Goal: Task Accomplishment & Management: Manage account settings

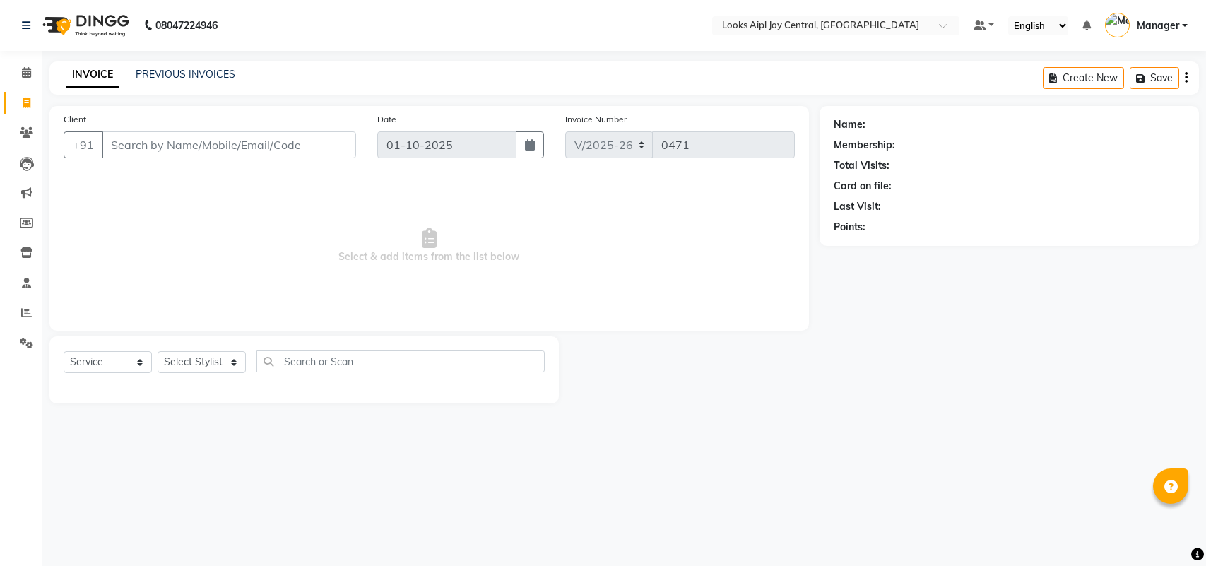
select select "6032"
select select "service"
click at [149, 69] on link "PREVIOUS INVOICES" at bounding box center [186, 74] width 100 height 13
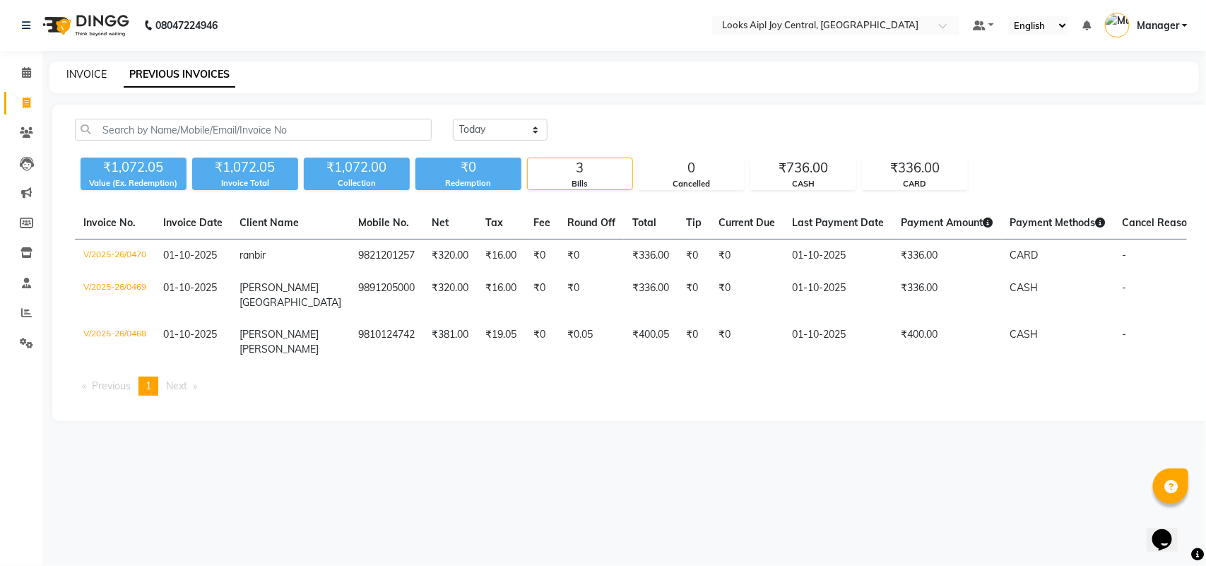
click at [88, 69] on link "INVOICE" at bounding box center [86, 74] width 40 height 13
select select "service"
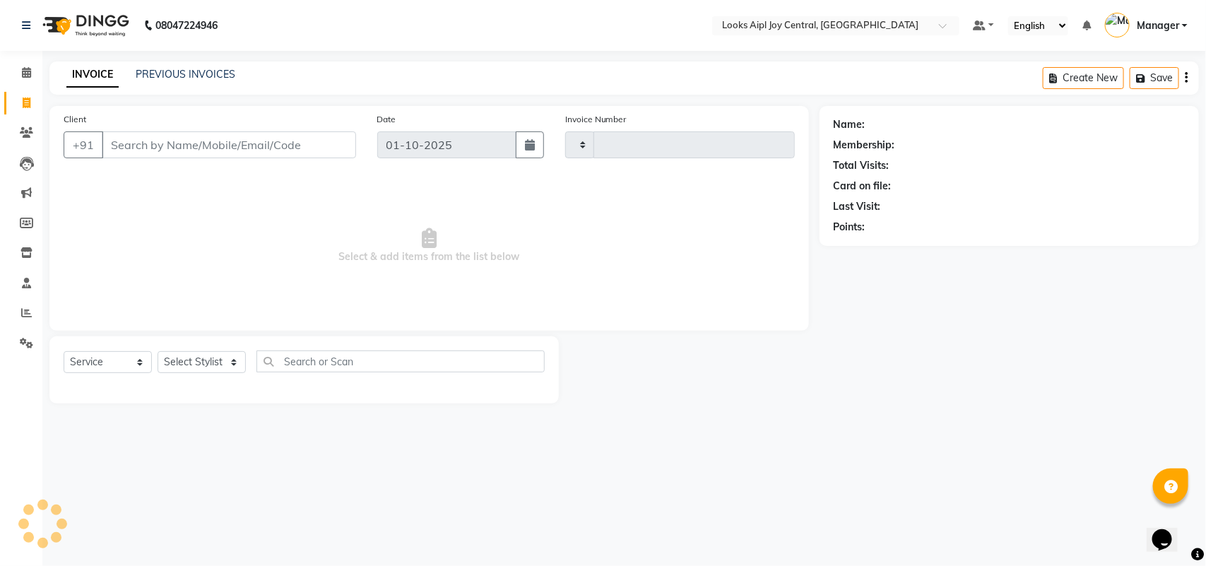
type input "0471"
select select "6032"
click at [28, 318] on icon at bounding box center [26, 312] width 11 height 11
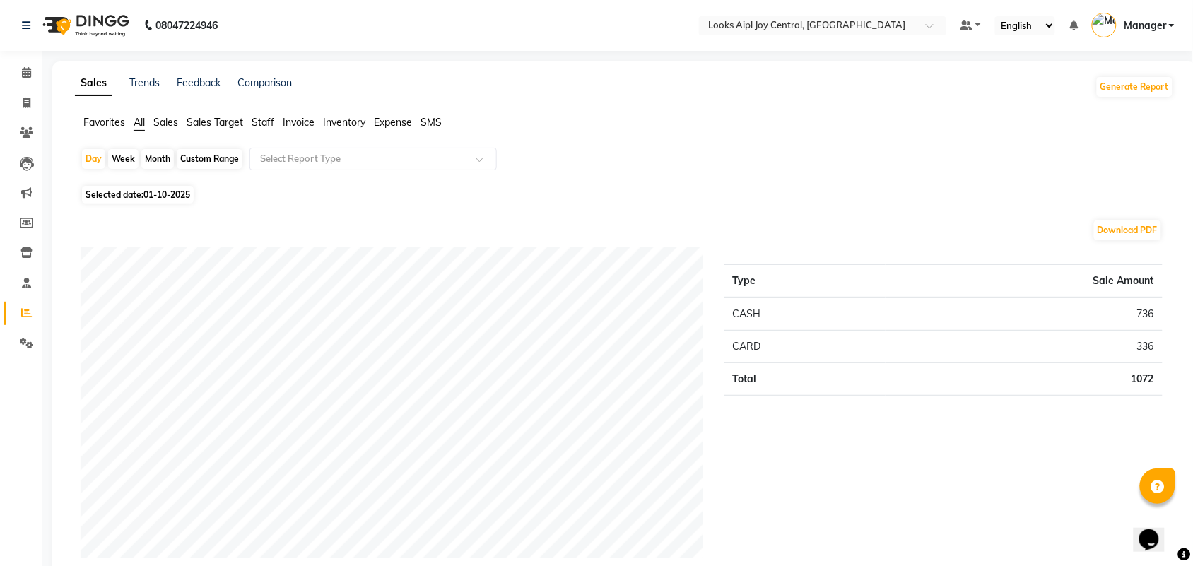
click at [157, 155] on div "Month" at bounding box center [157, 159] width 33 height 20
select select "10"
select select "2025"
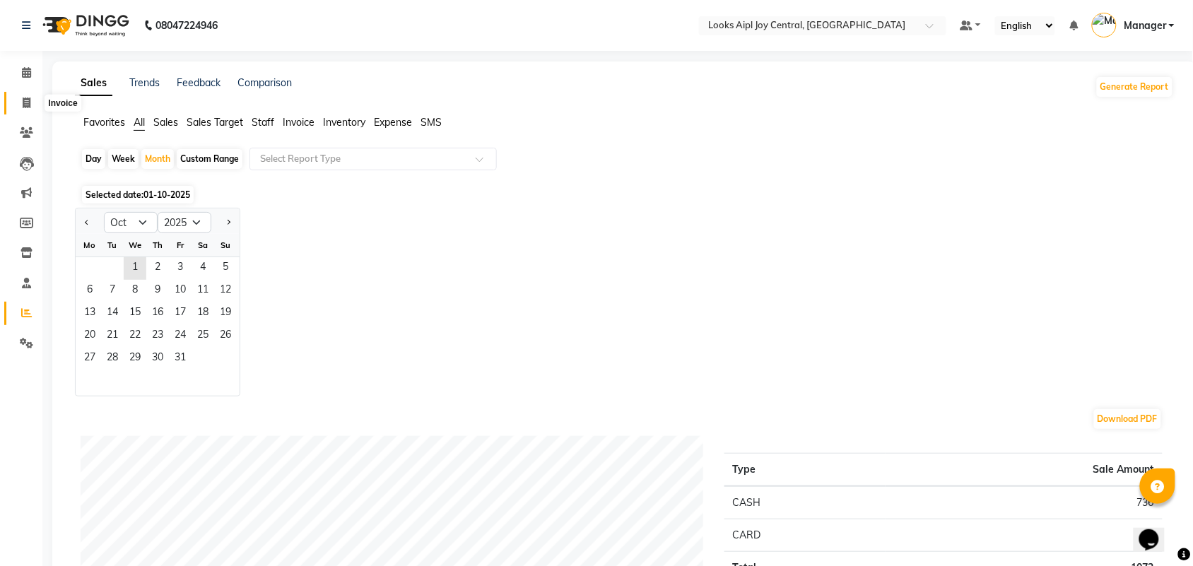
click at [29, 98] on icon at bounding box center [27, 103] width 8 height 11
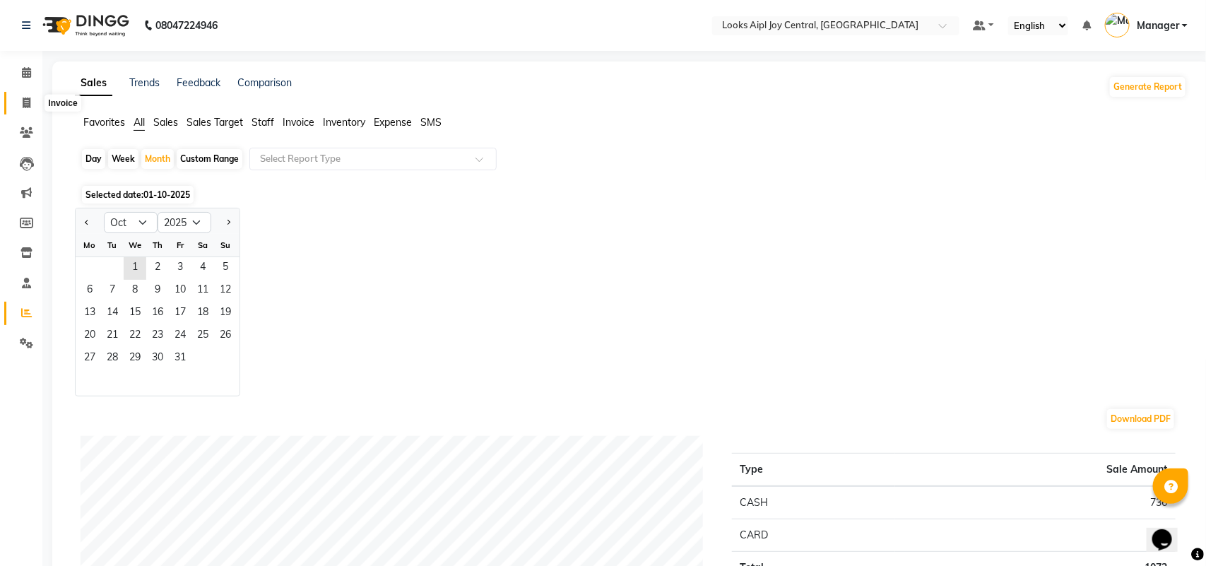
select select "6032"
select select "service"
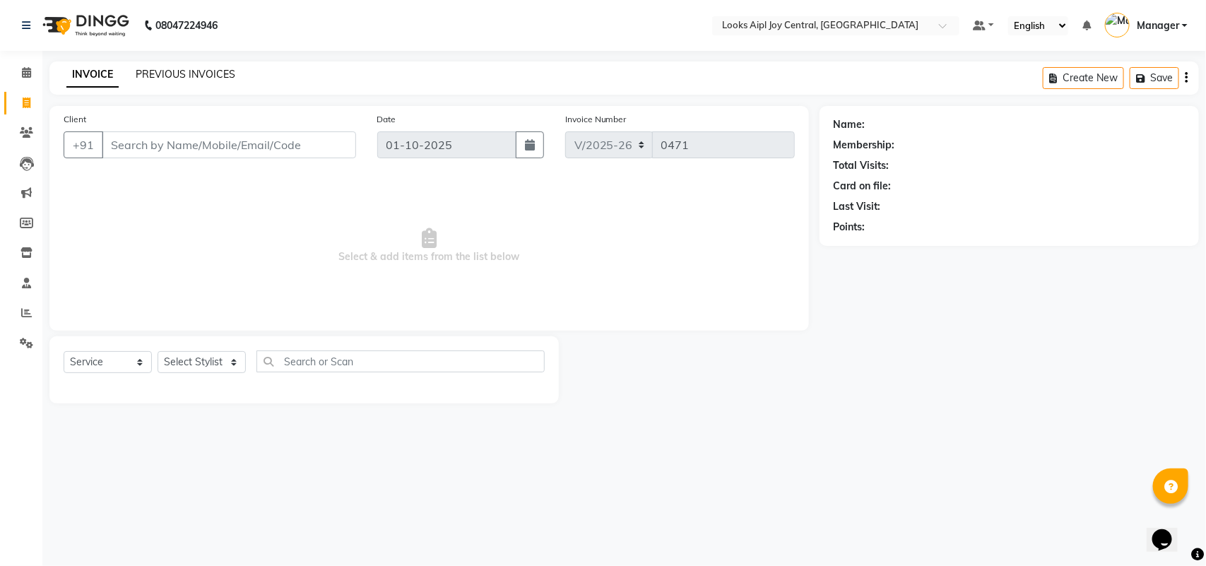
click at [206, 79] on link "PREVIOUS INVOICES" at bounding box center [186, 74] width 100 height 13
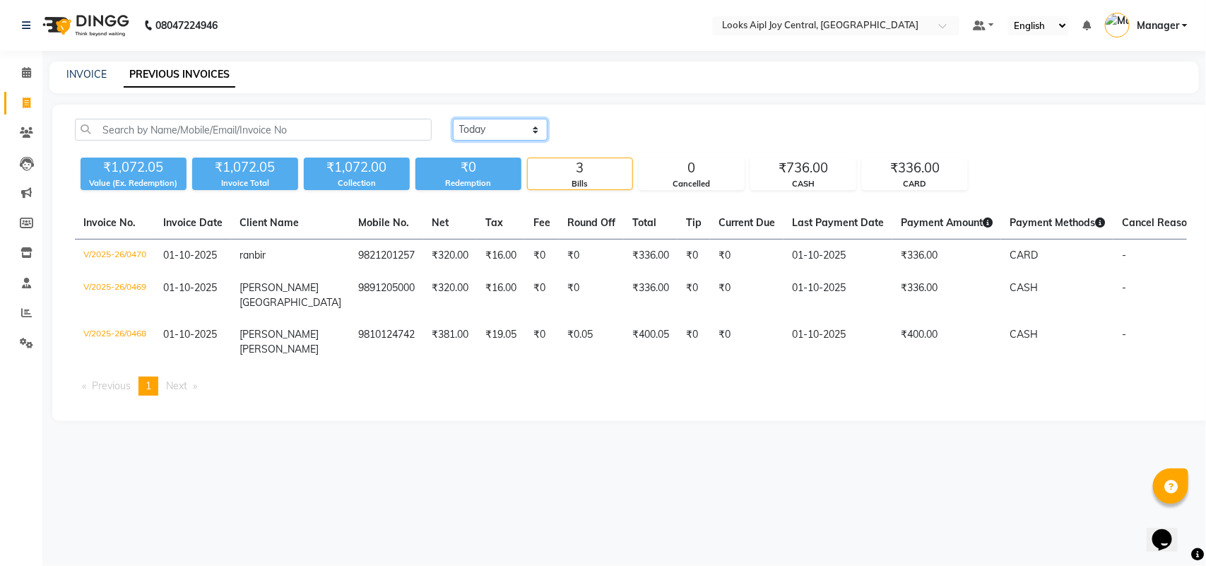
click at [510, 136] on select "[DATE] [DATE] Custom Range" at bounding box center [500, 130] width 95 height 22
click at [453, 119] on select "[DATE] [DATE] Custom Range" at bounding box center [500, 130] width 95 height 22
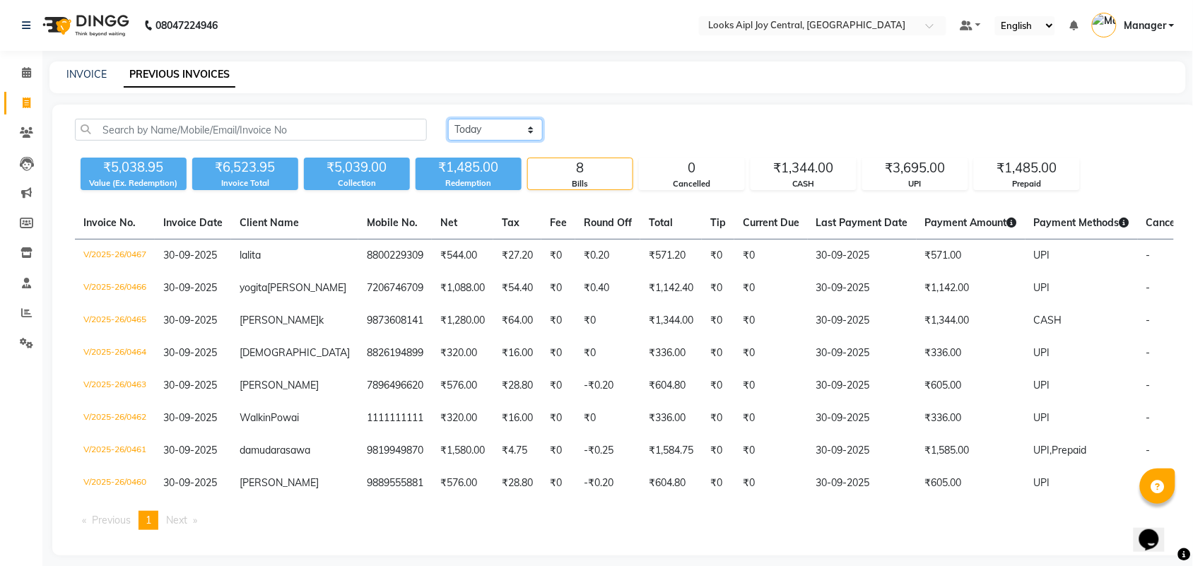
click at [520, 124] on select "[DATE] [DATE] Custom Range" at bounding box center [495, 130] width 95 height 22
select select "range"
click at [448, 119] on select "[DATE] [DATE] Custom Range" at bounding box center [495, 130] width 95 height 22
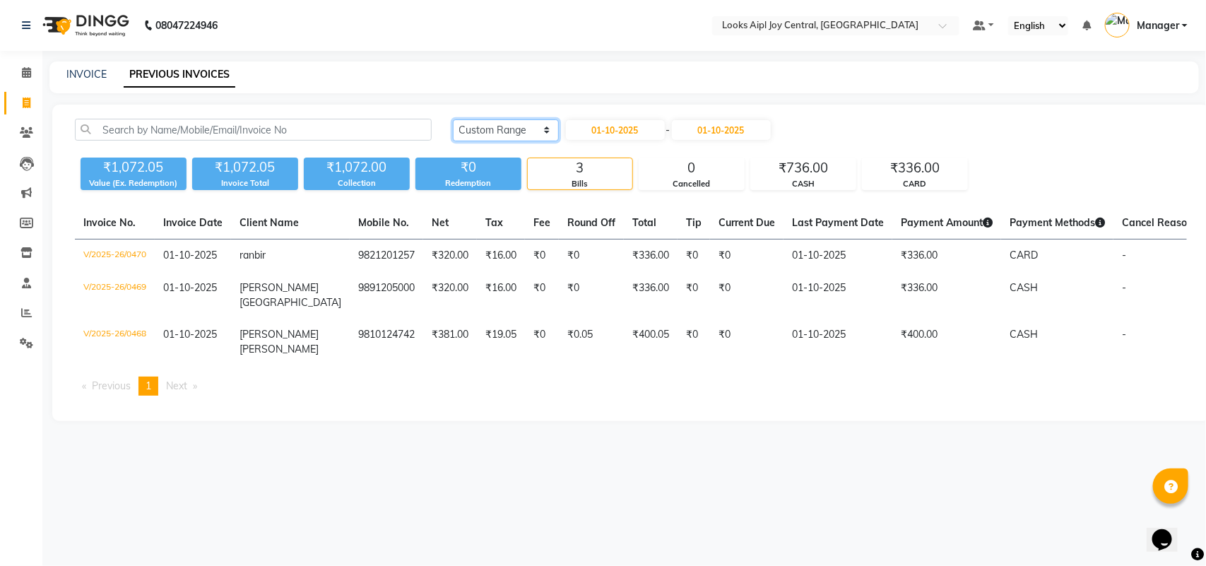
click at [529, 126] on select "[DATE] [DATE] Custom Range" at bounding box center [506, 130] width 106 height 22
click at [453, 119] on select "[DATE] [DATE] Custom Range" at bounding box center [506, 130] width 106 height 22
click at [647, 126] on input "01-10-2025" at bounding box center [615, 130] width 99 height 20
select select "10"
select select "2025"
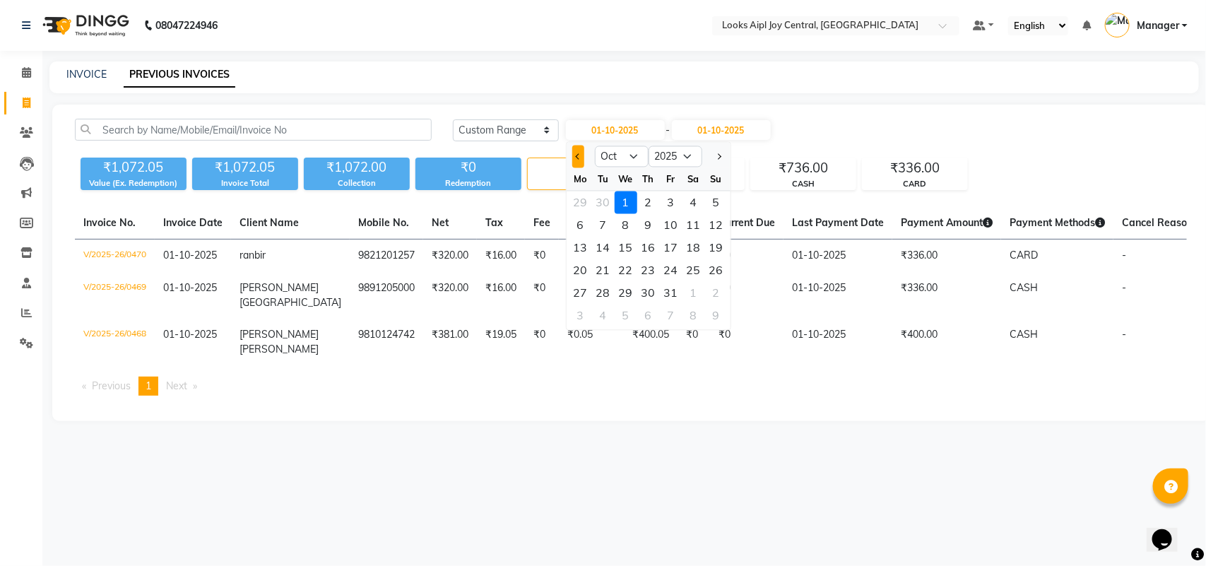
click at [573, 153] on button "Previous month" at bounding box center [578, 157] width 12 height 23
select select "9"
click at [581, 202] on div "1" at bounding box center [581, 203] width 23 height 23
type input "01-09-2025"
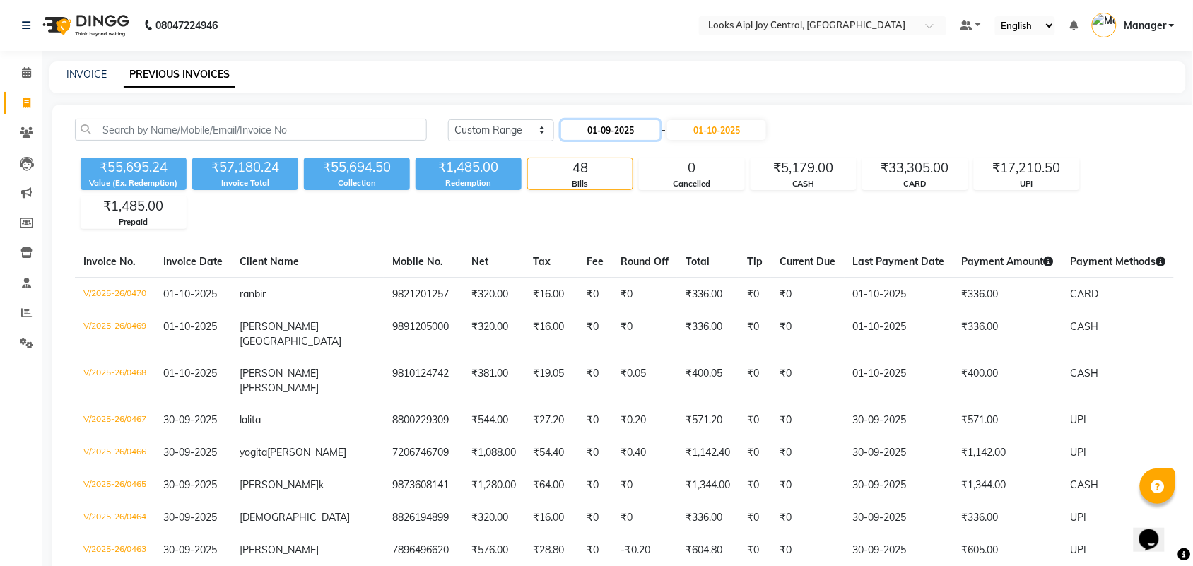
click at [645, 128] on input "01-09-2025" at bounding box center [610, 130] width 99 height 20
select select "9"
select select "2025"
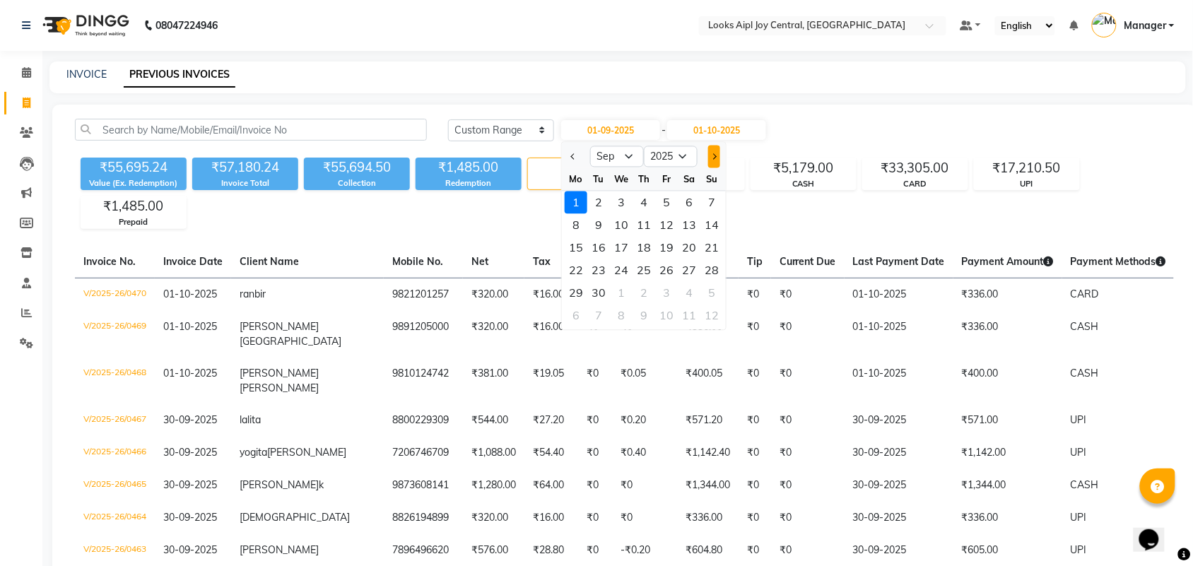
click at [710, 149] on button "Next month" at bounding box center [714, 157] width 12 height 23
select select "10"
click at [621, 200] on div "1" at bounding box center [621, 203] width 23 height 23
type input "01-10-2025"
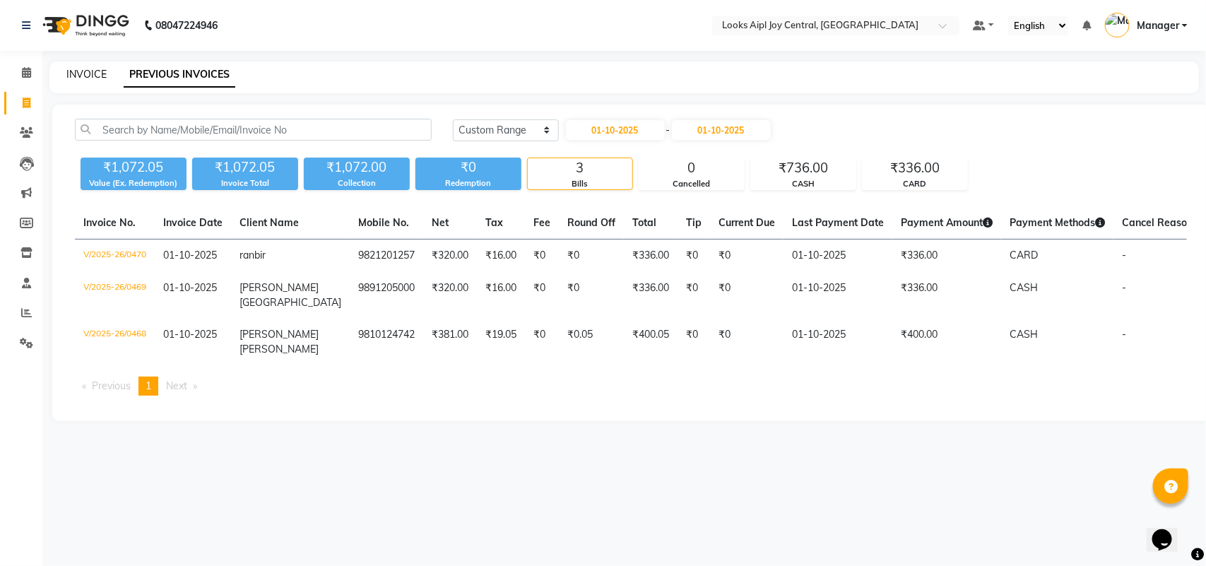
click at [82, 71] on link "INVOICE" at bounding box center [86, 74] width 40 height 13
select select "service"
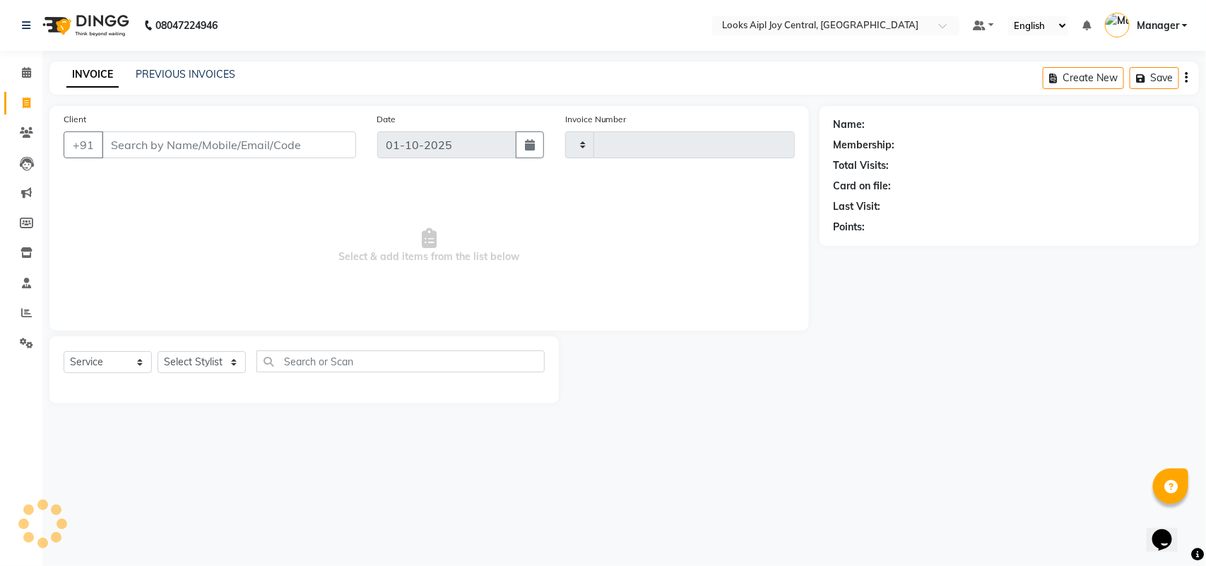
type input "0471"
select select "6032"
select select "service"
click at [295, 136] on input "Client" at bounding box center [229, 144] width 254 height 27
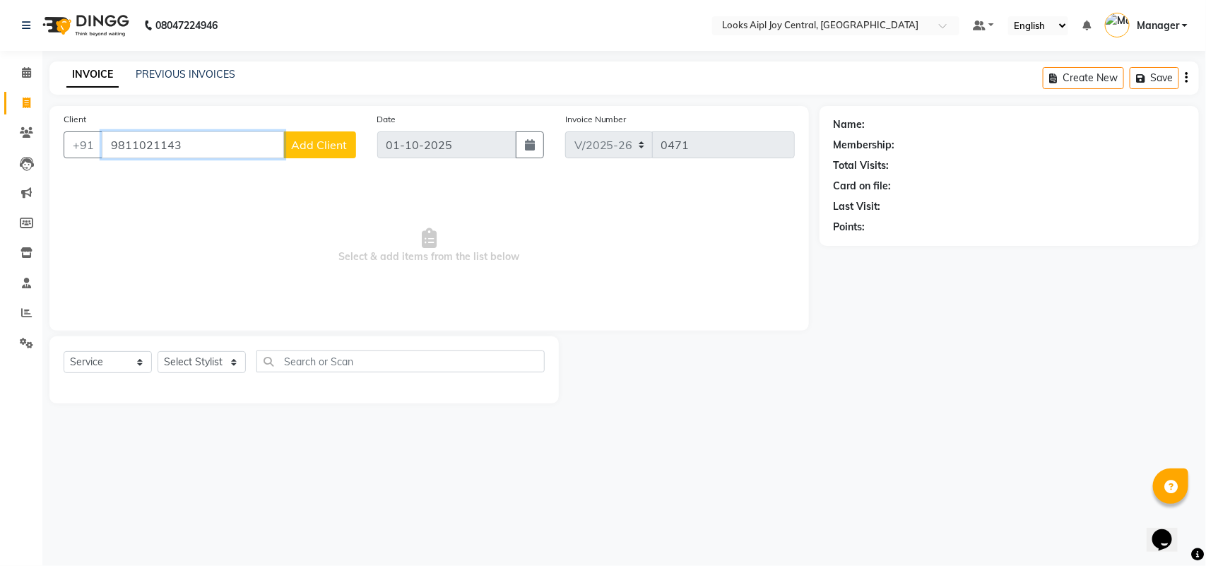
type input "9811021143"
click at [341, 141] on span "Add Client" at bounding box center [320, 145] width 56 height 14
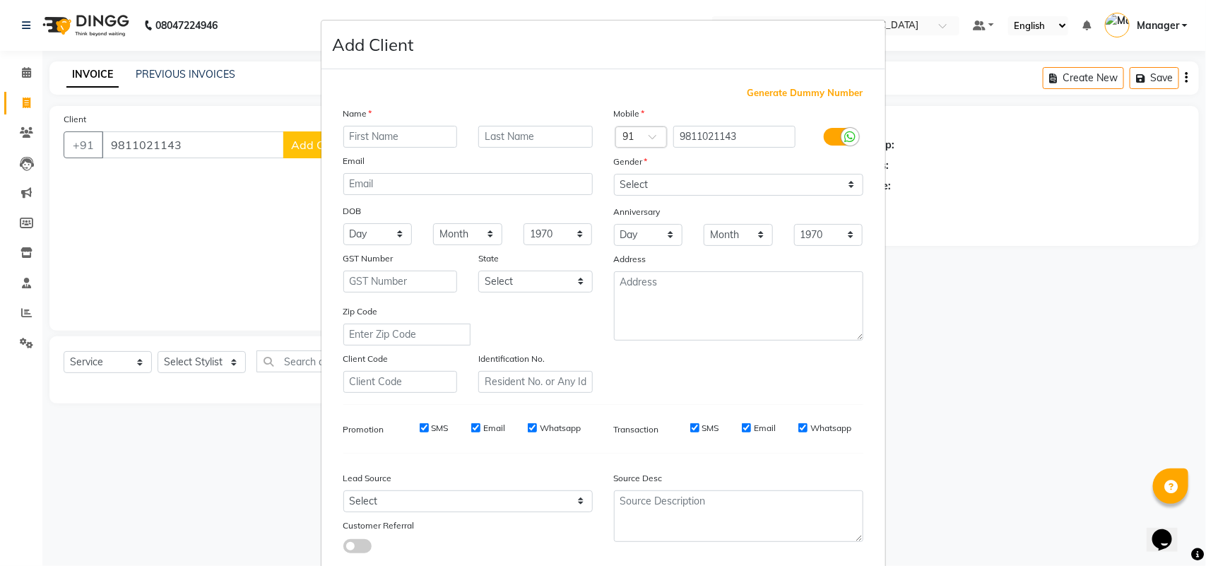
click at [425, 145] on input "text" at bounding box center [400, 137] width 114 height 22
type input "nitin"
click at [820, 191] on select "Select Male Female Other Prefer Not To Say" at bounding box center [738, 185] width 249 height 22
click at [614, 174] on select "Select Male Female Other Prefer Not To Say" at bounding box center [738, 185] width 249 height 22
drag, startPoint x: 742, startPoint y: 184, endPoint x: 720, endPoint y: 189, distance: 23.2
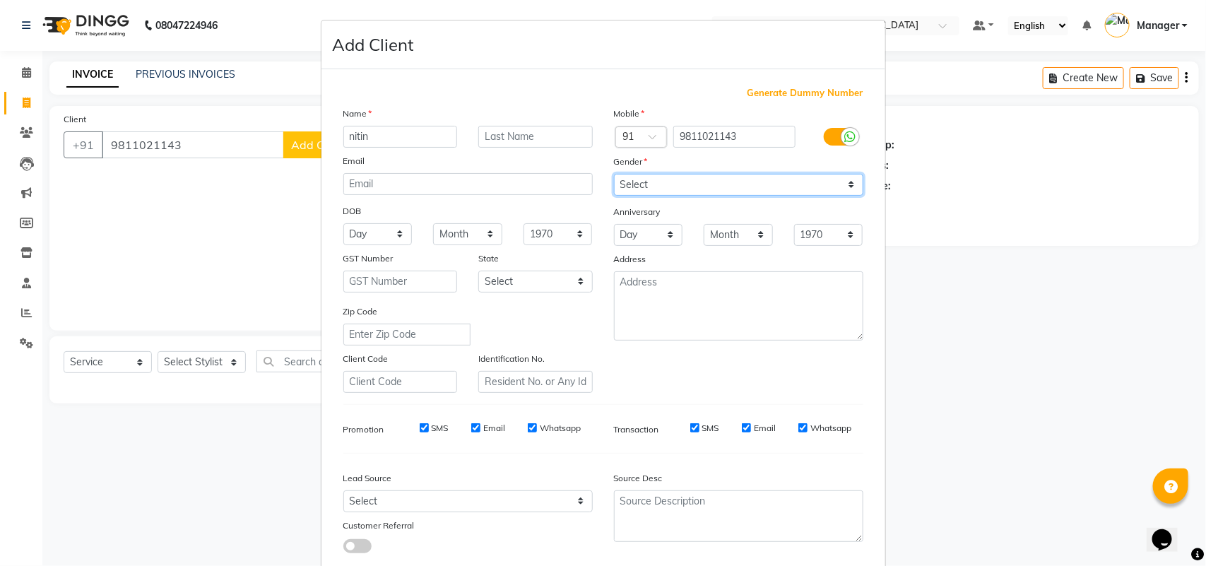
click at [742, 184] on select "Select Male Female Other Prefer Not To Say" at bounding box center [738, 185] width 249 height 22
select select "male"
click at [614, 174] on select "Select Male Female Other Prefer Not To Say" at bounding box center [738, 185] width 249 height 22
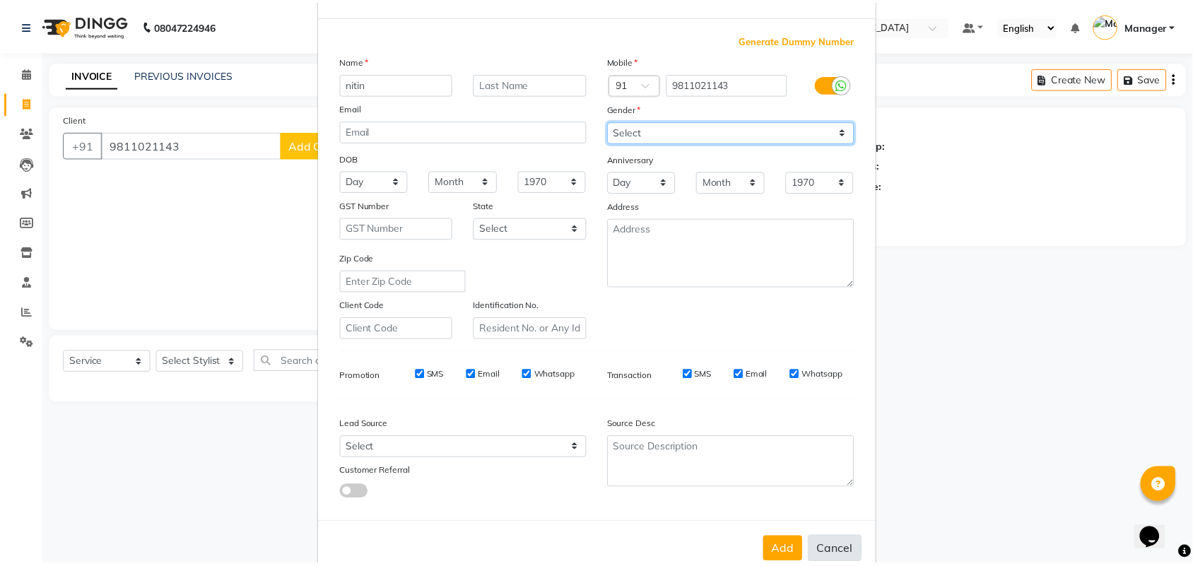
scroll to position [81, 0]
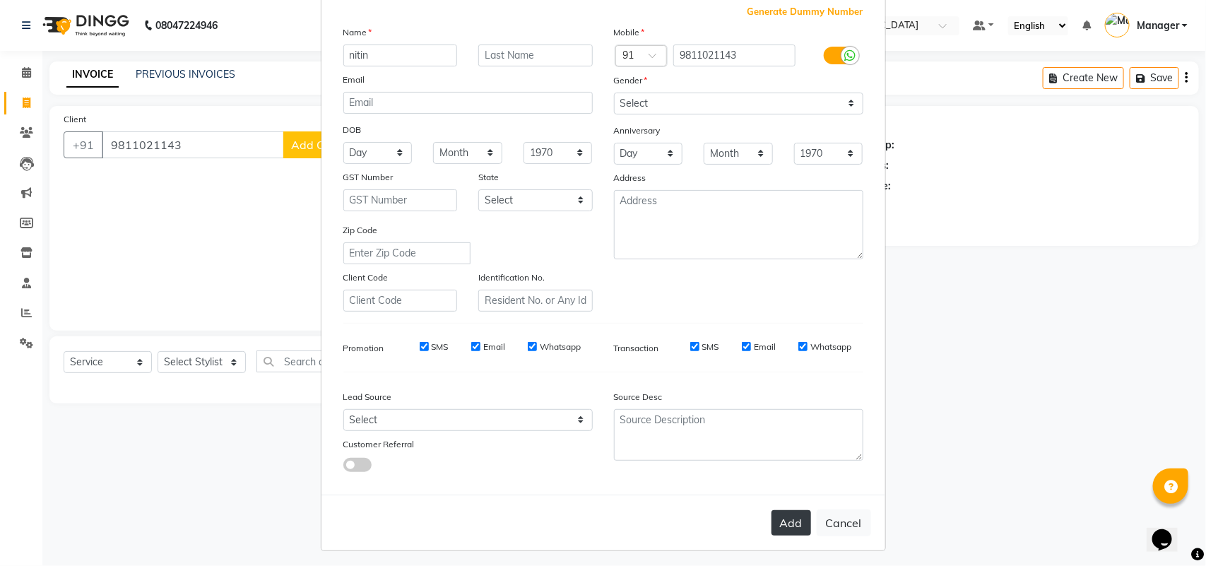
click at [772, 517] on button "Add" at bounding box center [792, 522] width 40 height 25
select select
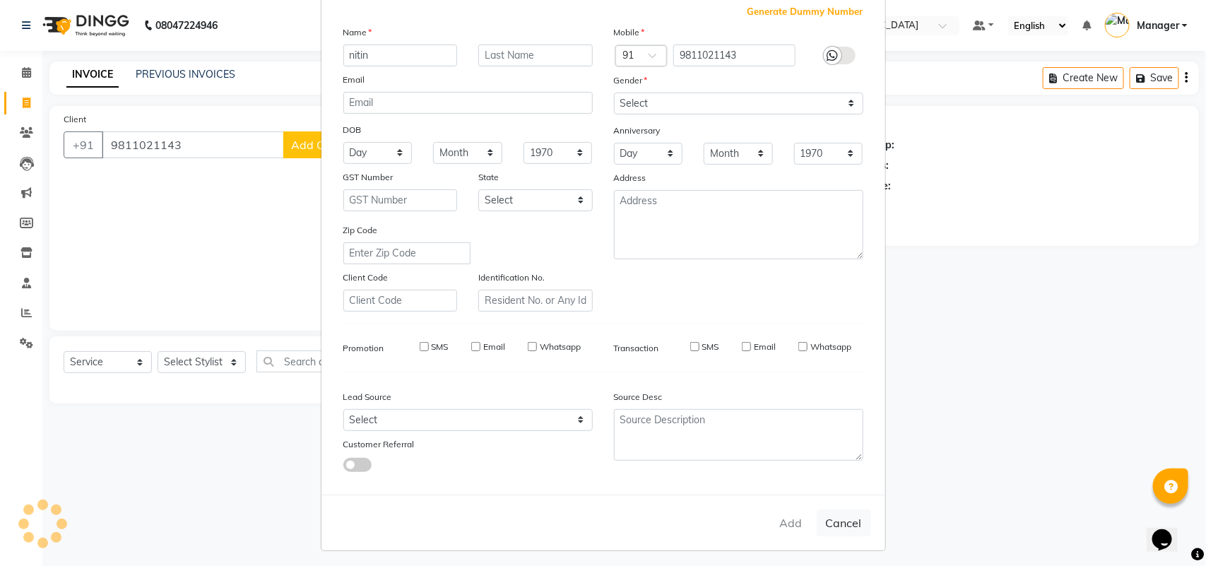
select select
checkbox input "false"
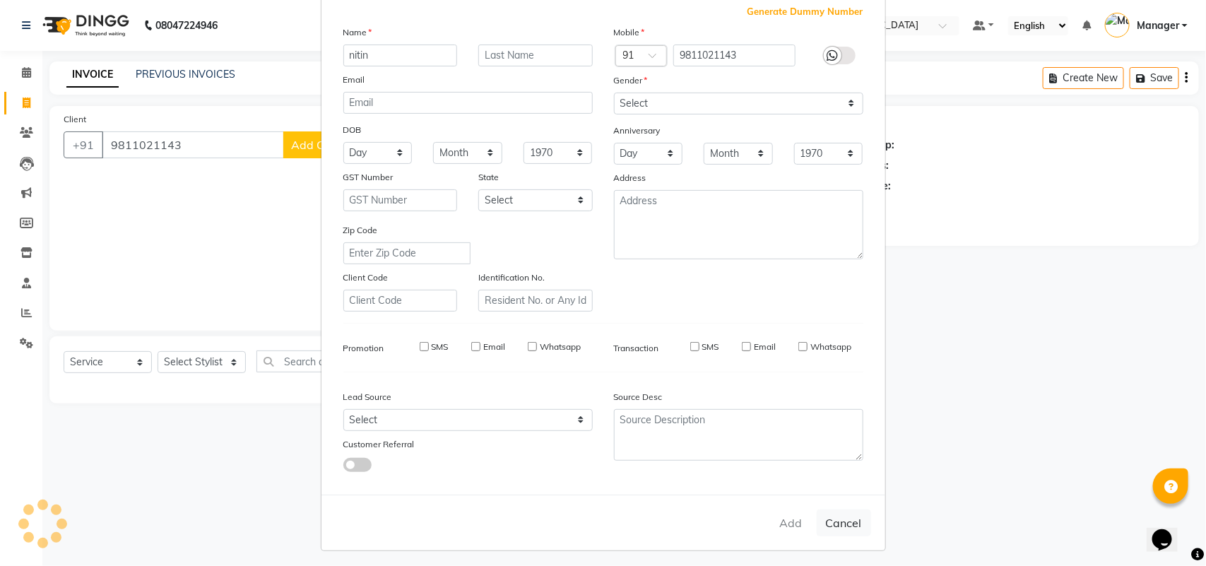
checkbox input "false"
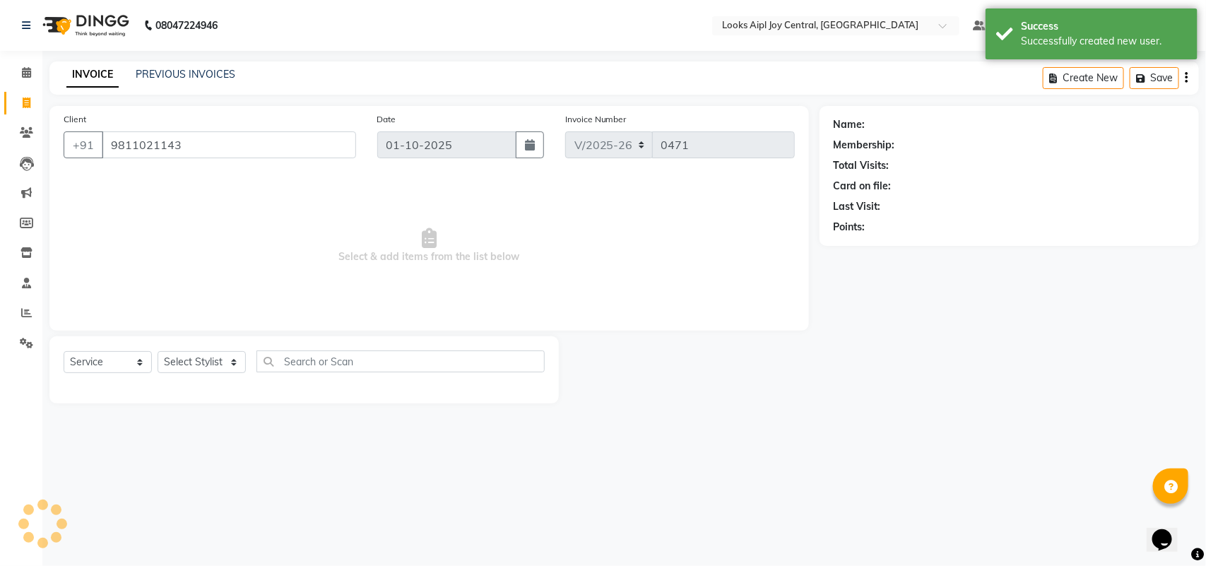
select select "1: Object"
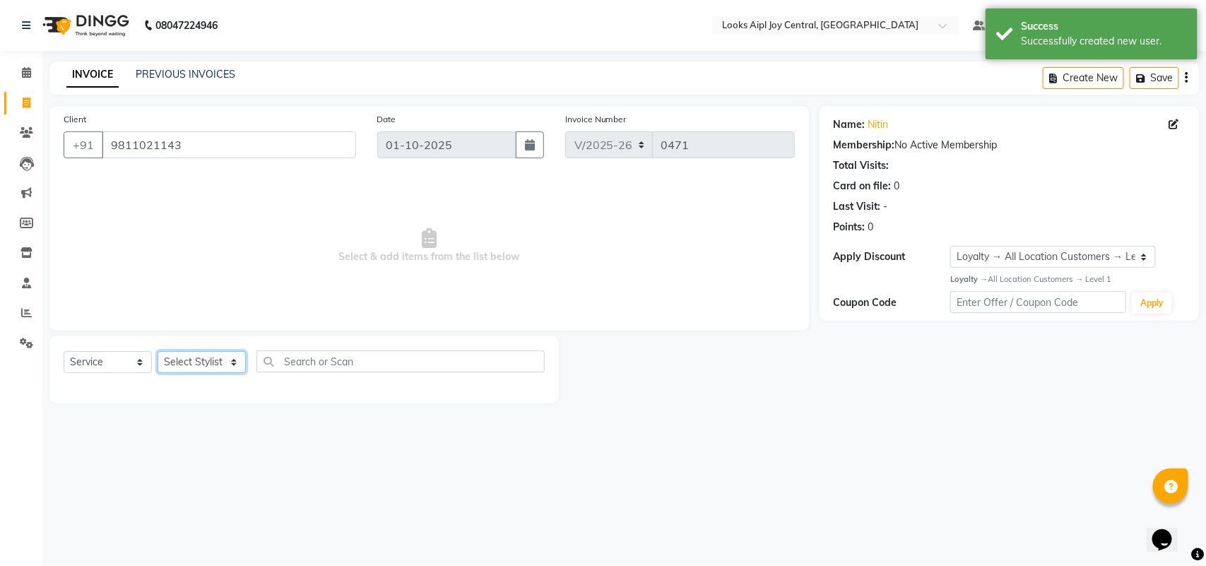
click at [231, 363] on select "Select Stylist Amit Anand Anish Anish Aslaam Aslaam_pdct Counter Deepak_pdct Dh…" at bounding box center [202, 362] width 88 height 22
select select "92840"
click at [158, 351] on select "Select Stylist Amit Anand Anish Anish Aslaam Aslaam_pdct Counter Deepak_pdct Dh…" at bounding box center [202, 362] width 88 height 22
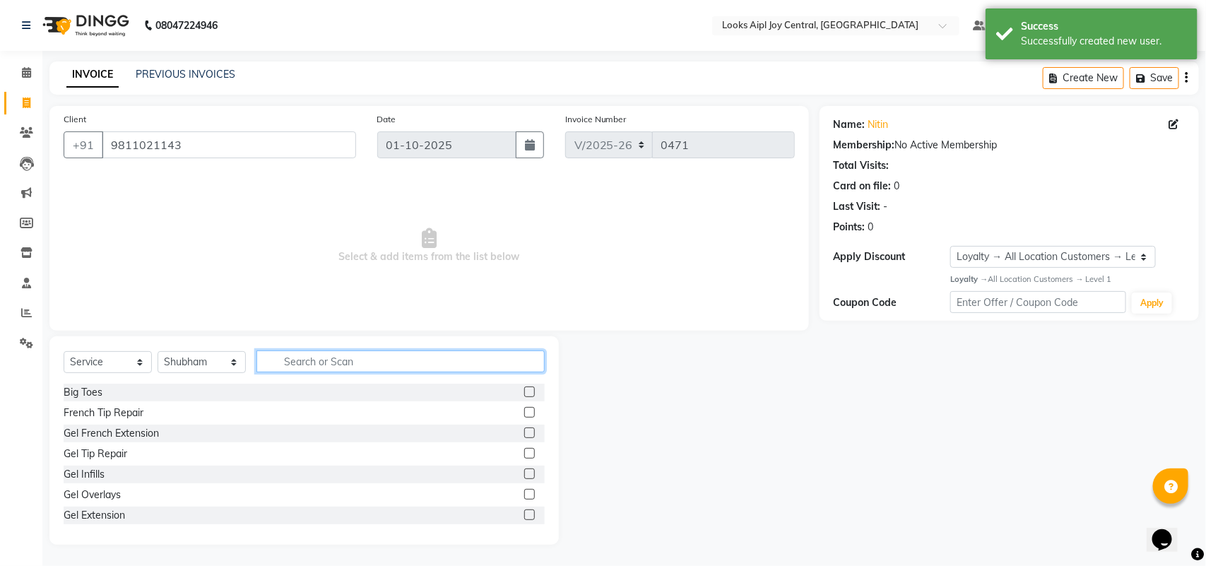
click at [287, 369] on input "text" at bounding box center [401, 362] width 288 height 22
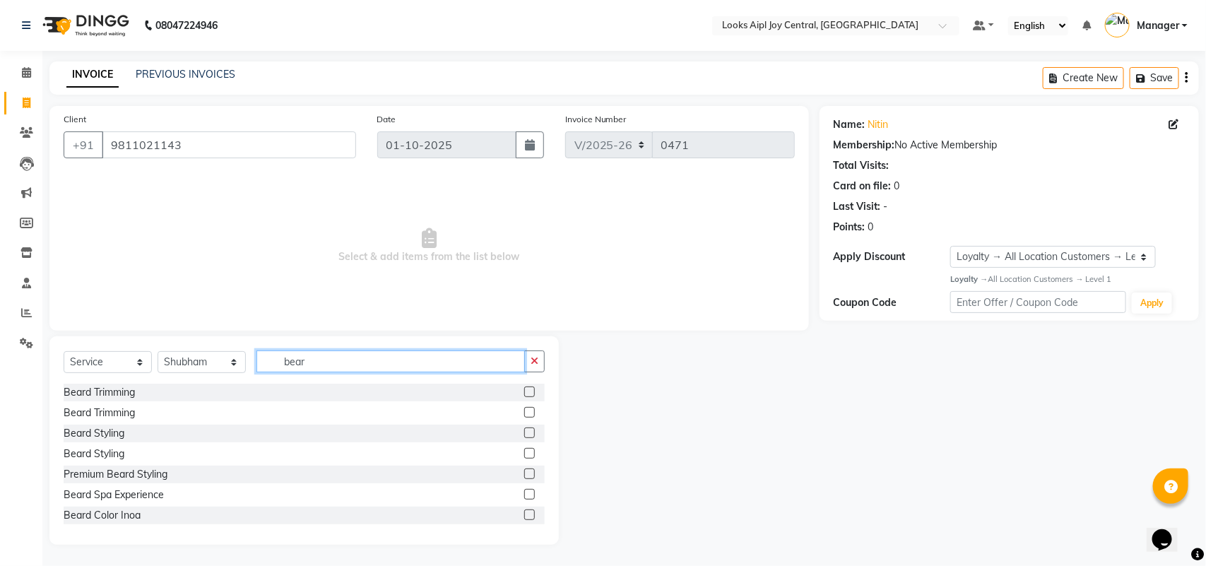
type input "bear"
click at [524, 392] on label at bounding box center [529, 392] width 11 height 11
click at [524, 392] on input "checkbox" at bounding box center [528, 392] width 9 height 9
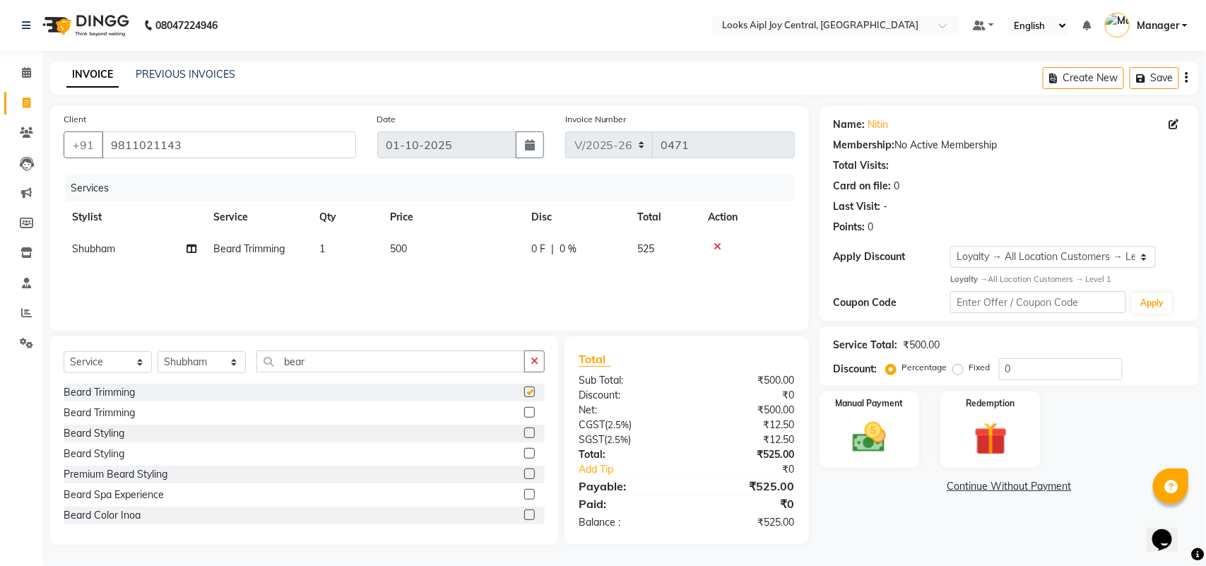
checkbox input "false"
click at [397, 253] on span "500" at bounding box center [398, 248] width 17 height 13
select select "92840"
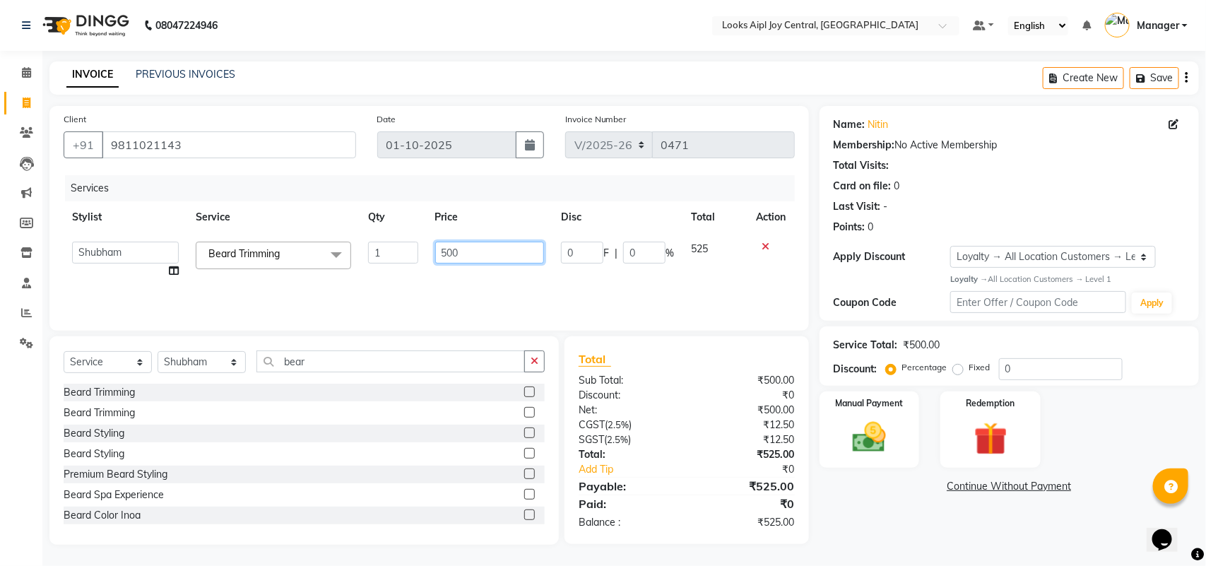
drag, startPoint x: 464, startPoint y: 252, endPoint x: 376, endPoint y: 263, distance: 88.3
click at [376, 263] on tr "Amit Anand Anish Anish Aslaam Aslaam_pdct Counter Deepak_pdct Dheeraj_pdct Dhee…" at bounding box center [430, 260] width 732 height 54
type input "400"
click at [875, 426] on img at bounding box center [870, 438] width 56 height 40
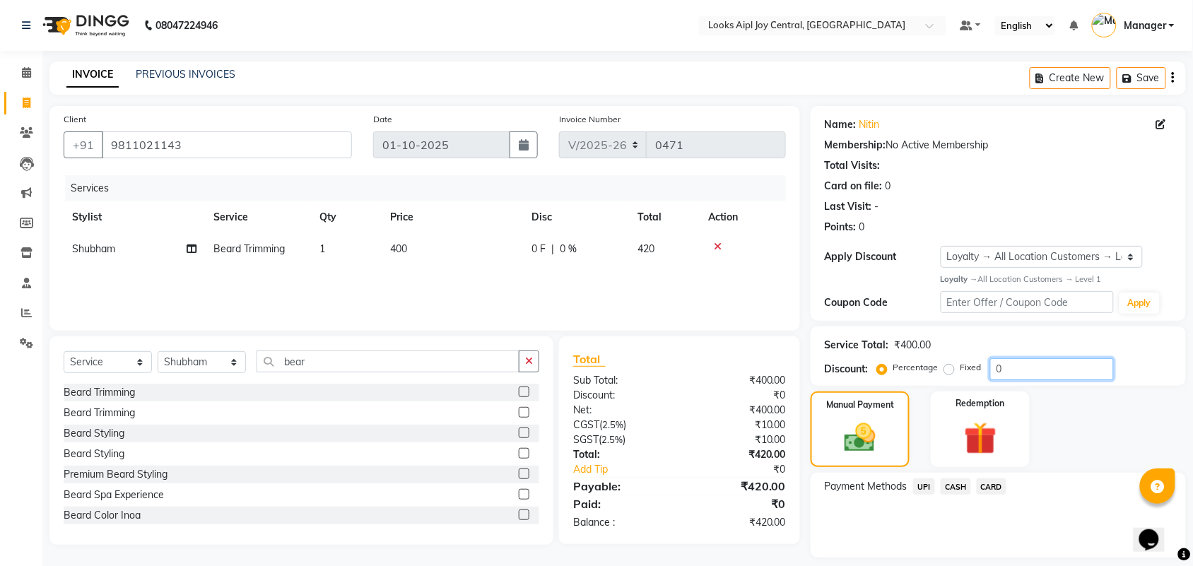
drag, startPoint x: 1009, startPoint y: 365, endPoint x: 974, endPoint y: 372, distance: 35.9
click at [974, 372] on div "Percentage Fixed 0" at bounding box center [997, 369] width 234 height 22
type input "1"
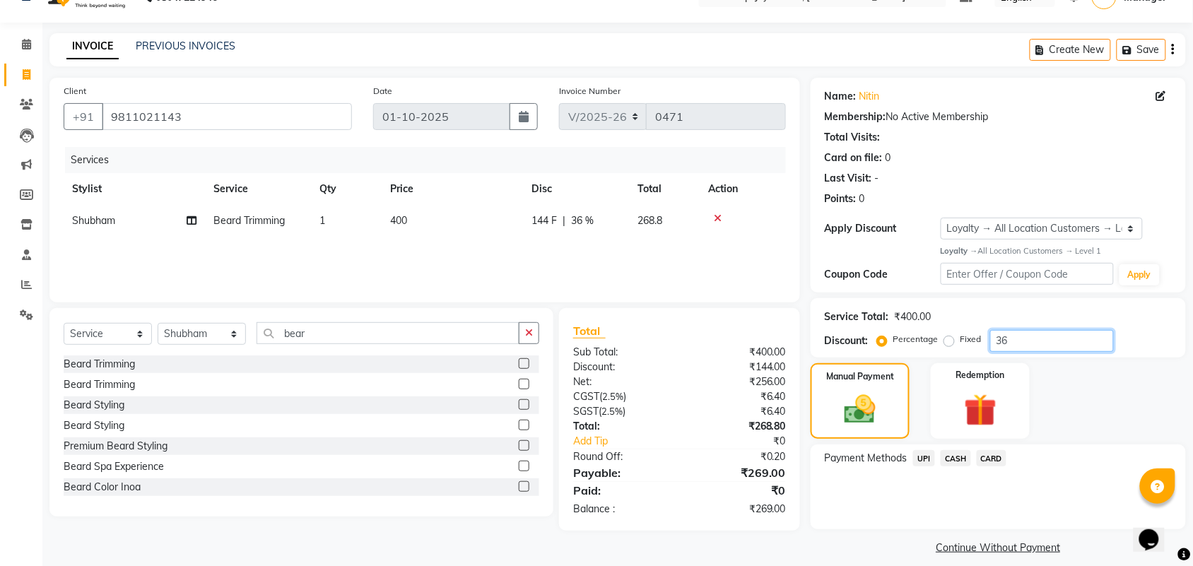
scroll to position [41, 0]
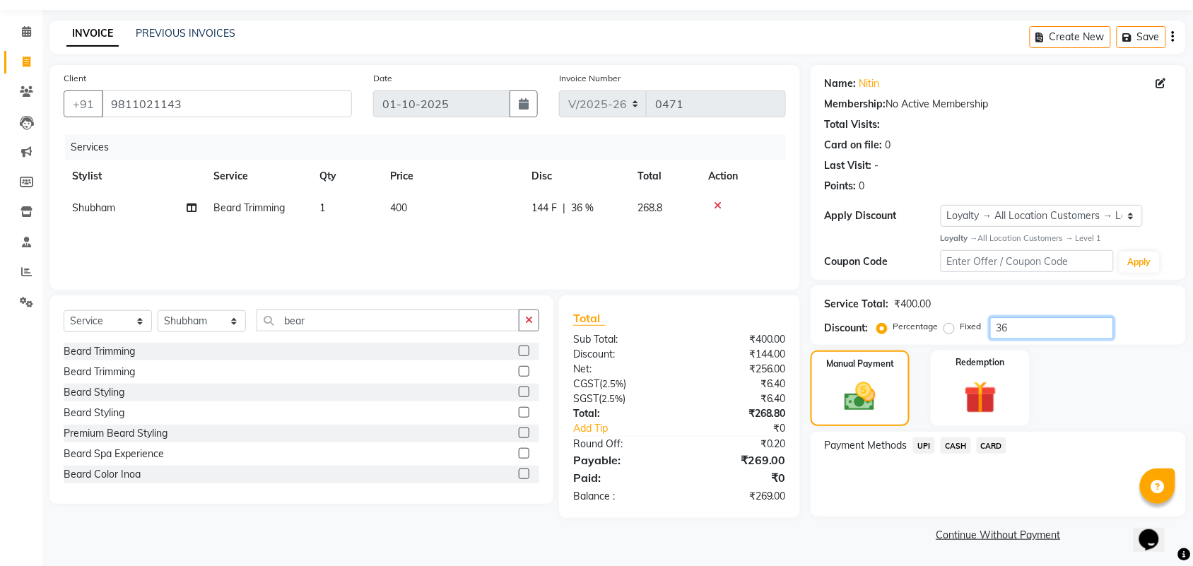
type input "36"
click at [924, 443] on span "UPI" at bounding box center [924, 446] width 22 height 16
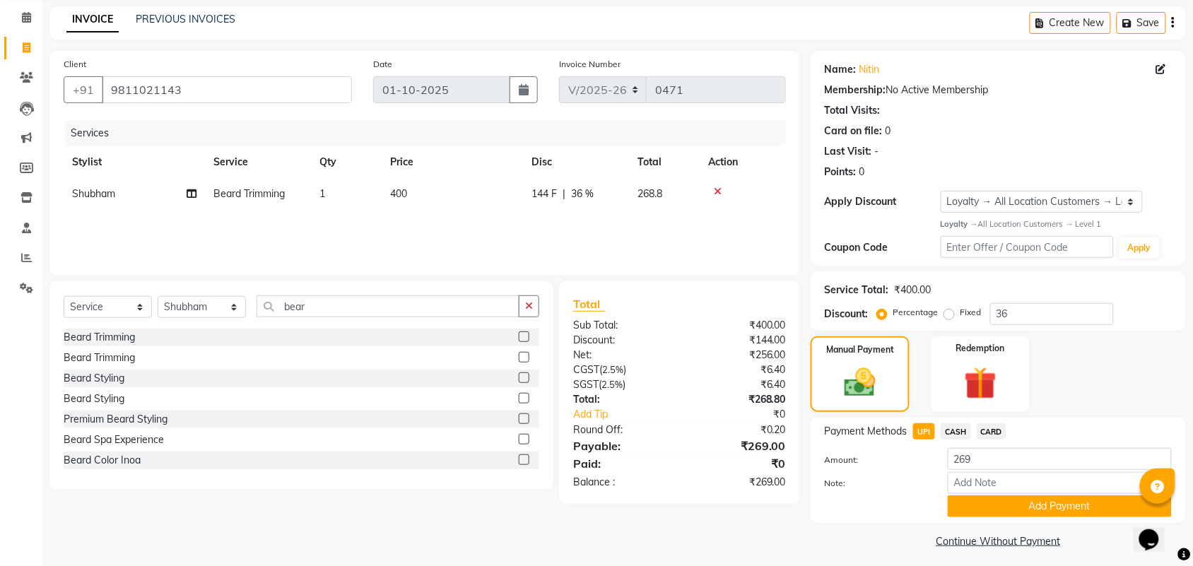
scroll to position [61, 0]
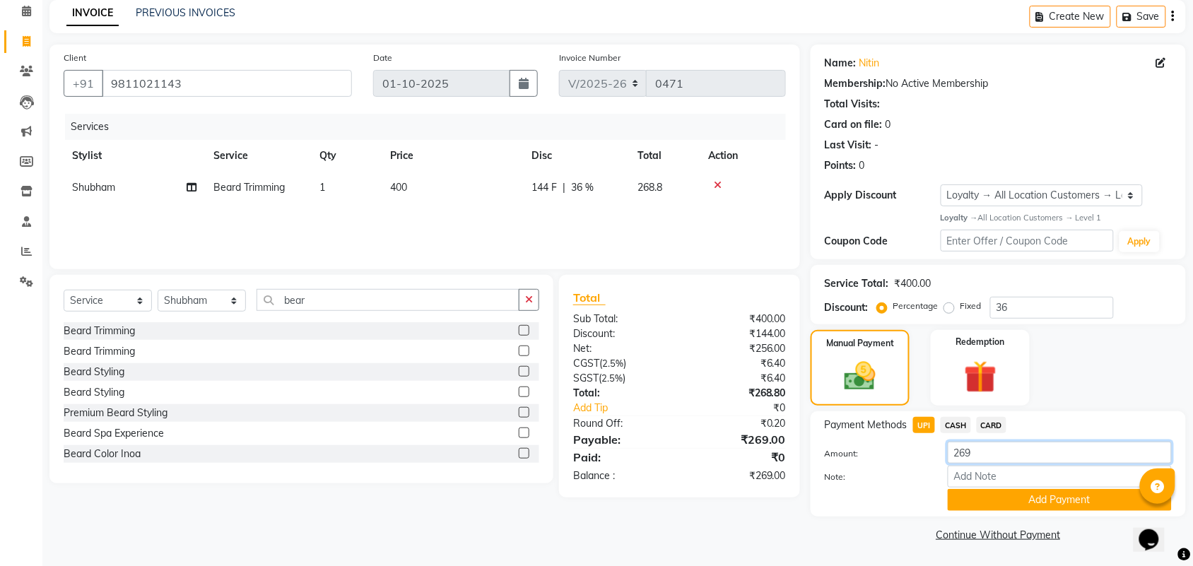
drag, startPoint x: 992, startPoint y: 451, endPoint x: 909, endPoint y: 450, distance: 82.7
click at [909, 450] on div "Amount: 269" at bounding box center [998, 454] width 368 height 24
type input "369"
click at [973, 472] on input "Note:" at bounding box center [1060, 477] width 224 height 22
type input "1"
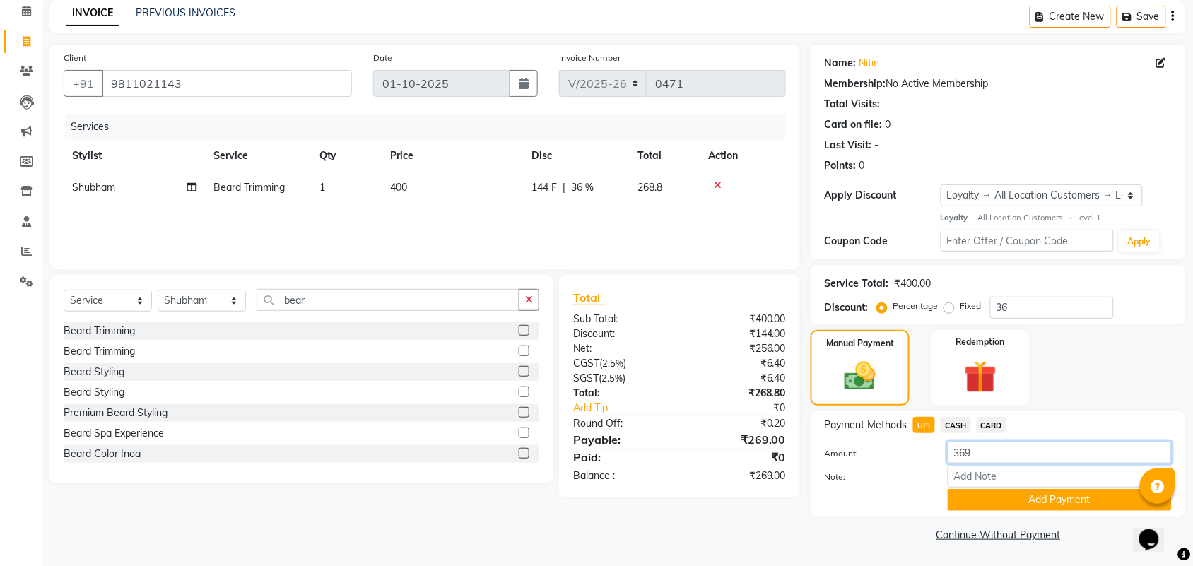
drag, startPoint x: 990, startPoint y: 451, endPoint x: 919, endPoint y: 445, distance: 70.9
click at [919, 445] on div "Amount: 369" at bounding box center [998, 454] width 368 height 24
type input "269"
click at [1060, 498] on button "Add Payment" at bounding box center [1060, 500] width 224 height 22
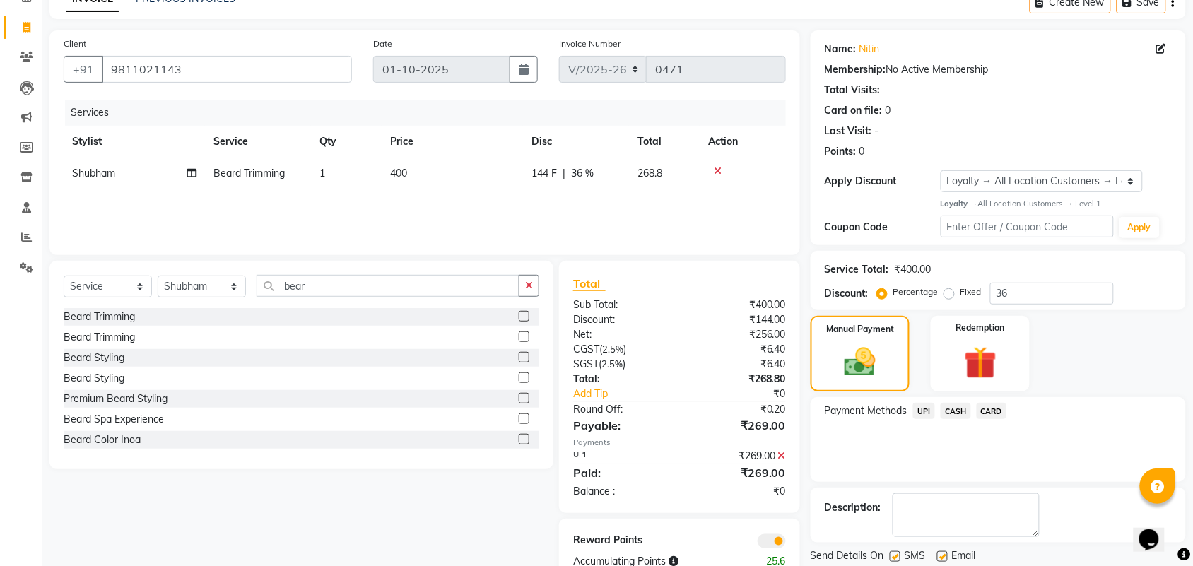
scroll to position [122, 0]
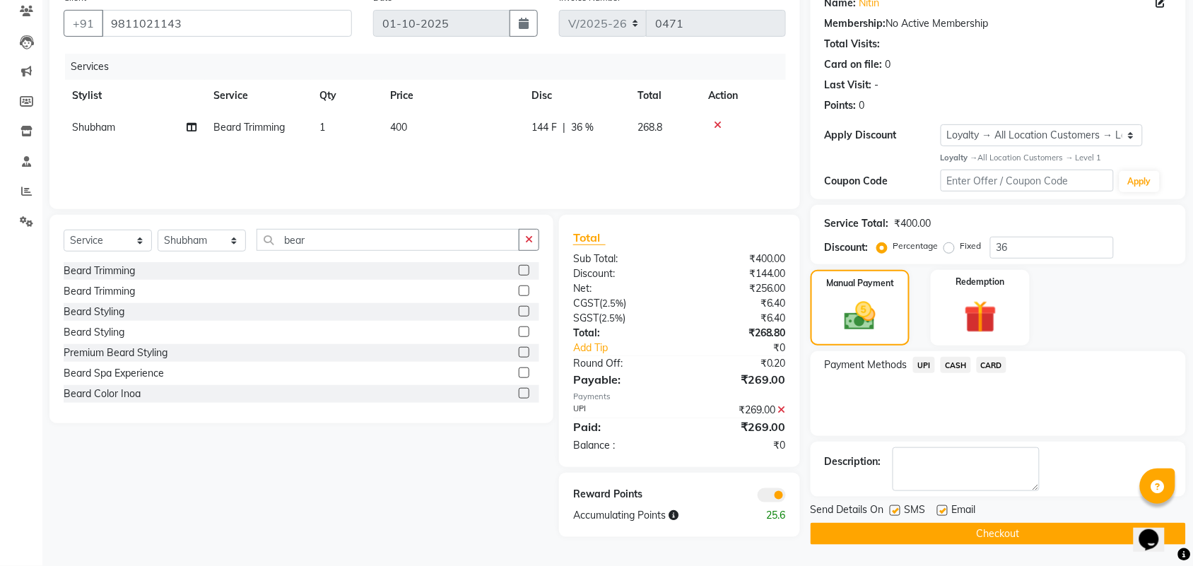
click at [951, 541] on button "Checkout" at bounding box center [998, 534] width 375 height 22
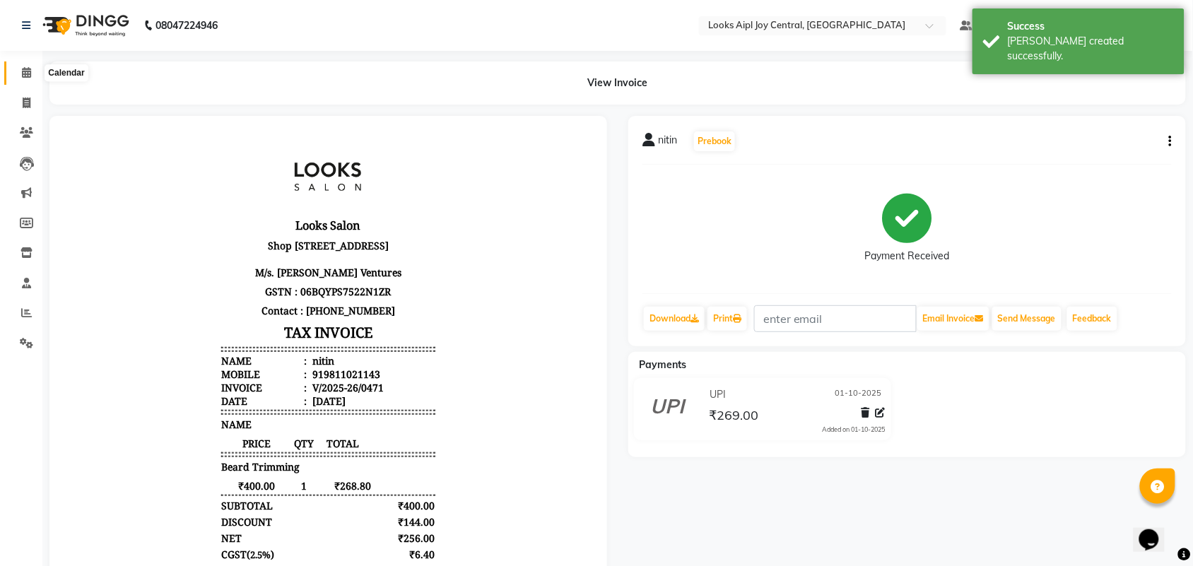
click at [23, 74] on icon at bounding box center [26, 72] width 9 height 11
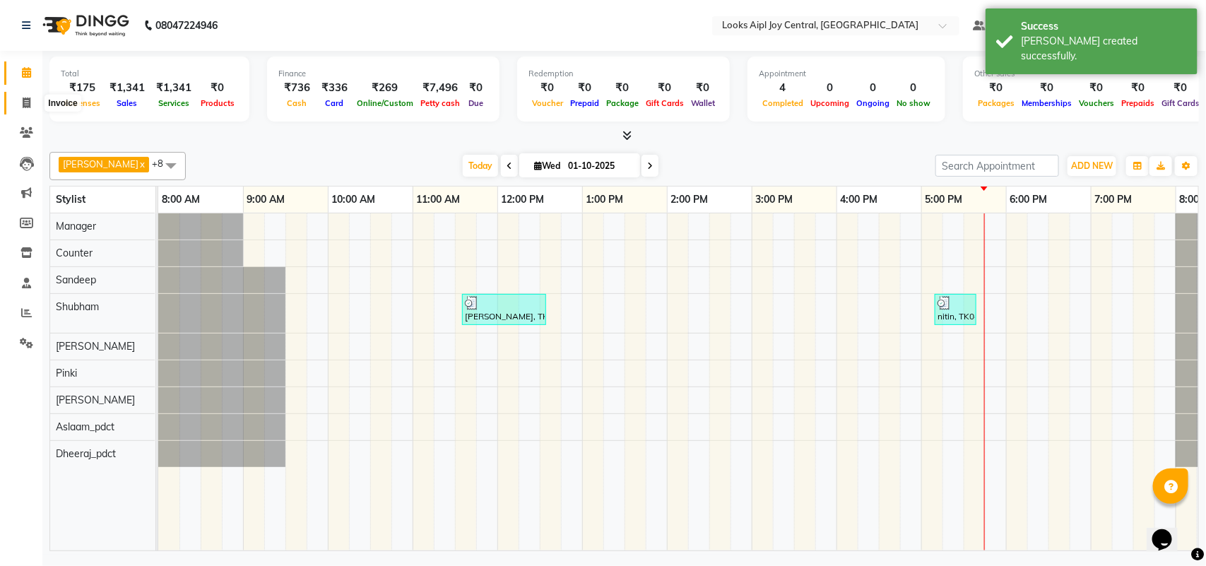
click at [30, 100] on icon at bounding box center [27, 103] width 8 height 11
select select "service"
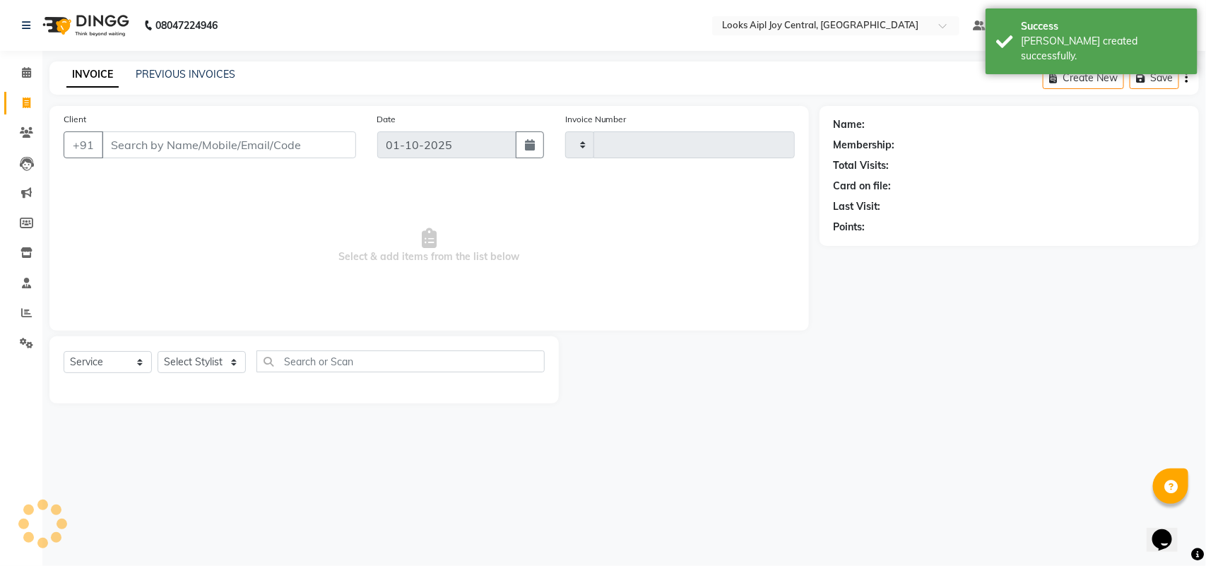
type input "0472"
select select "6032"
click at [166, 78] on link "PREVIOUS INVOICES" at bounding box center [186, 74] width 100 height 13
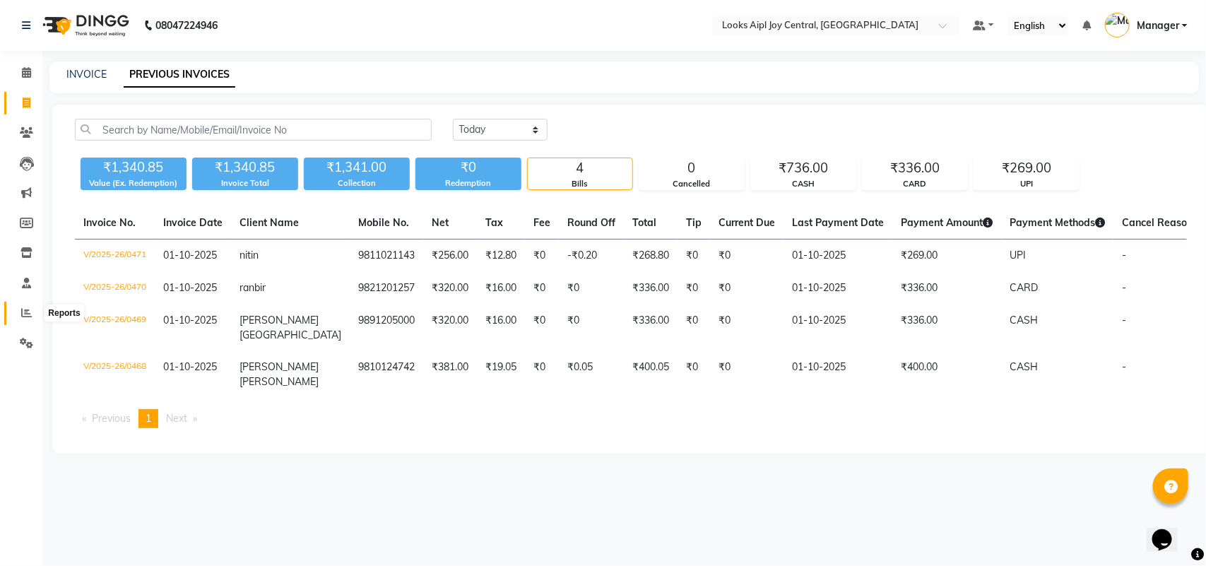
click at [22, 319] on span at bounding box center [26, 313] width 25 height 16
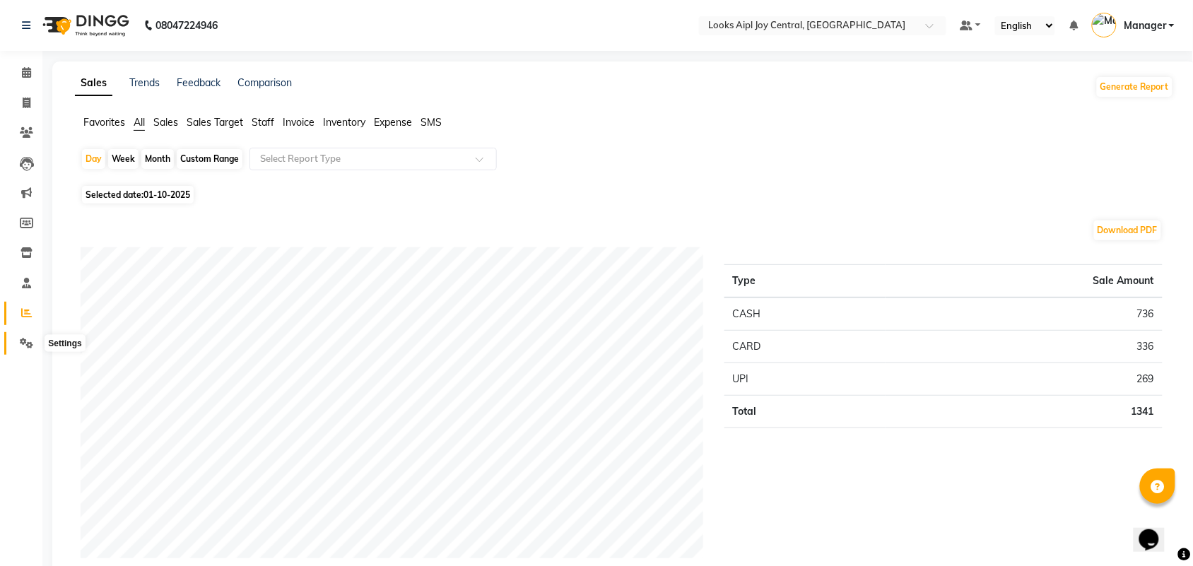
click at [27, 344] on icon at bounding box center [26, 343] width 13 height 11
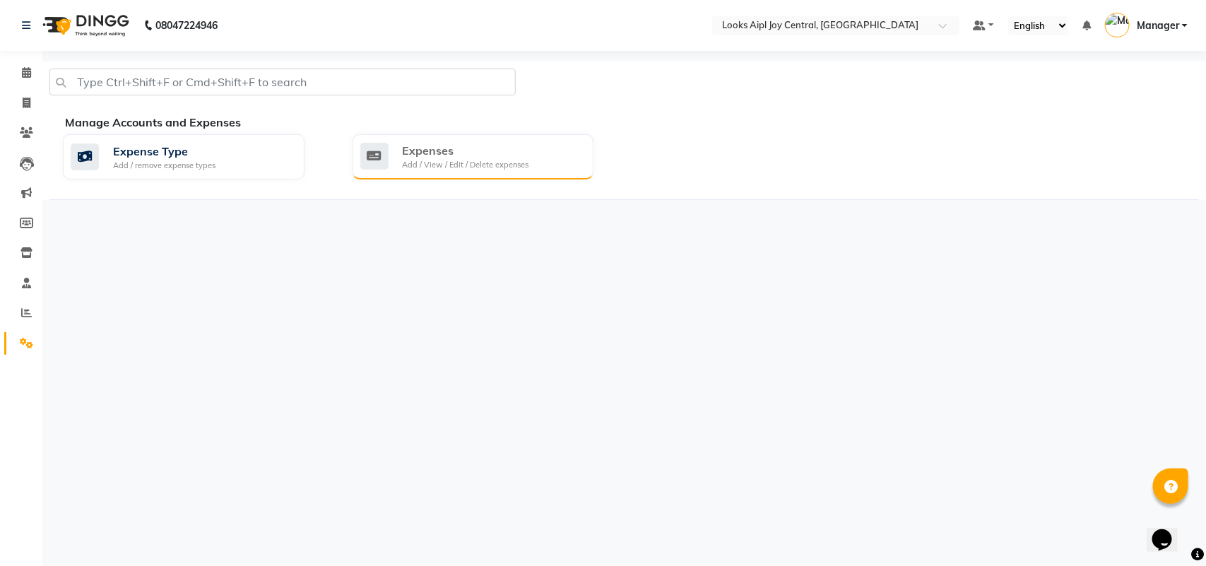
click at [451, 152] on div "Expenses" at bounding box center [466, 150] width 127 height 17
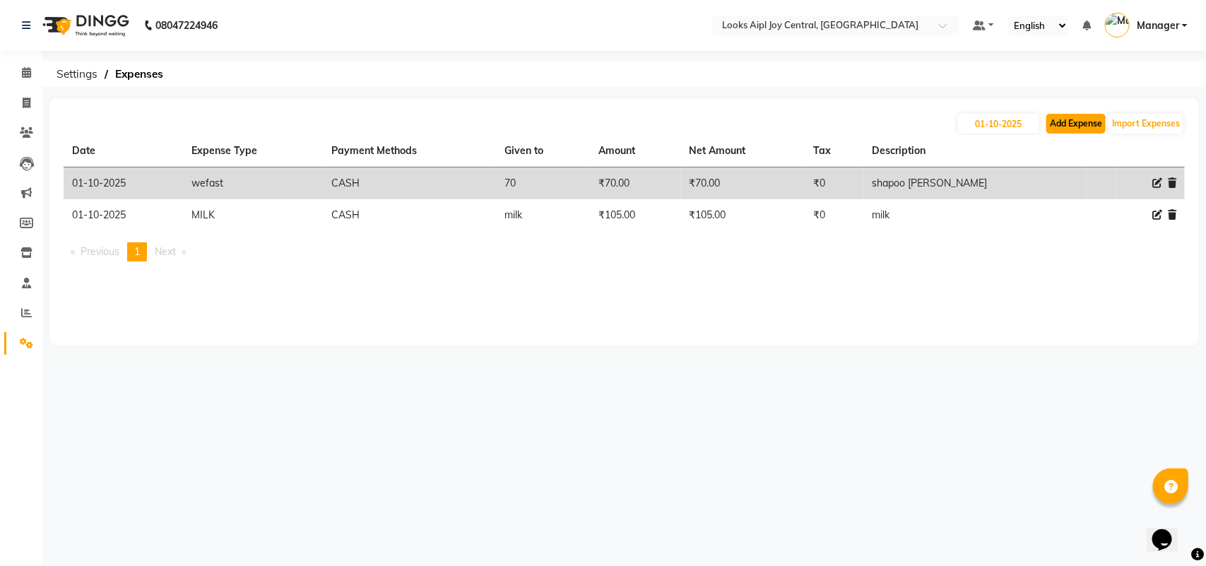
click at [1055, 119] on button "Add Expense" at bounding box center [1076, 124] width 59 height 20
select select "1"
select select "5008"
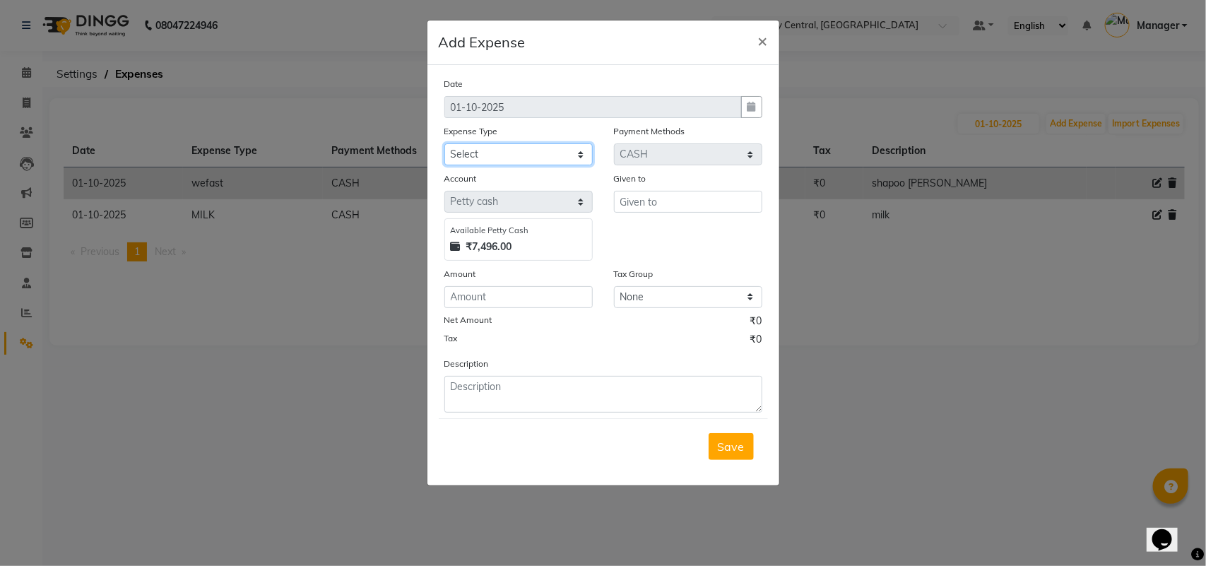
click at [566, 147] on select "Select Accommodation Aesthetics Bank Deposit BLINKIT Cash Handover Client Refun…" at bounding box center [519, 154] width 148 height 22
select select "24070"
click at [445, 143] on select "Select Accommodation Aesthetics Bank Deposit BLINKIT Cash Handover Client Refun…" at bounding box center [519, 154] width 148 height 22
click at [505, 290] on input "number" at bounding box center [519, 297] width 148 height 22
type input "100"
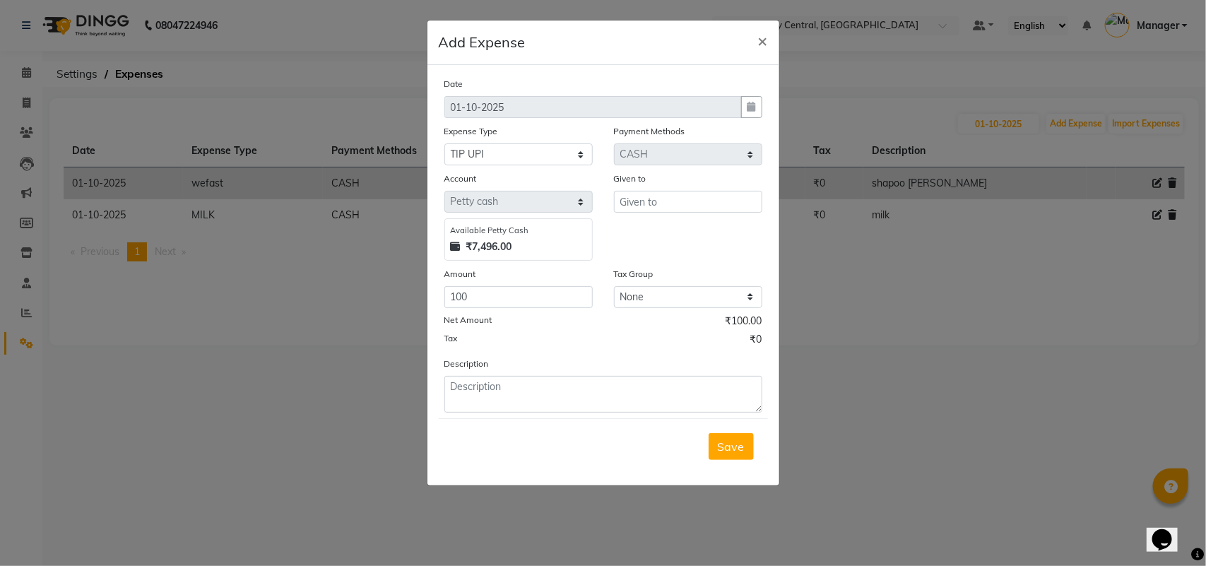
click at [548, 418] on div "Save" at bounding box center [603, 446] width 329 height 56
click at [536, 391] on textarea at bounding box center [604, 394] width 318 height 37
click at [676, 209] on input "text" at bounding box center [688, 202] width 148 height 22
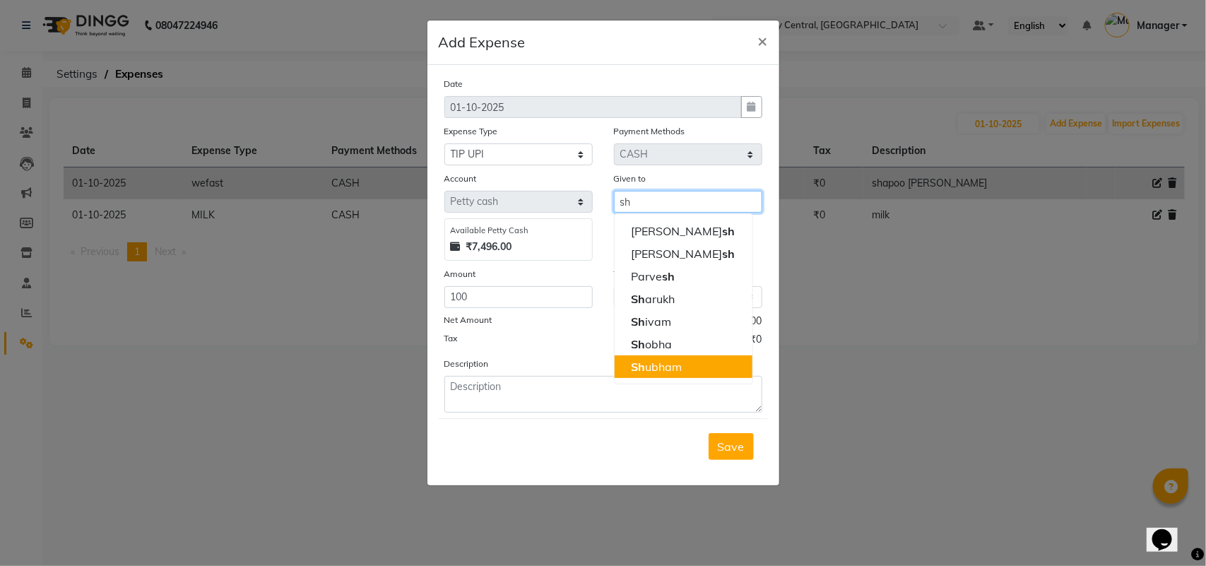
click at [666, 369] on ngb-highlight "Sh ubham" at bounding box center [657, 367] width 51 height 14
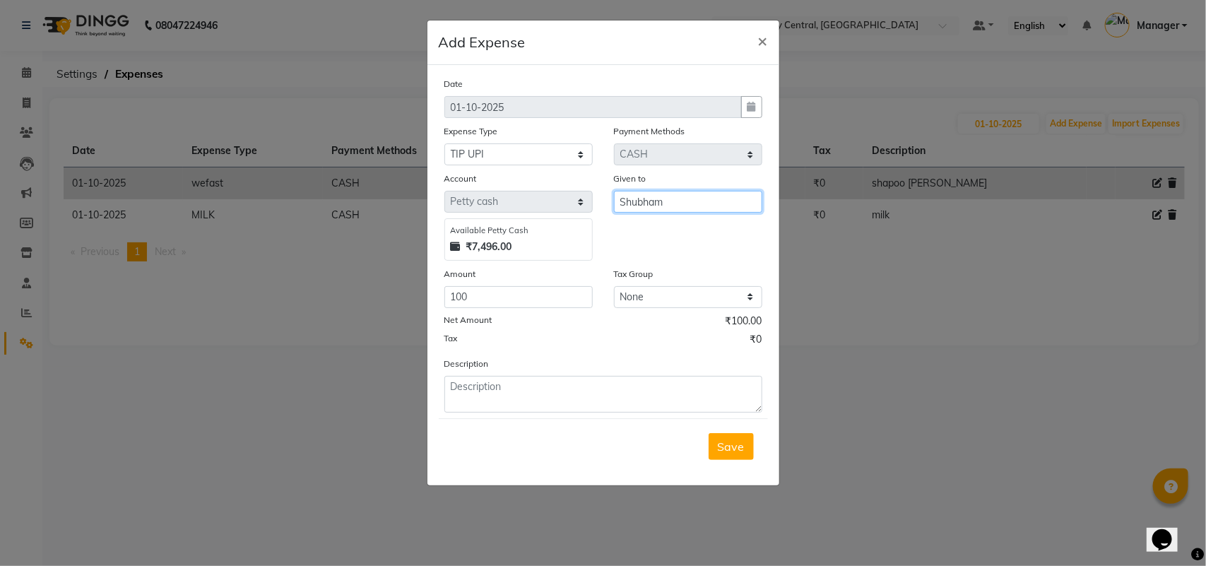
type input "Shubham"
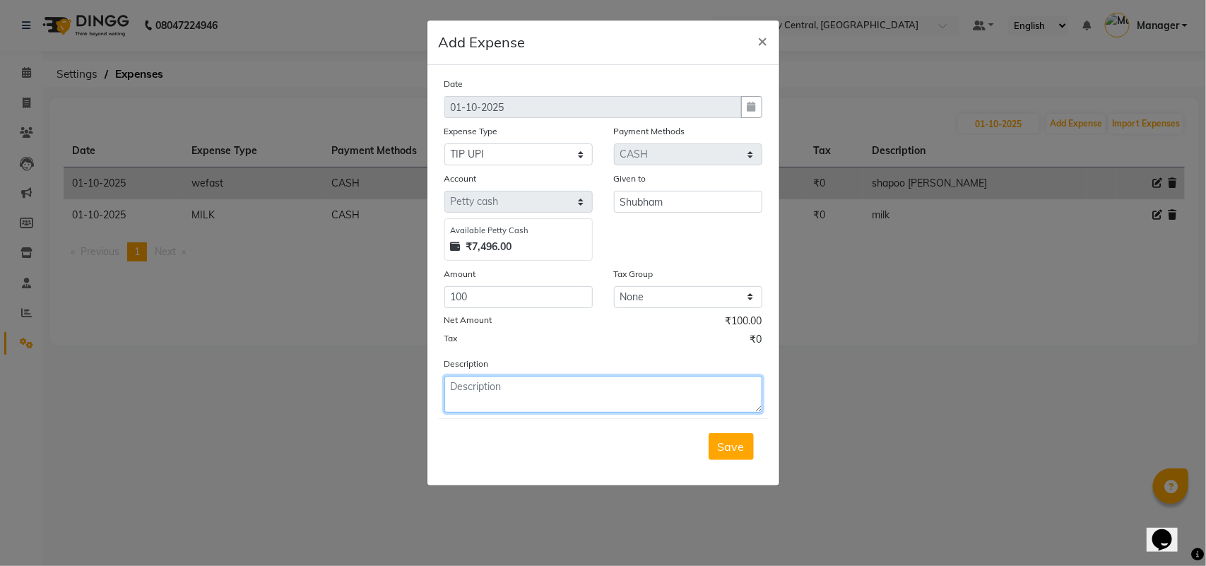
click at [491, 377] on textarea at bounding box center [604, 394] width 318 height 37
type textarea "tip"
click at [748, 449] on button "Save" at bounding box center [731, 446] width 45 height 27
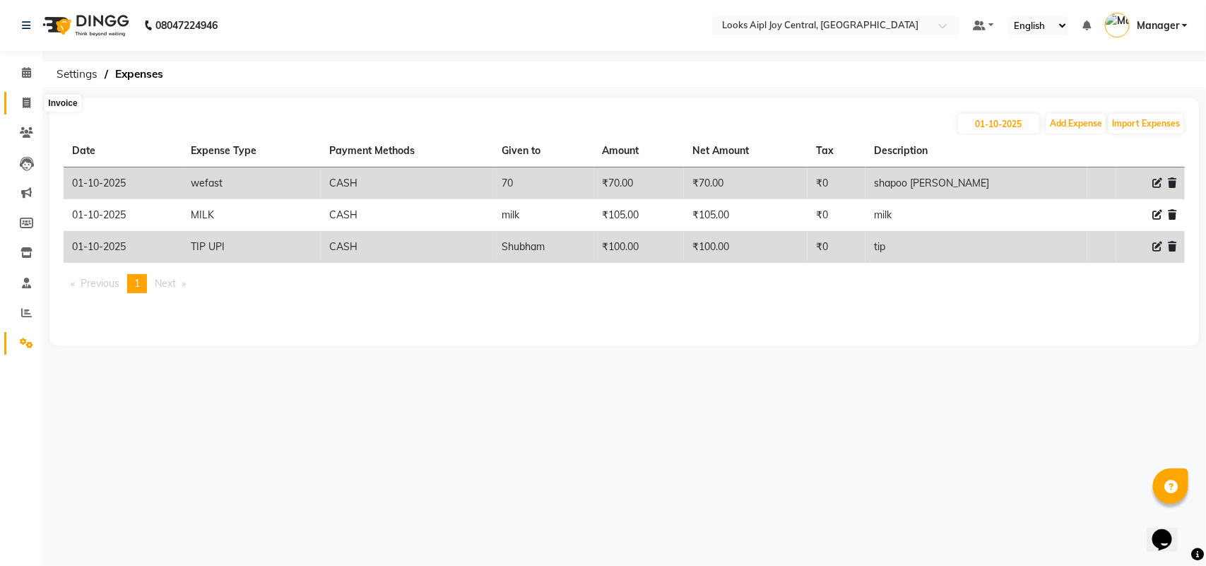
click at [18, 102] on span at bounding box center [26, 103] width 25 height 16
select select "service"
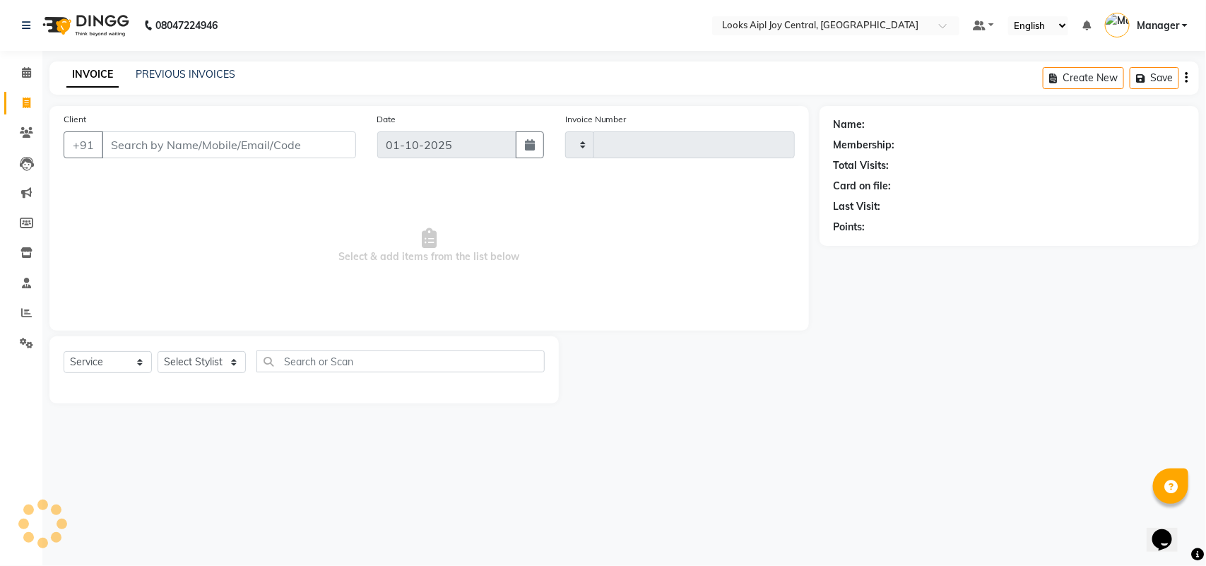
type input "0472"
select select "6032"
click at [27, 66] on span at bounding box center [26, 73] width 25 height 16
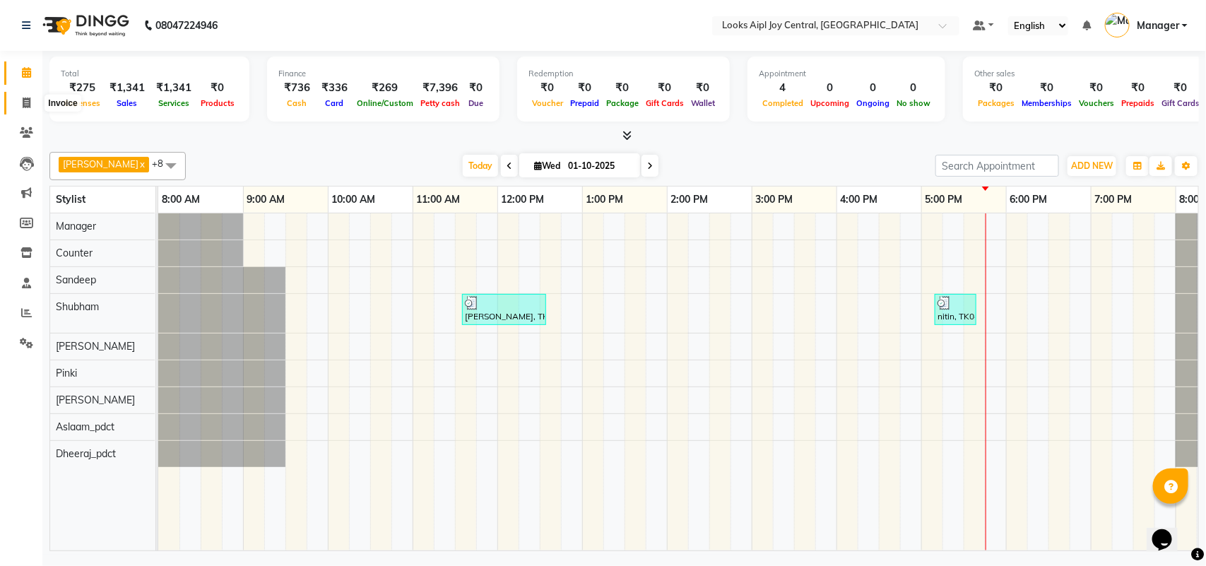
click at [29, 102] on icon at bounding box center [27, 103] width 8 height 11
select select "service"
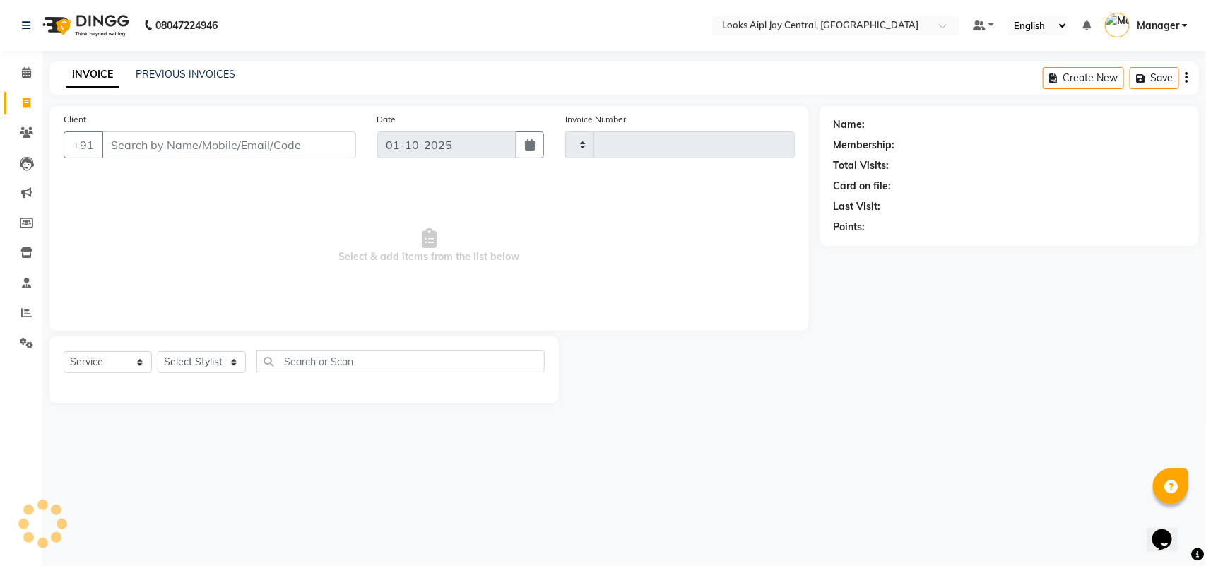
type input "0472"
select select "6032"
select select "service"
click at [271, 147] on input "Client" at bounding box center [229, 144] width 254 height 27
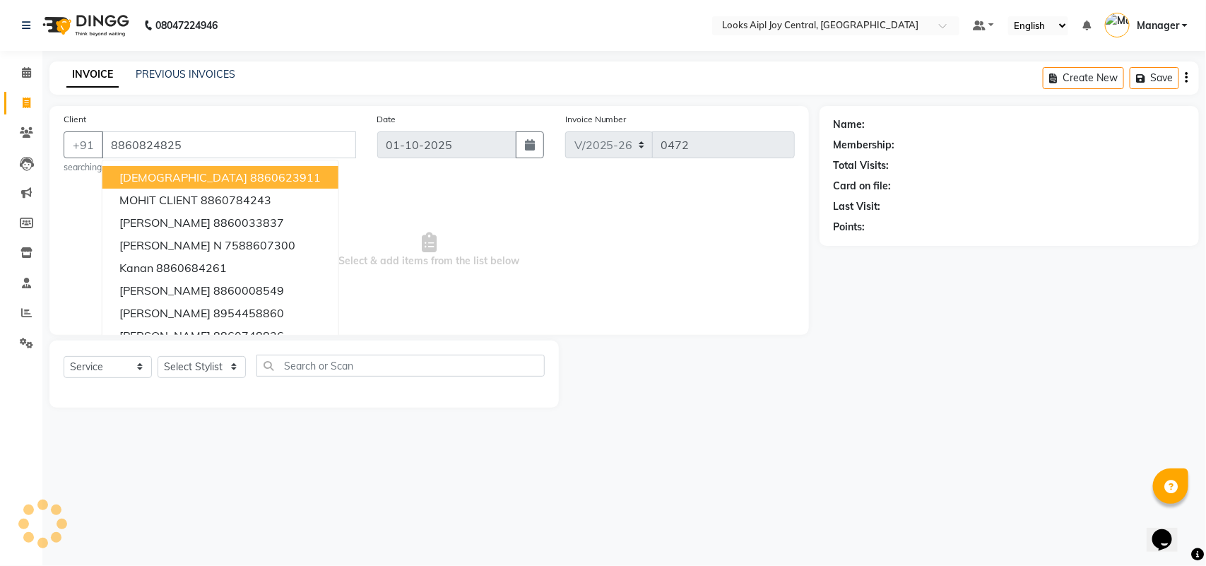
type input "8860824825"
select select "1: Object"
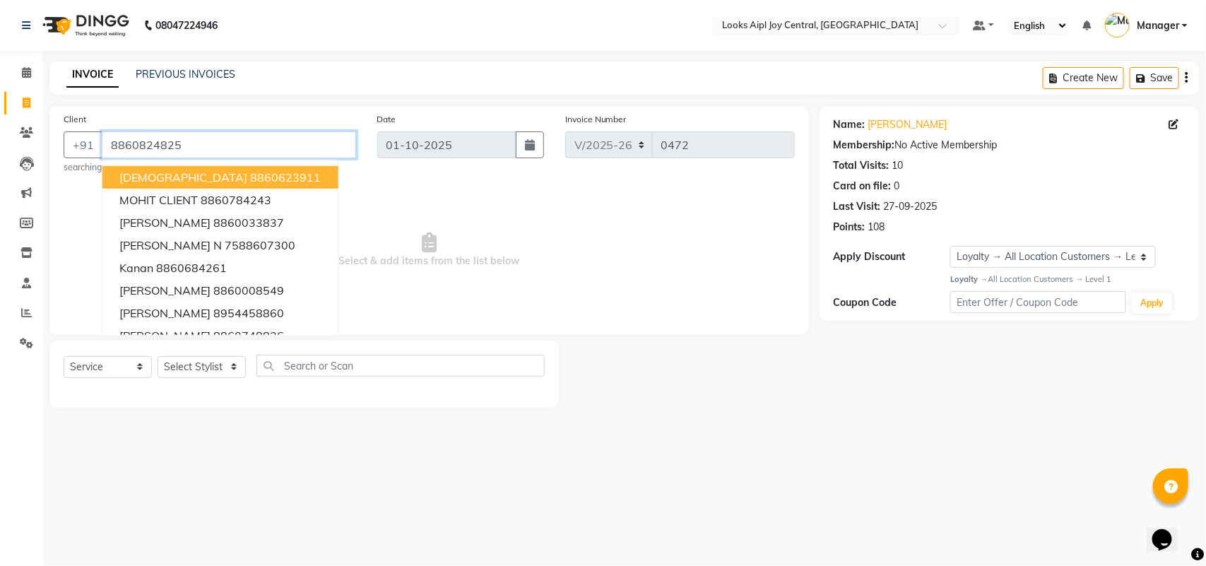
click at [245, 146] on input "8860824825" at bounding box center [229, 144] width 254 height 27
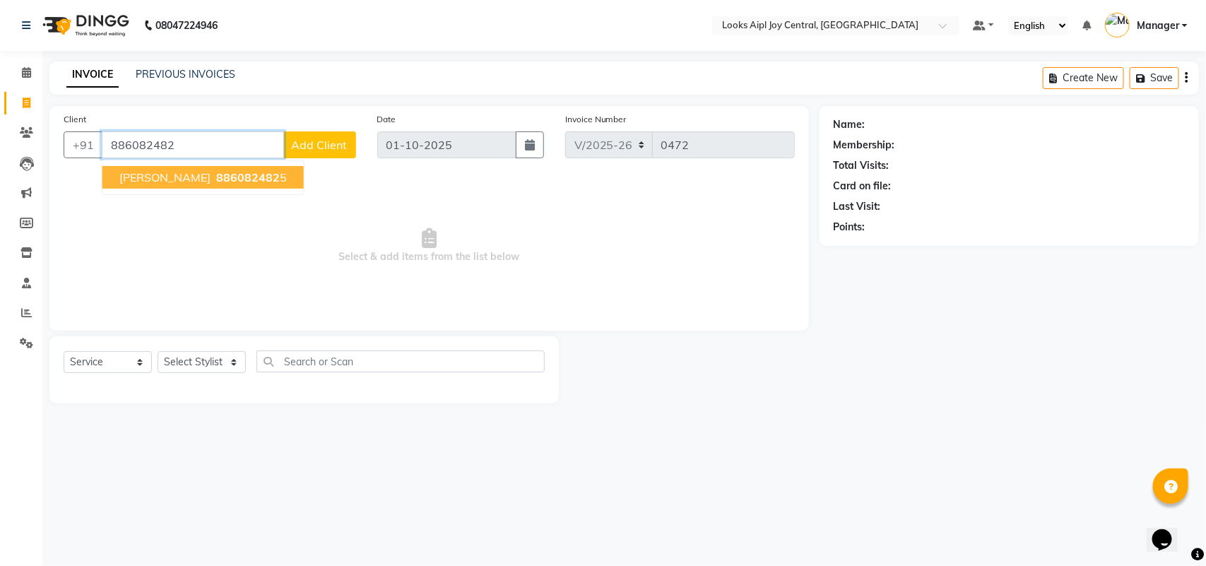
type input "8860824825"
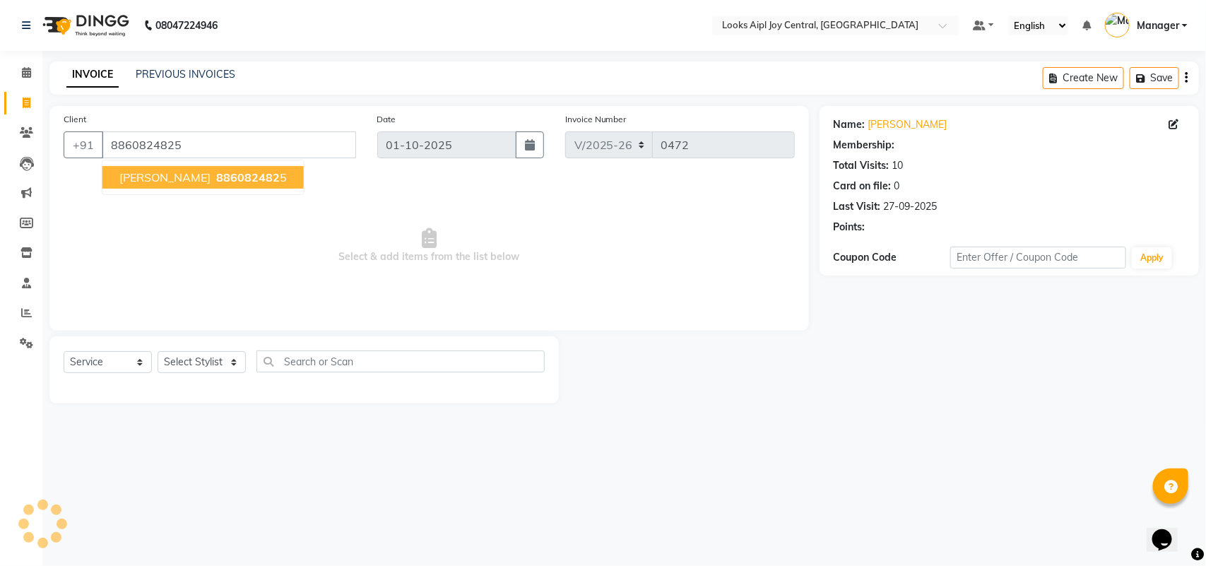
select select "1: Object"
click at [365, 230] on span "Select & add items from the list below" at bounding box center [430, 245] width 732 height 141
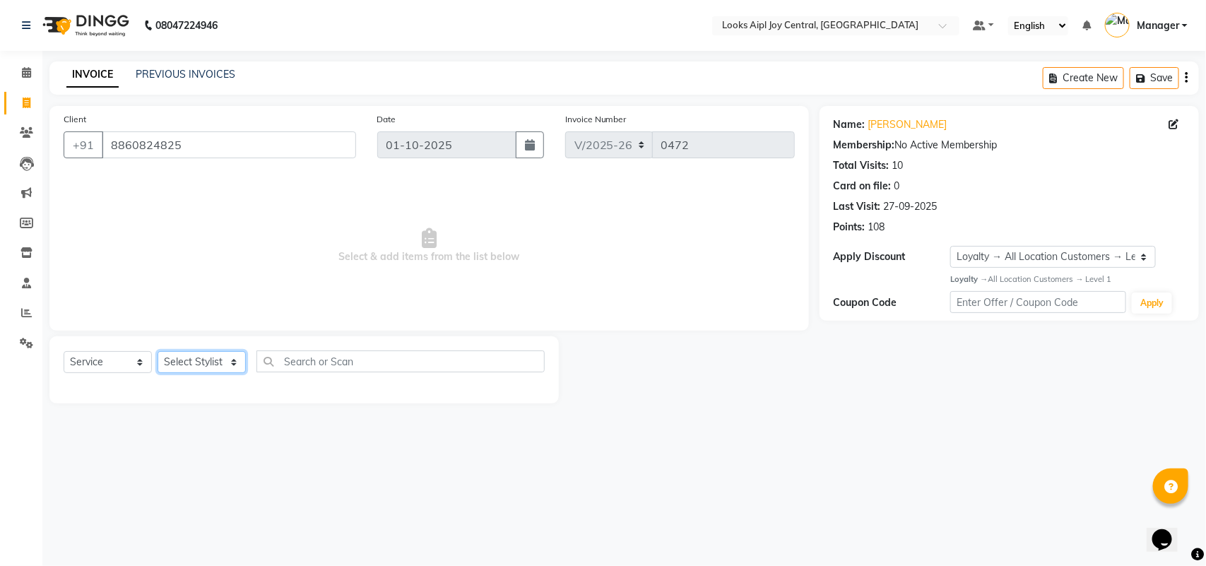
click at [184, 368] on select "Select Stylist [PERSON_NAME] [PERSON_NAME] Counter Deepak_pdct [PERSON_NAME] [P…" at bounding box center [202, 362] width 88 height 22
select select "92844"
click at [158, 351] on select "Select Stylist Amit Anand Anish Anish Aslaam Aslaam_pdct Counter Deepak_pdct Dh…" at bounding box center [202, 362] width 88 height 22
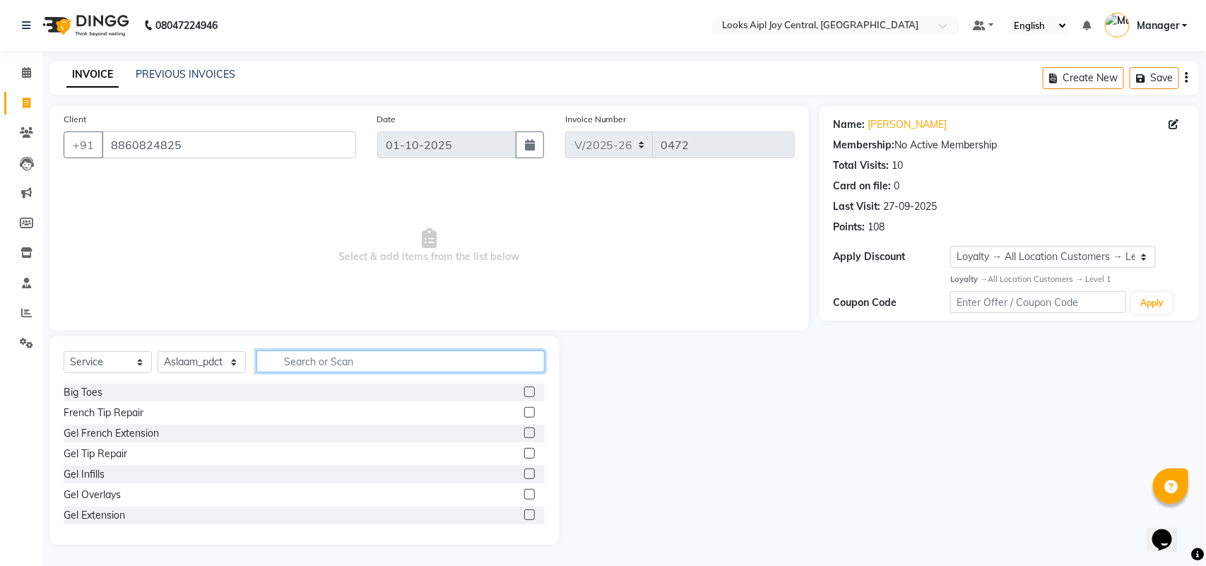
click at [343, 363] on input "text" at bounding box center [401, 362] width 288 height 22
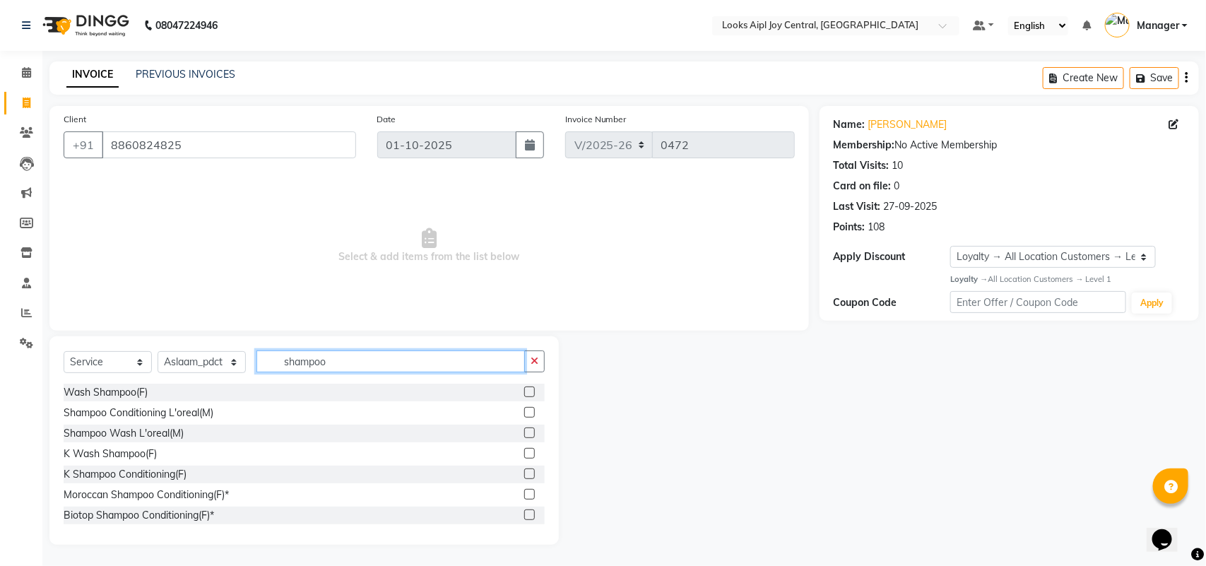
type input "shampoo"
click at [524, 414] on label at bounding box center [529, 412] width 11 height 11
click at [524, 414] on input "checkbox" at bounding box center [528, 413] width 9 height 9
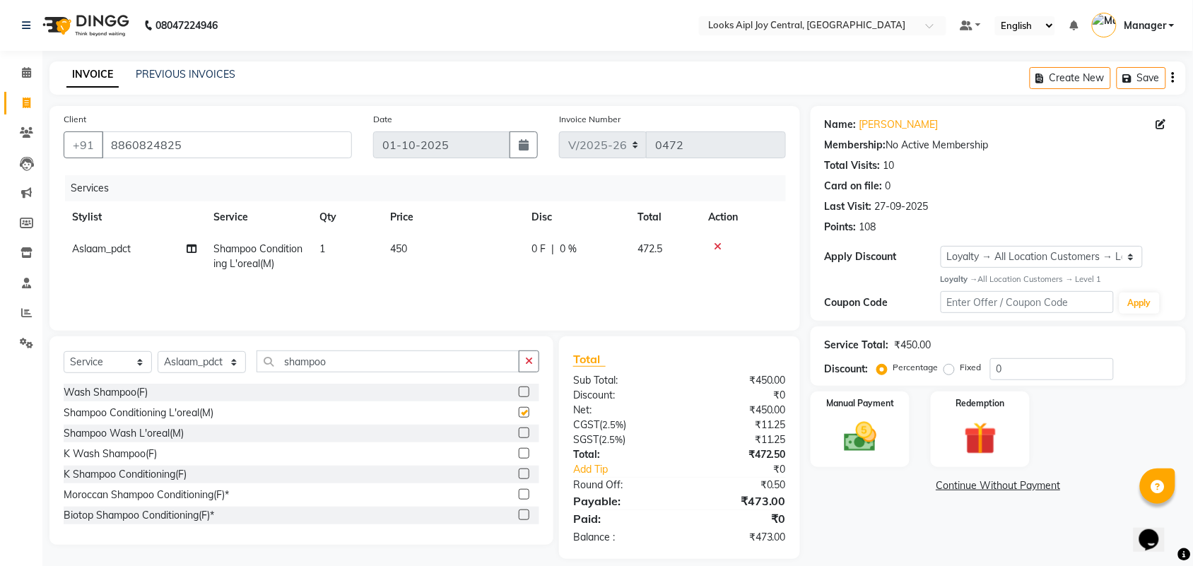
checkbox input "false"
click at [410, 241] on td "450" at bounding box center [452, 256] width 141 height 47
select select "92844"
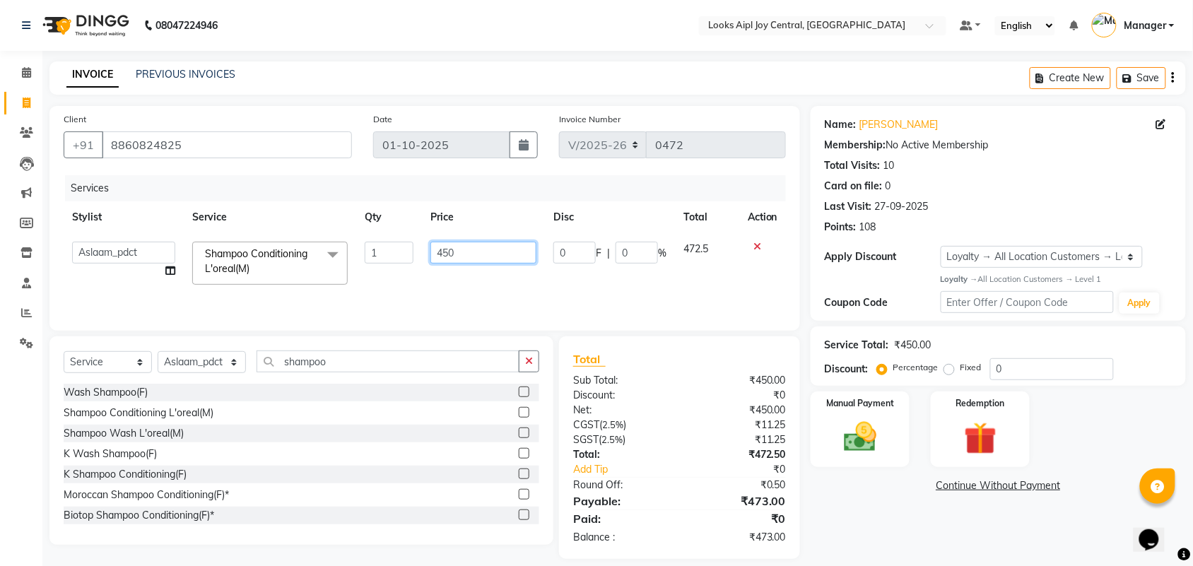
drag, startPoint x: 486, startPoint y: 252, endPoint x: 426, endPoint y: 255, distance: 59.5
click at [426, 255] on td "450" at bounding box center [483, 263] width 123 height 60
type input "400"
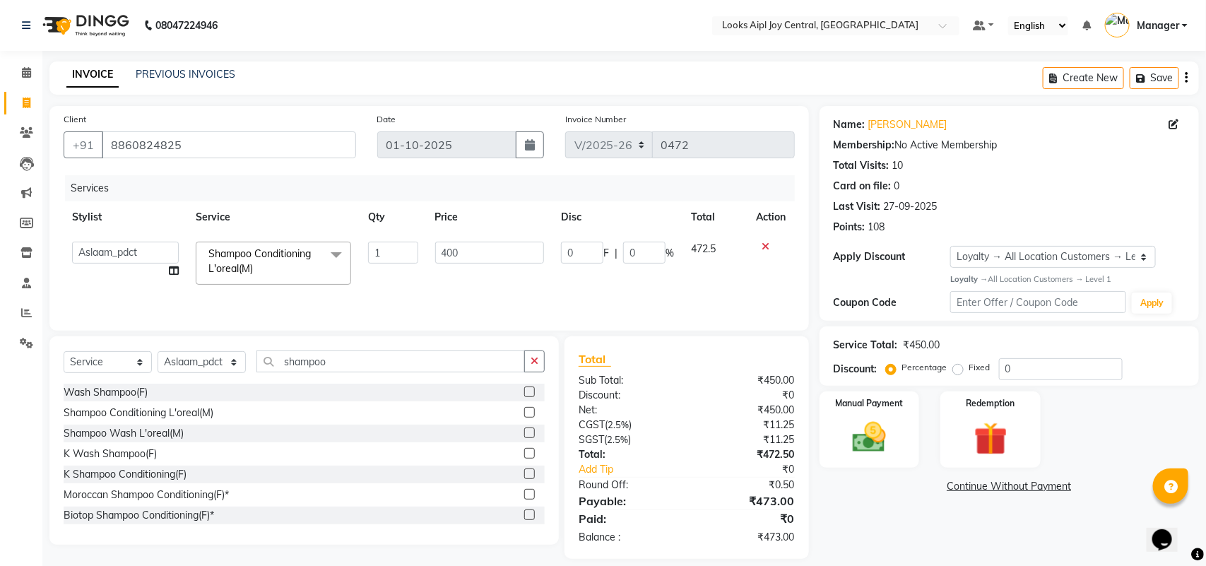
click at [570, 281] on div "Services Stylist Service Qty Price Disc Total Action Amit Anand Anish Anish Asl…" at bounding box center [430, 245] width 732 height 141
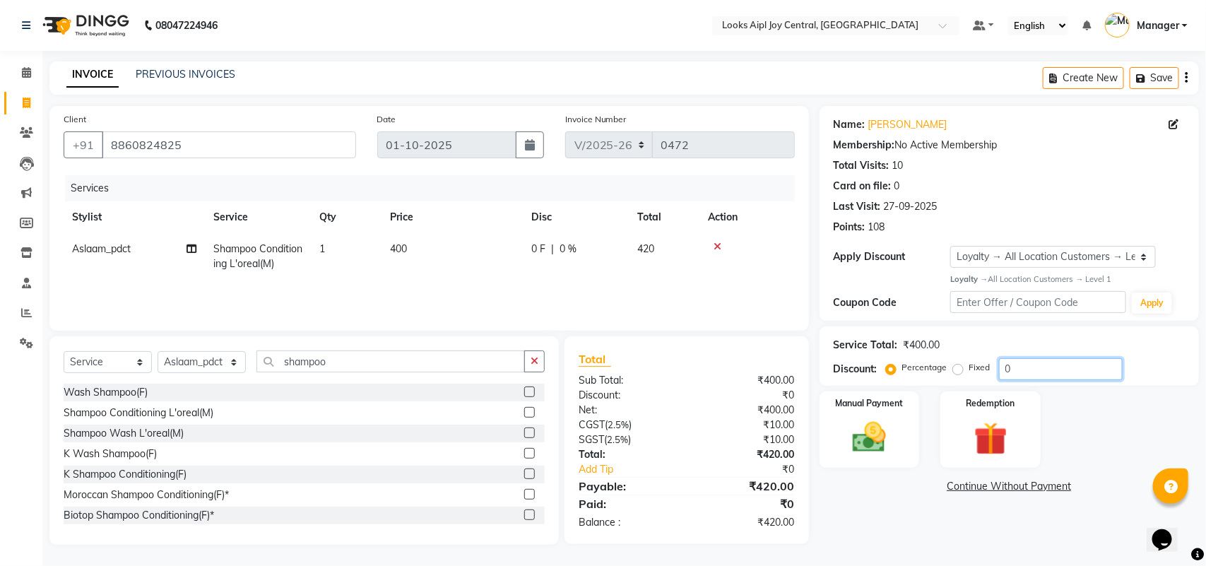
drag, startPoint x: 1041, startPoint y: 370, endPoint x: 917, endPoint y: 353, distance: 125.5
click at [921, 366] on div "Percentage Fixed 0" at bounding box center [1006, 369] width 234 height 22
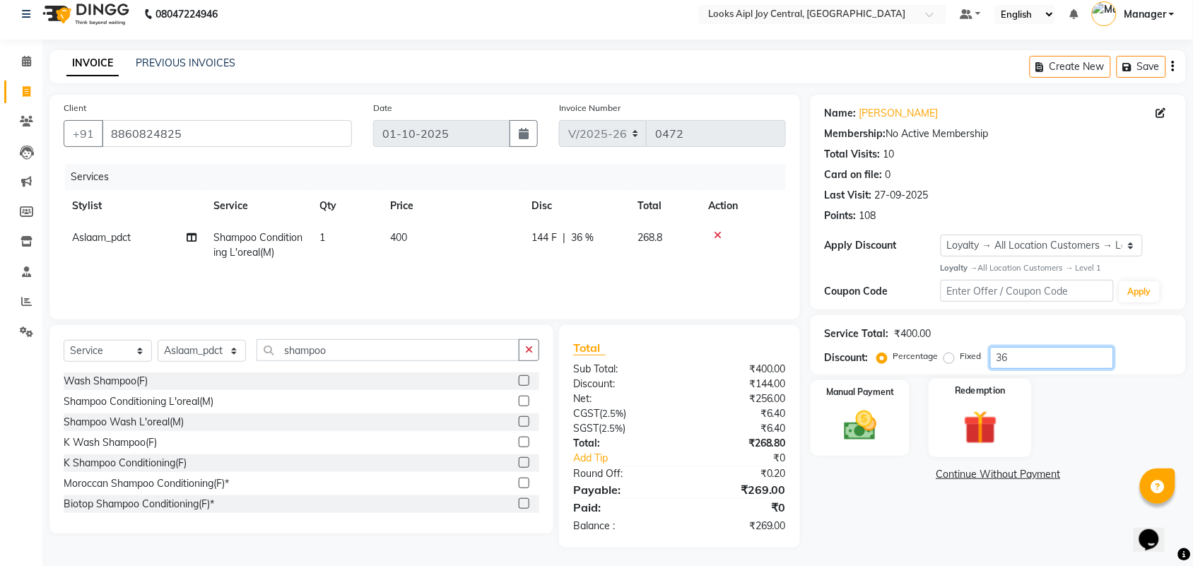
scroll to position [14, 0]
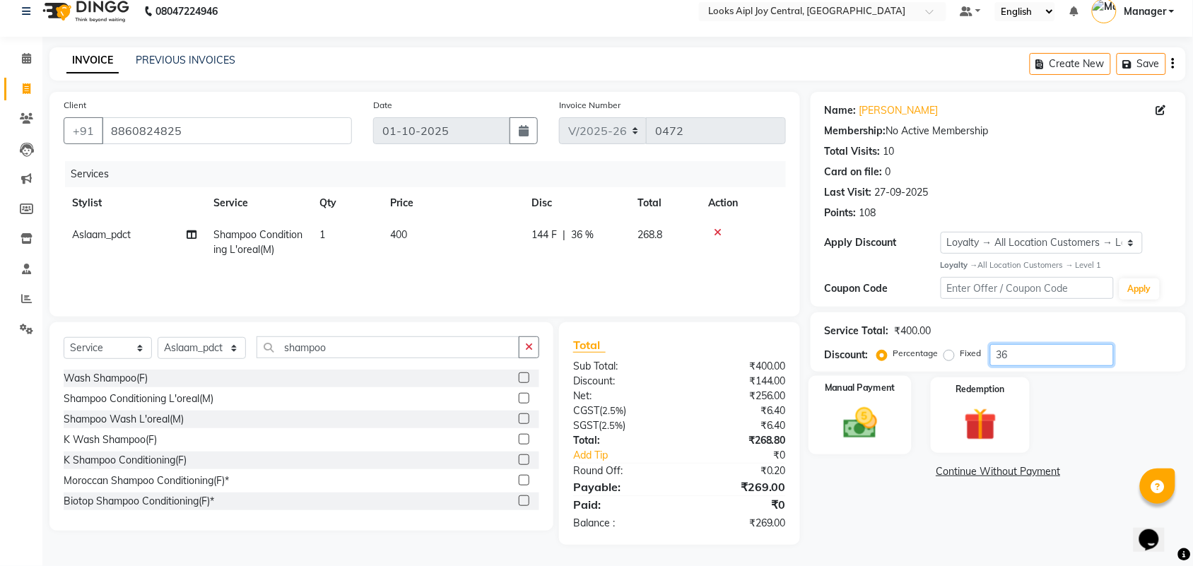
type input "36"
click at [860, 401] on div "Manual Payment" at bounding box center [860, 415] width 103 height 79
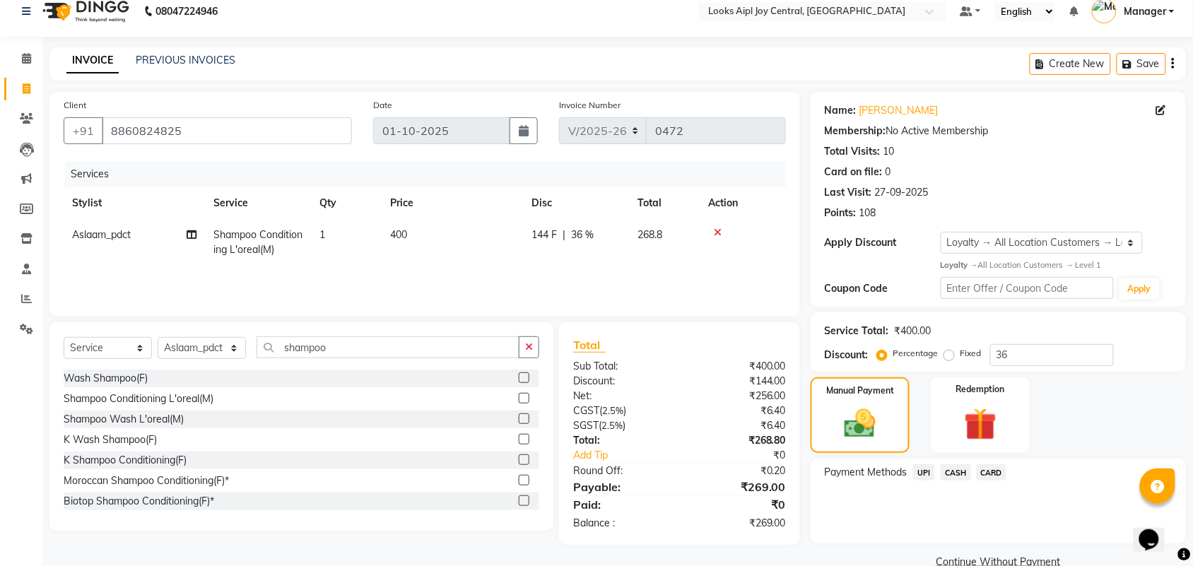
click at [924, 474] on span "UPI" at bounding box center [924, 472] width 22 height 16
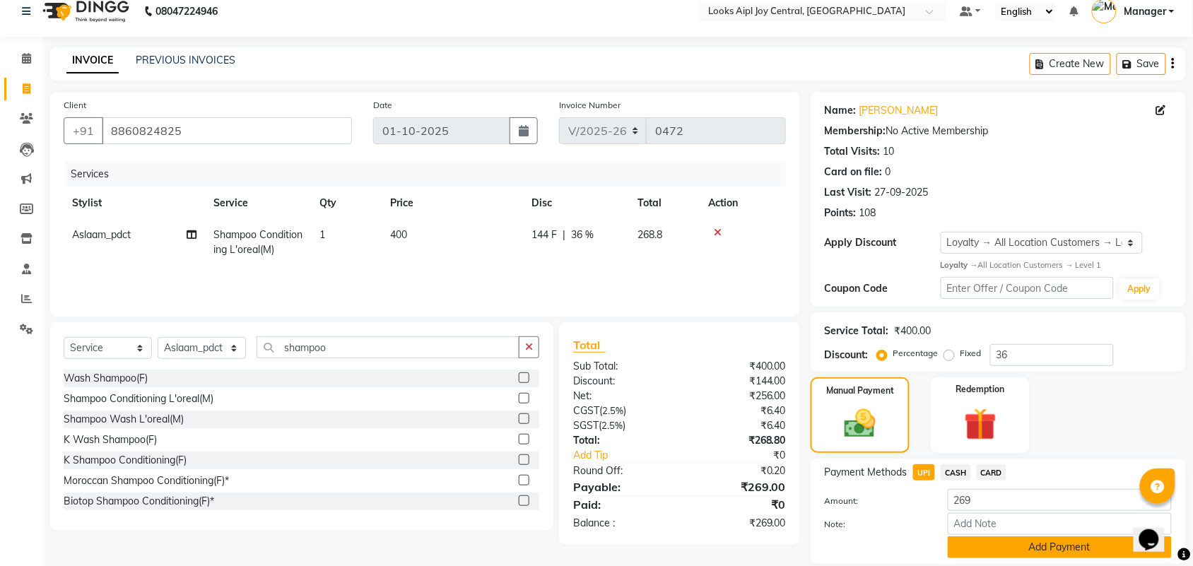
click at [1040, 543] on button "Add Payment" at bounding box center [1060, 547] width 224 height 22
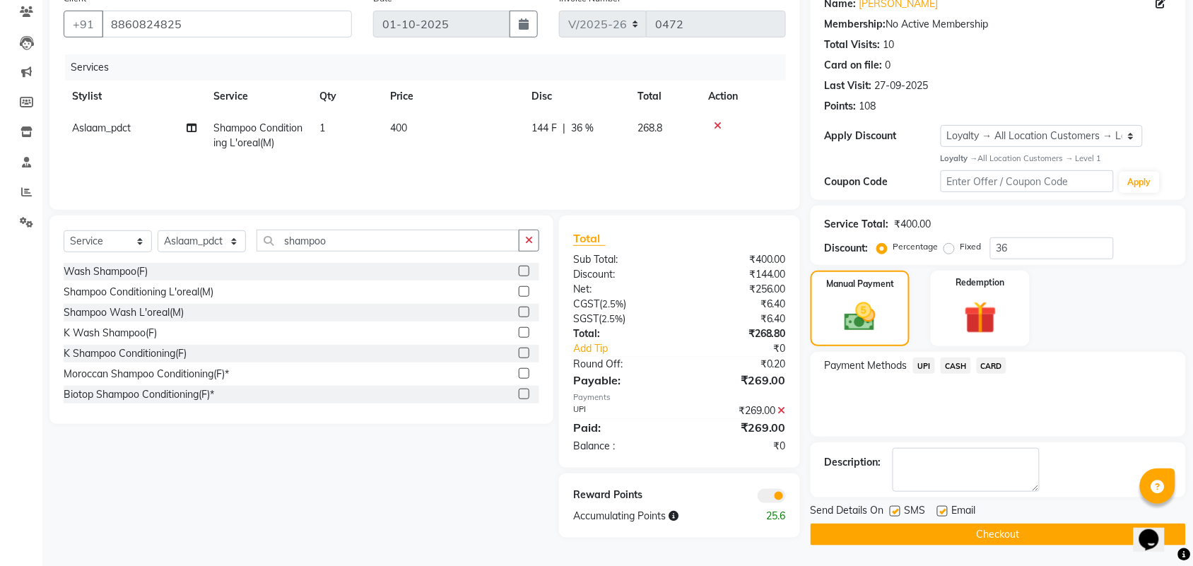
scroll to position [122, 0]
click at [938, 524] on button "Checkout" at bounding box center [998, 534] width 375 height 22
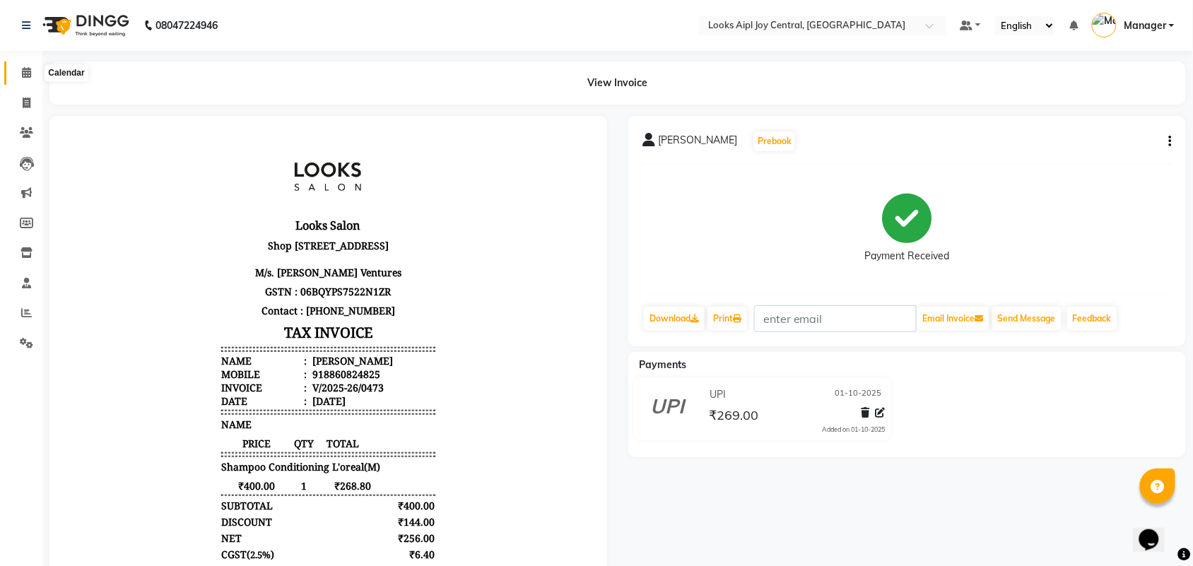
click at [21, 78] on span at bounding box center [26, 73] width 25 height 16
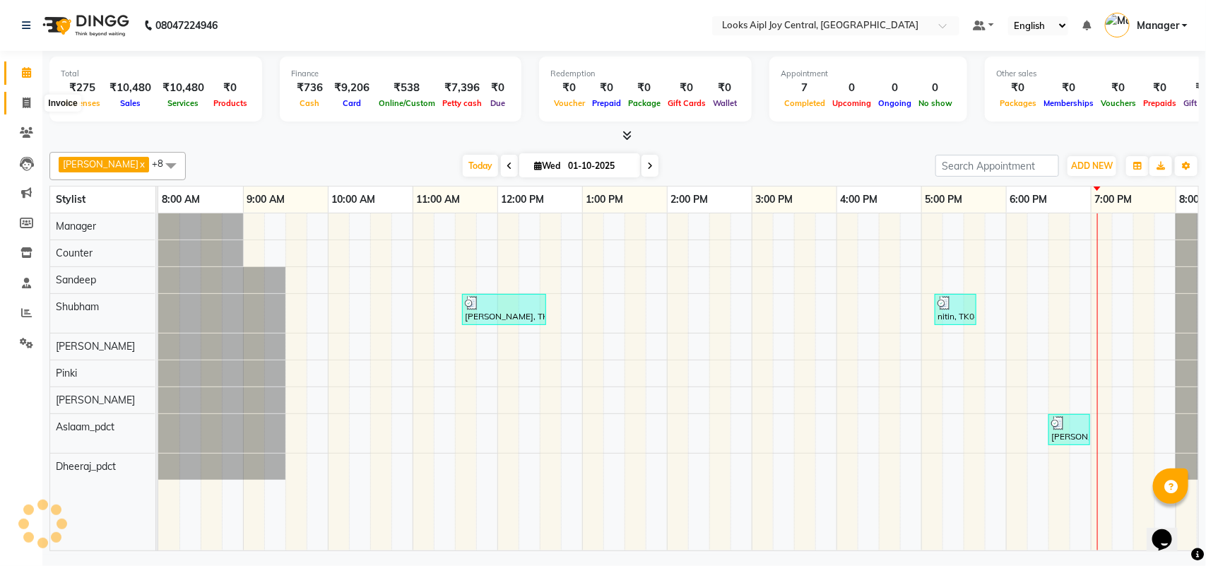
click at [25, 104] on icon at bounding box center [27, 103] width 8 height 11
select select "service"
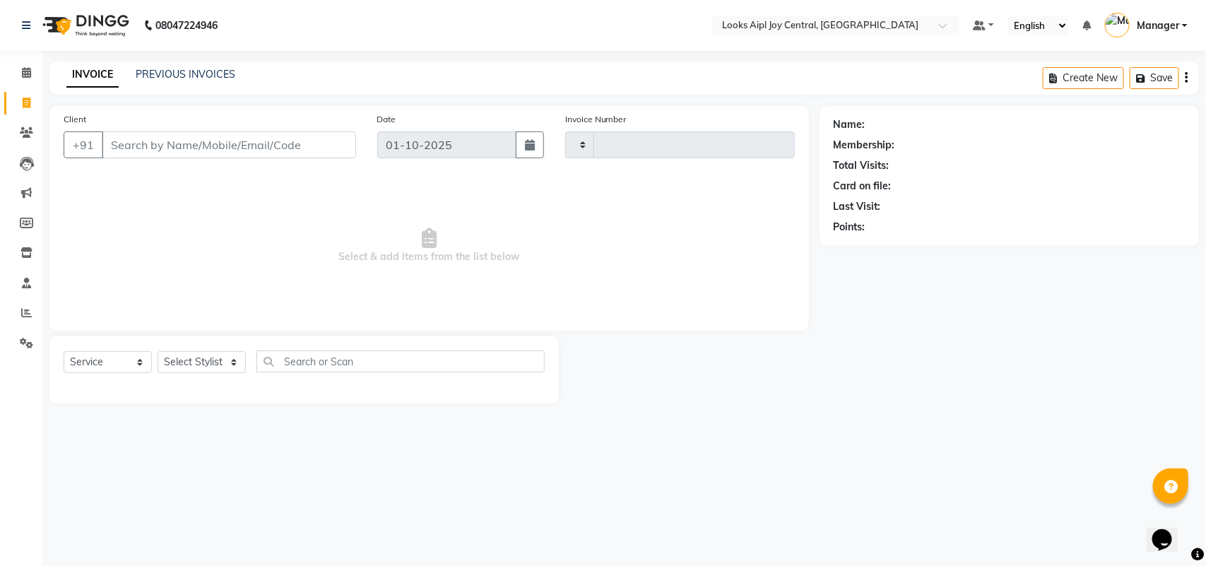
type input "0474"
select select "6032"
click at [153, 79] on link "PREVIOUS INVOICES" at bounding box center [186, 74] width 100 height 13
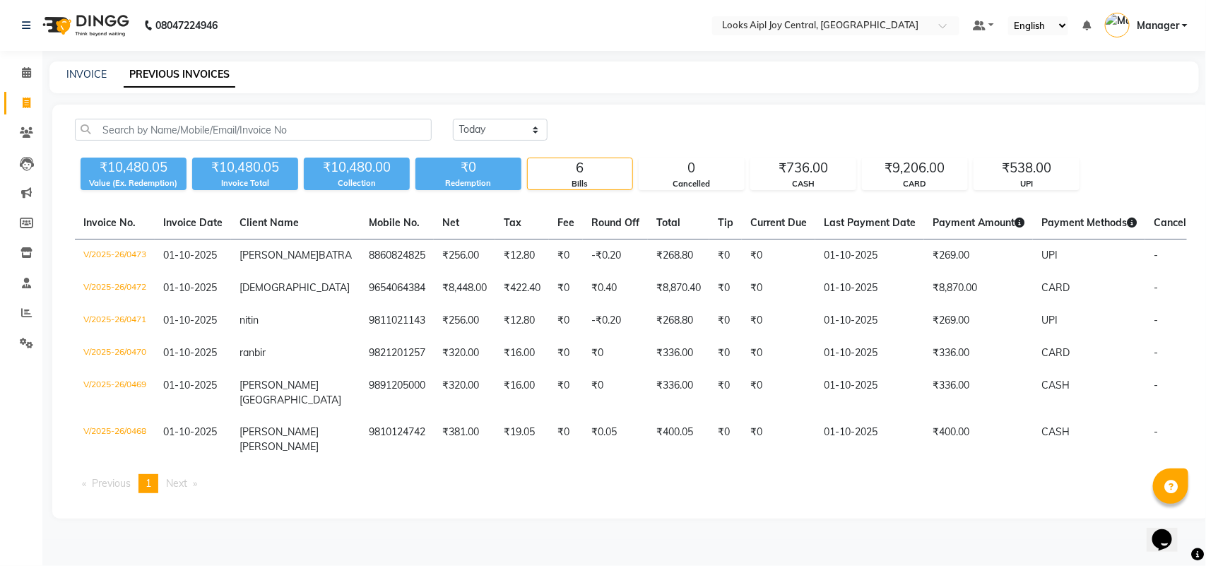
click at [79, 80] on div "INVOICE" at bounding box center [86, 74] width 40 height 15
click at [78, 69] on link "INVOICE" at bounding box center [86, 74] width 40 height 13
select select "service"
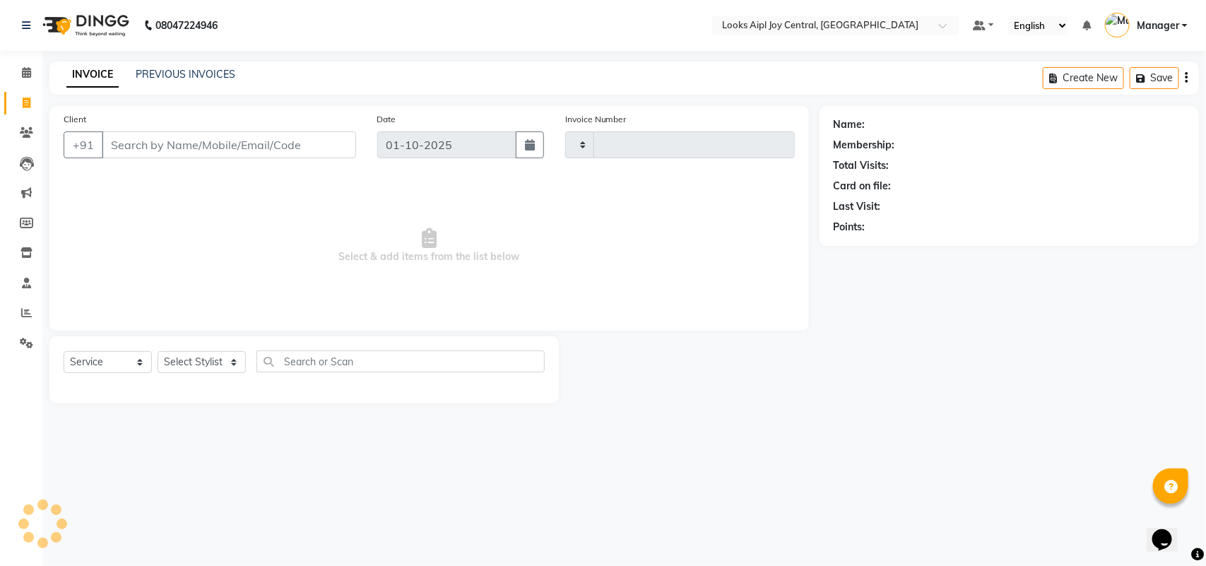
type input "0474"
select select "6032"
click at [25, 81] on link "Calendar" at bounding box center [21, 72] width 34 height 23
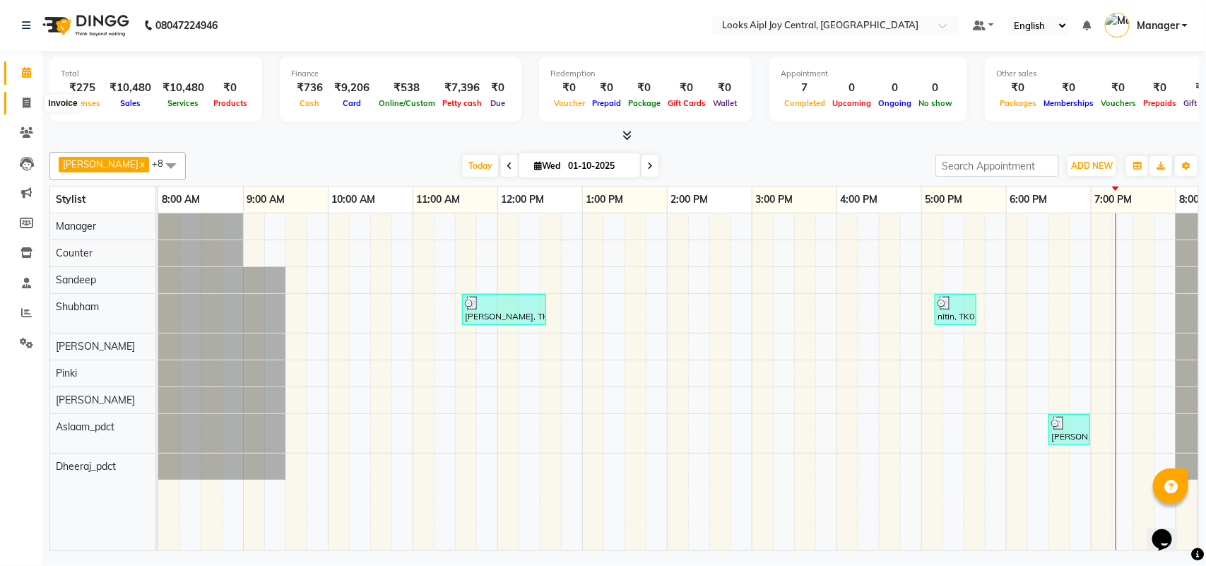
click at [21, 99] on span at bounding box center [26, 103] width 25 height 16
select select "6032"
select select "service"
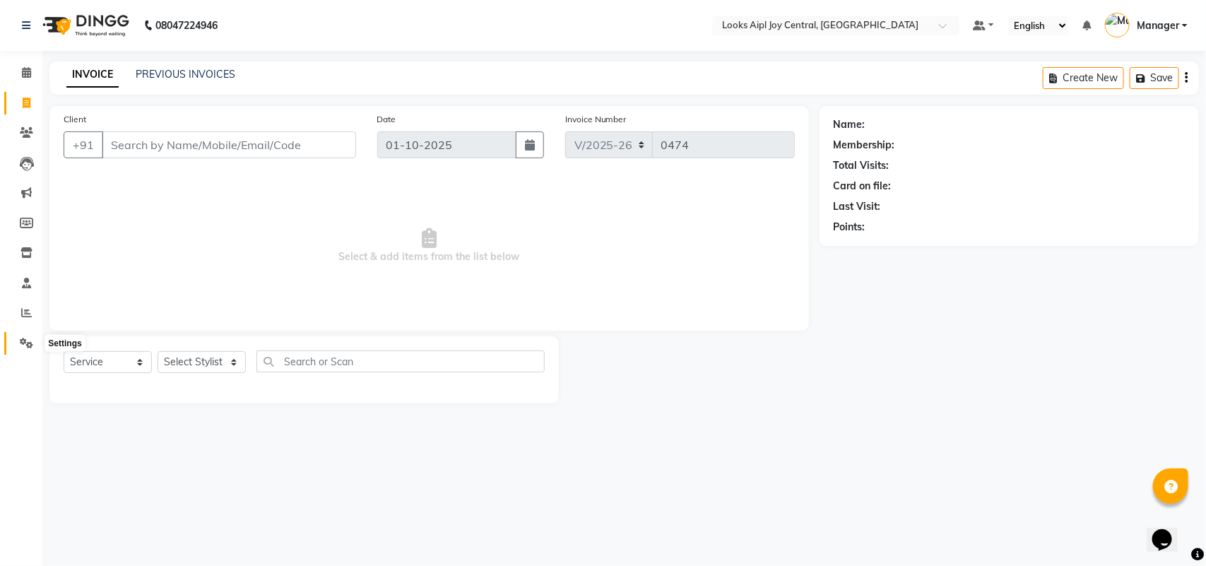
click at [27, 338] on icon at bounding box center [26, 343] width 13 height 11
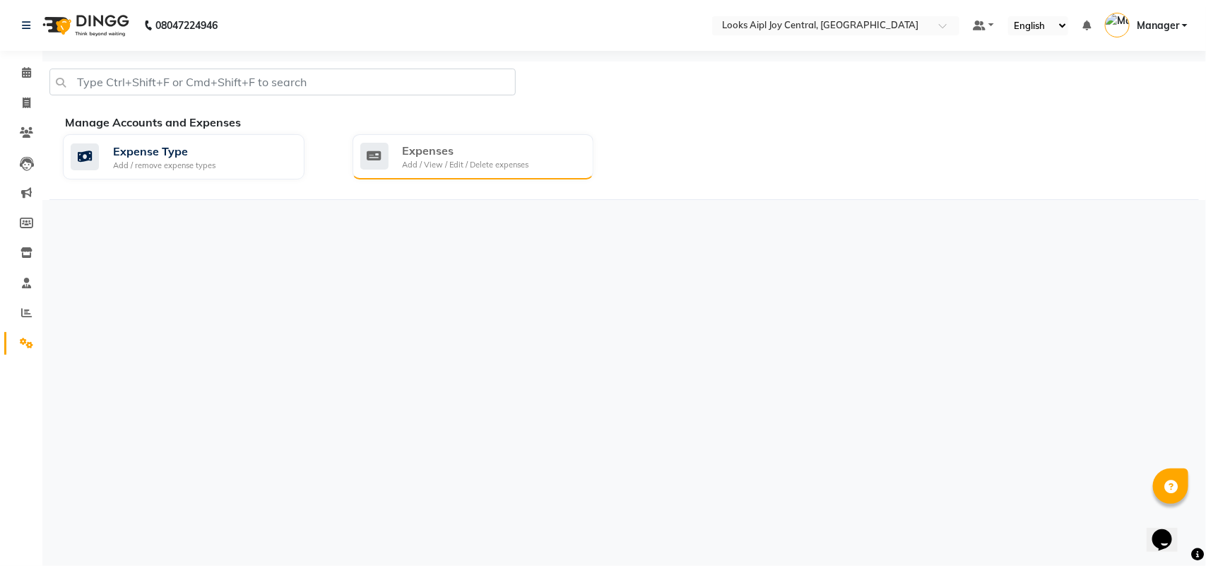
click at [425, 160] on div "Add / View / Edit / Delete expenses" at bounding box center [466, 165] width 127 height 12
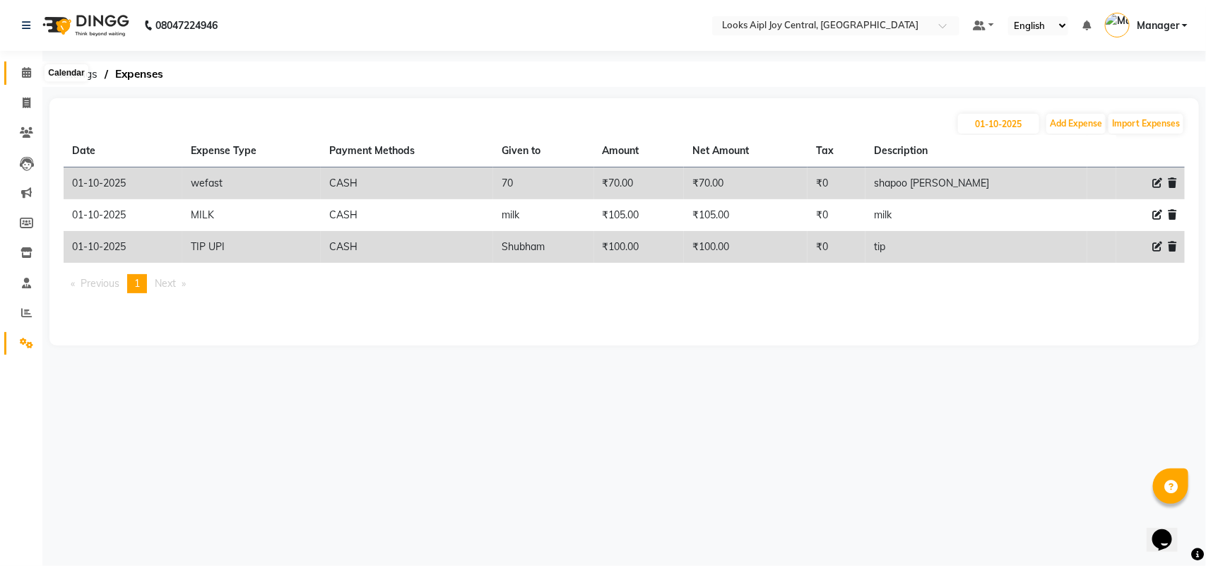
click at [22, 68] on icon at bounding box center [26, 72] width 9 height 11
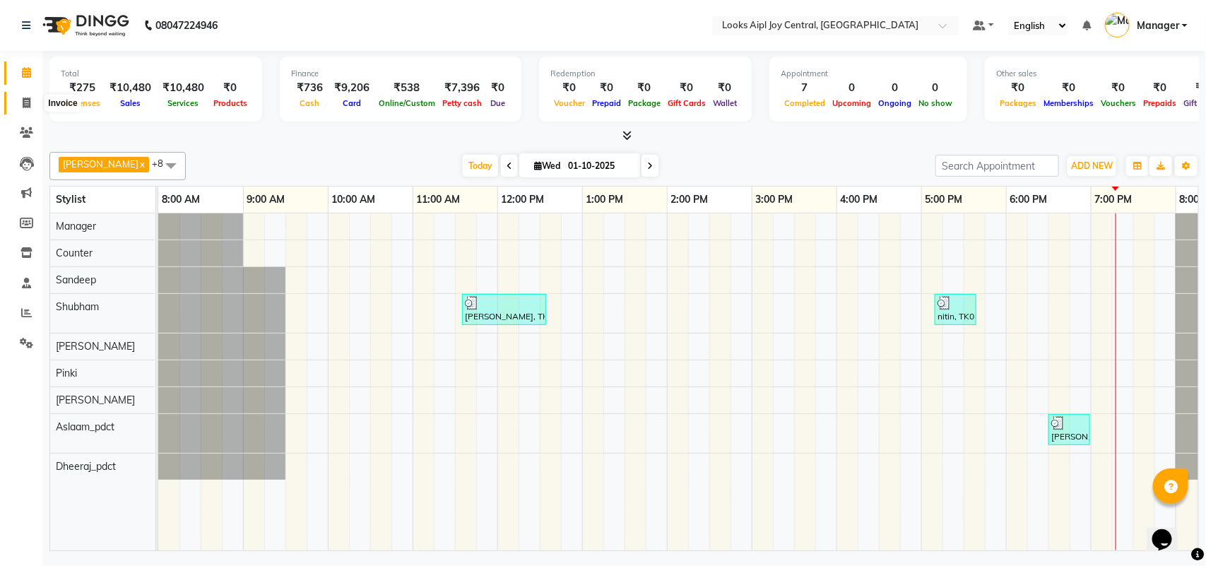
click at [28, 101] on icon at bounding box center [27, 103] width 8 height 11
select select "service"
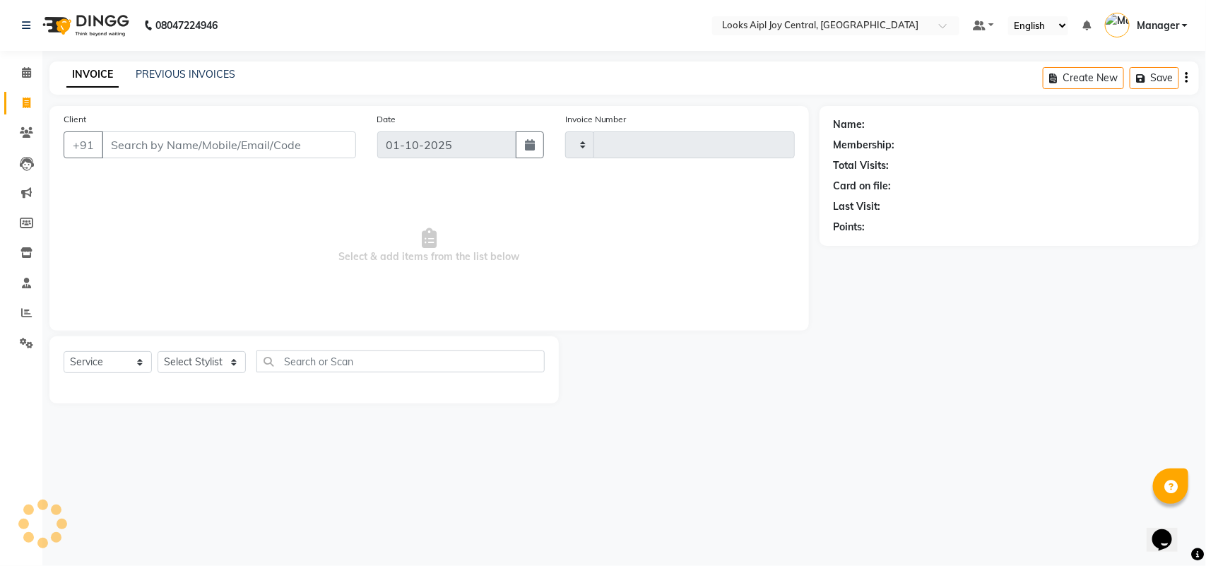
type input "0474"
select select "6032"
click at [25, 309] on icon at bounding box center [26, 312] width 11 height 11
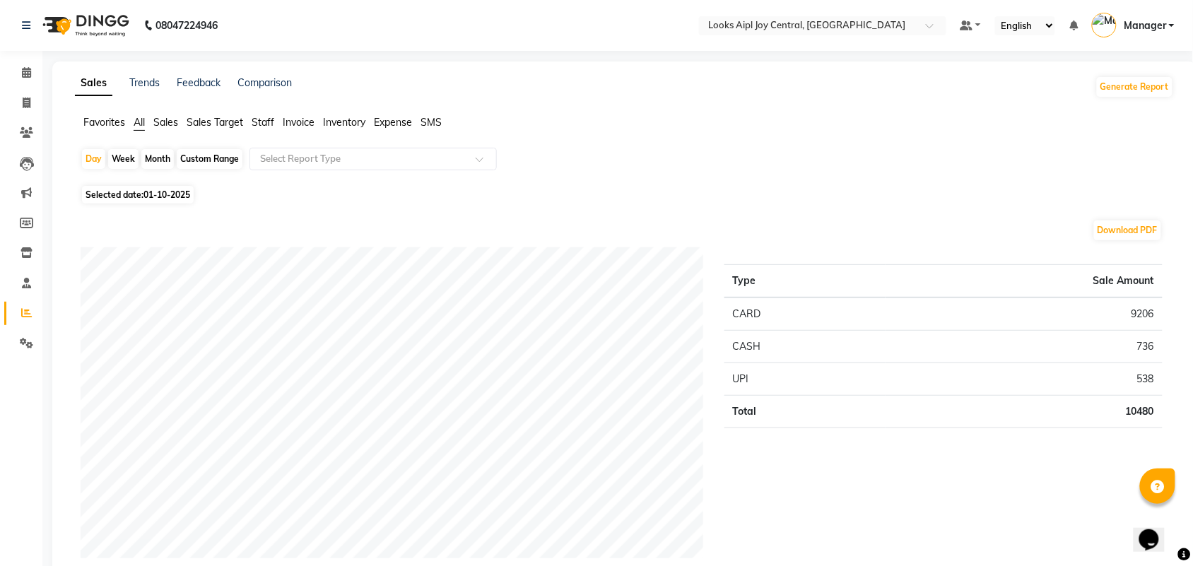
click at [174, 122] on span "Sales" at bounding box center [165, 122] width 25 height 13
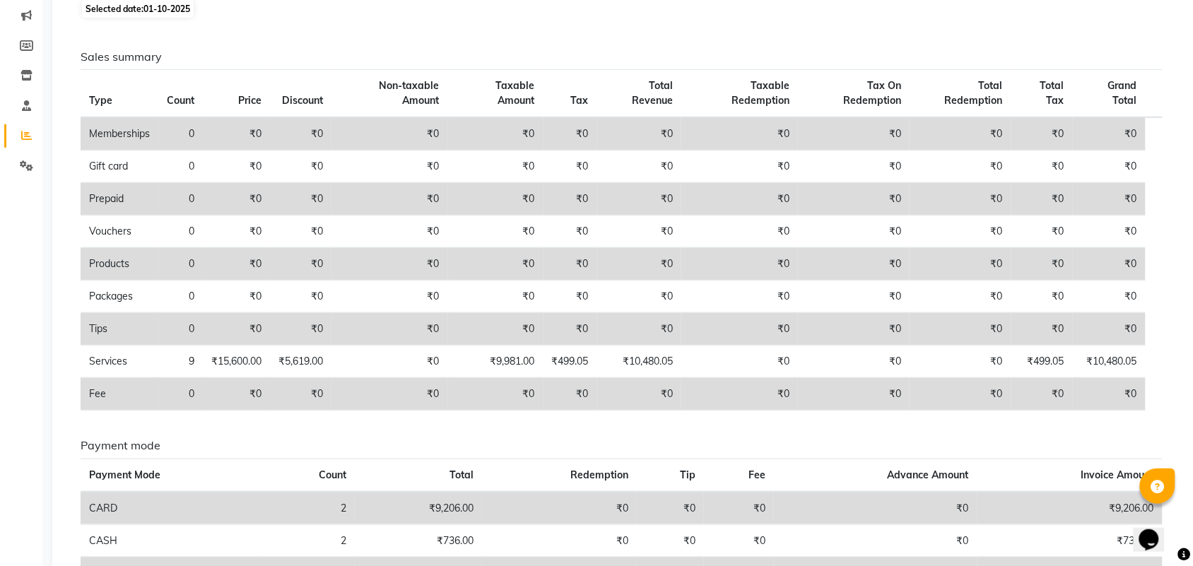
scroll to position [86, 0]
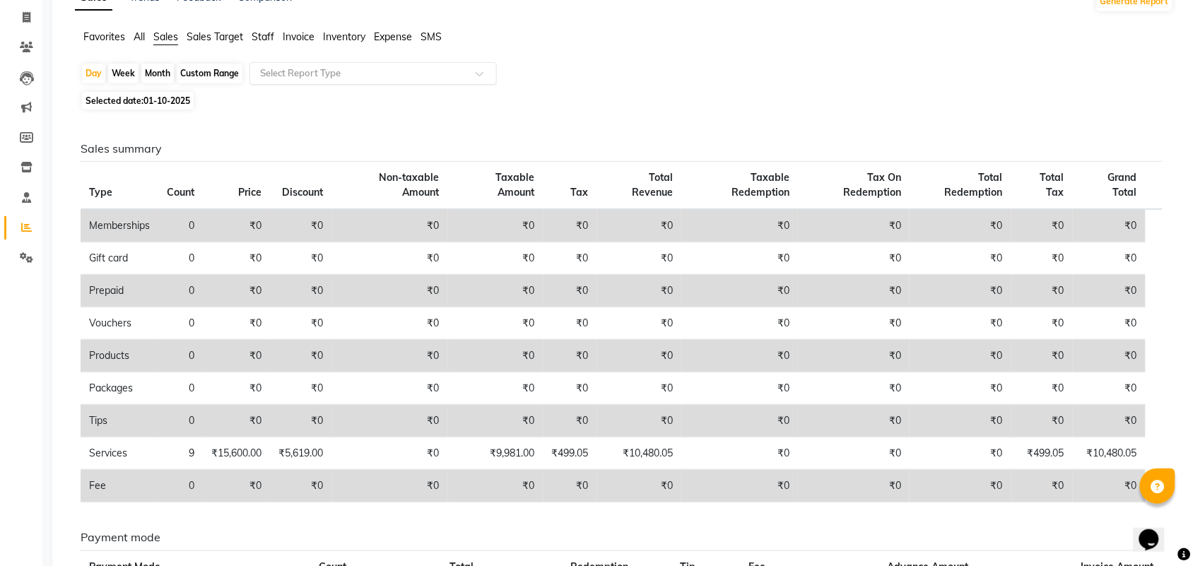
click at [375, 78] on input "text" at bounding box center [359, 73] width 204 height 14
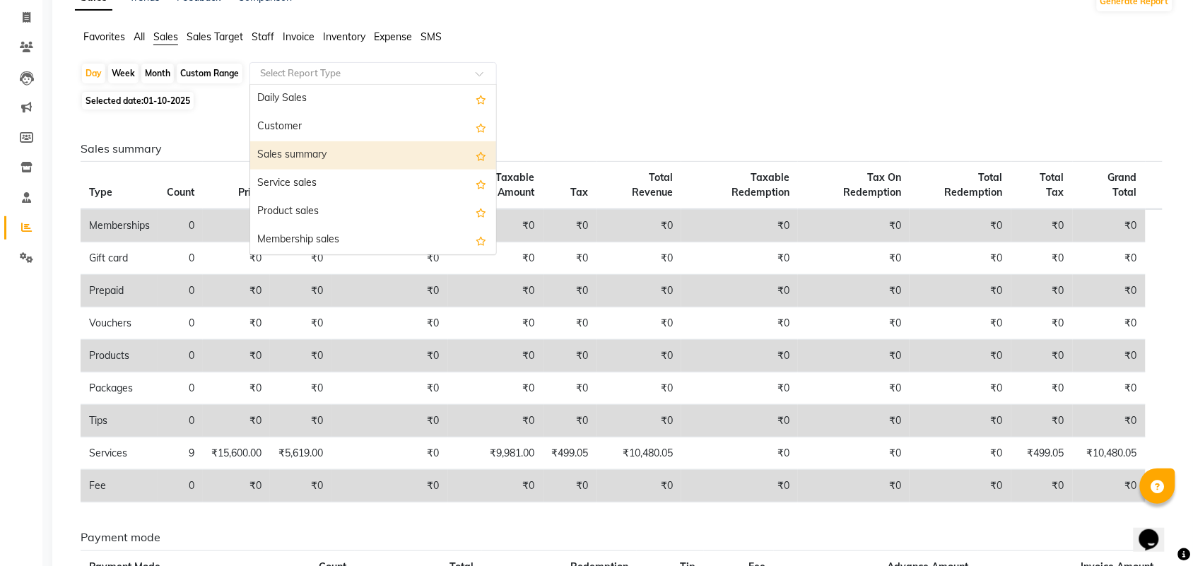
click at [358, 151] on div "Sales summary" at bounding box center [373, 155] width 246 height 28
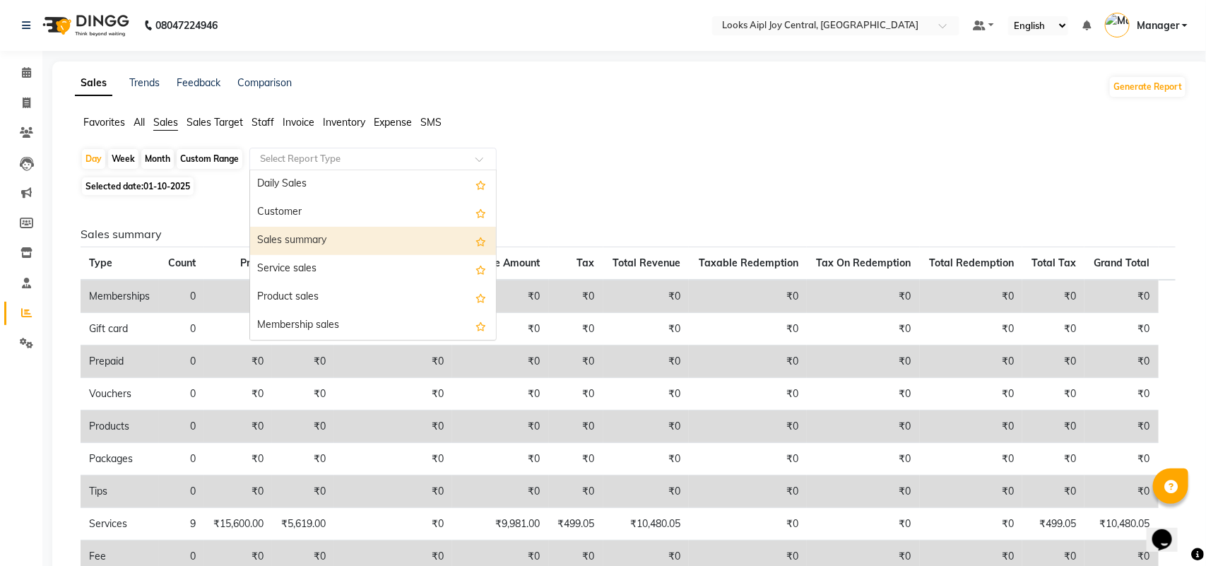
select select "full_report"
select select "csv"
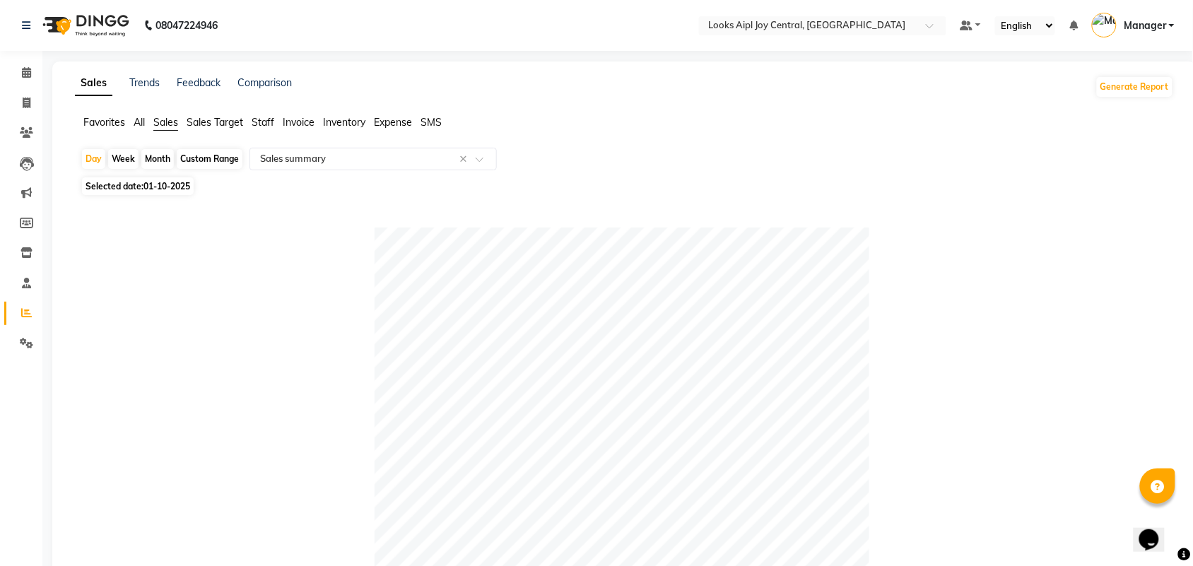
click at [143, 184] on span "Selected date: 01-10-2025" at bounding box center [138, 186] width 112 height 18
select select "10"
select select "2025"
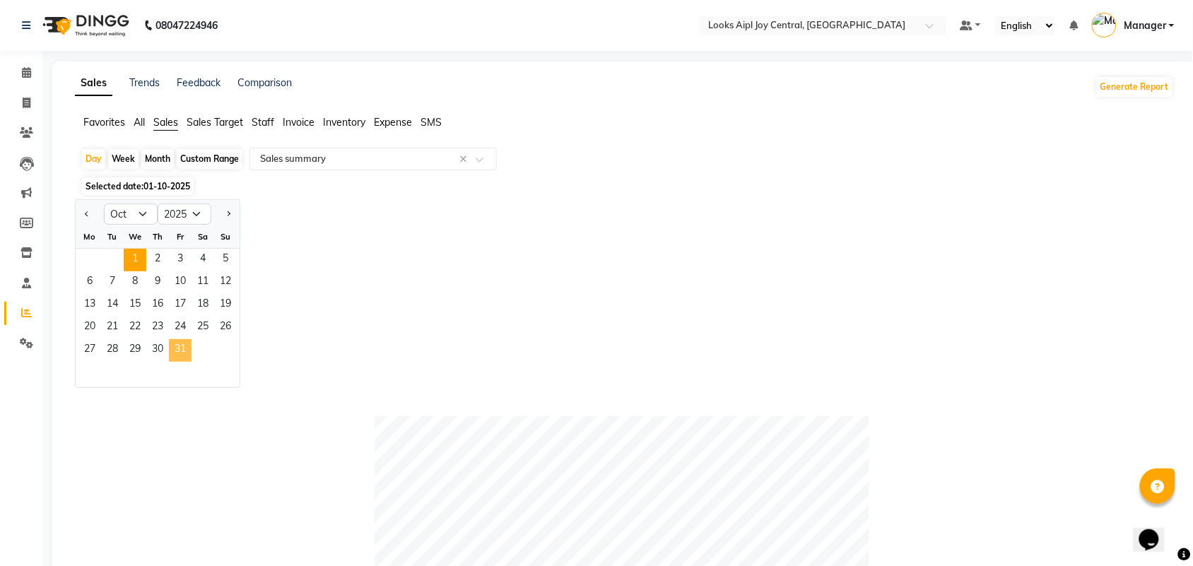
click at [180, 343] on span "31" at bounding box center [180, 350] width 23 height 23
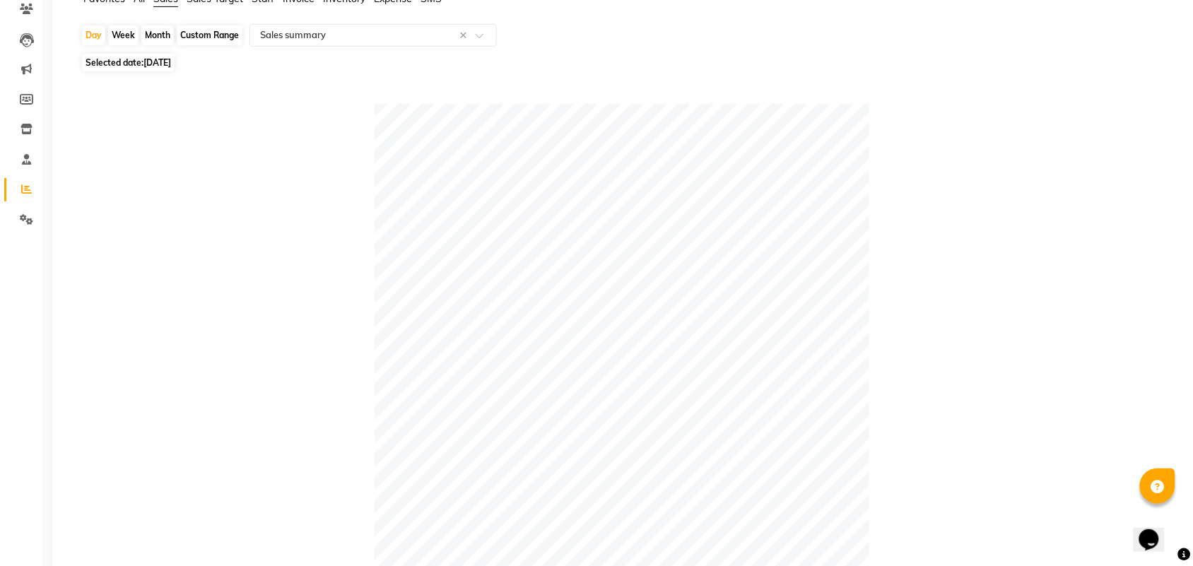
scroll to position [265, 0]
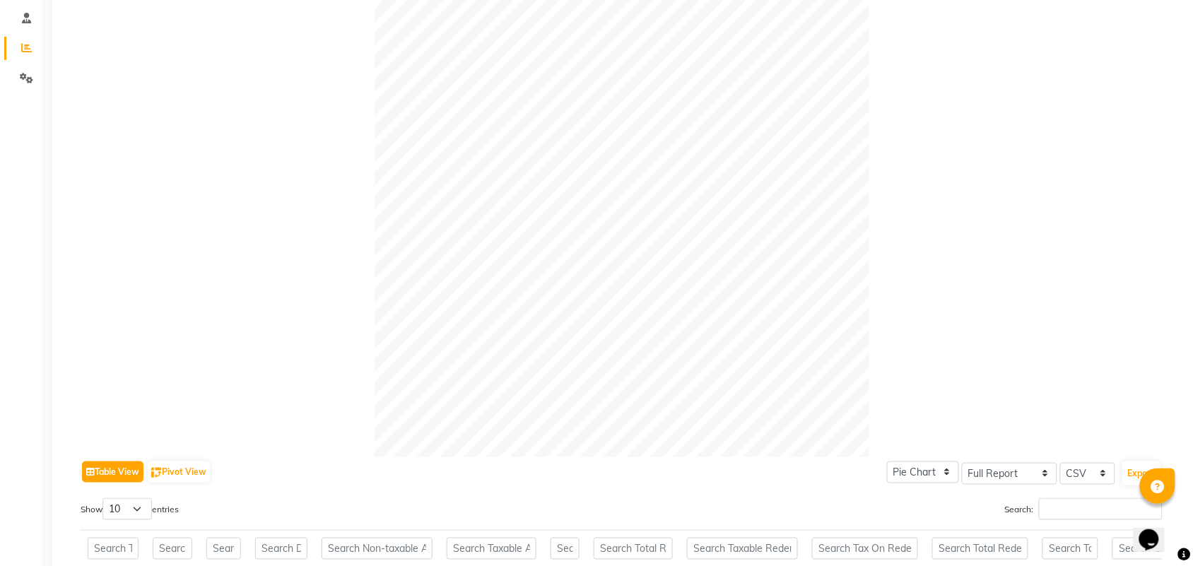
click at [113, 471] on button "Table View" at bounding box center [112, 472] width 61 height 21
click at [143, 517] on select "10 25 50 100" at bounding box center [126, 509] width 49 height 22
click at [105, 498] on select "10 25 50 100" at bounding box center [126, 509] width 49 height 22
click at [146, 511] on select "10 25 50 100" at bounding box center [126, 509] width 49 height 22
select select "10"
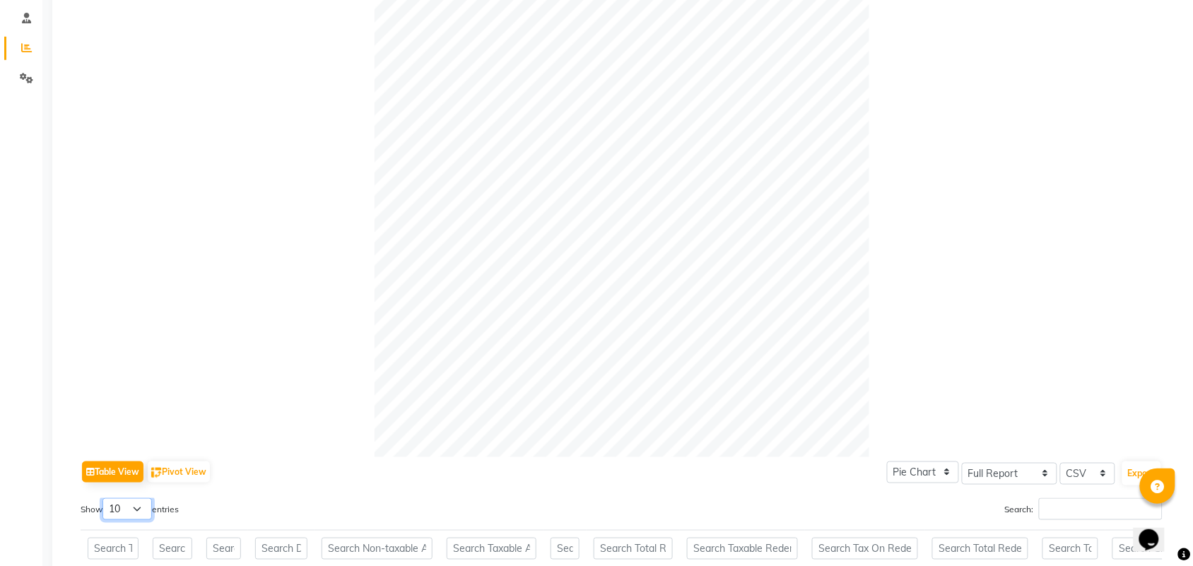
click at [105, 498] on select "10 25 50 100" at bounding box center [126, 509] width 49 height 22
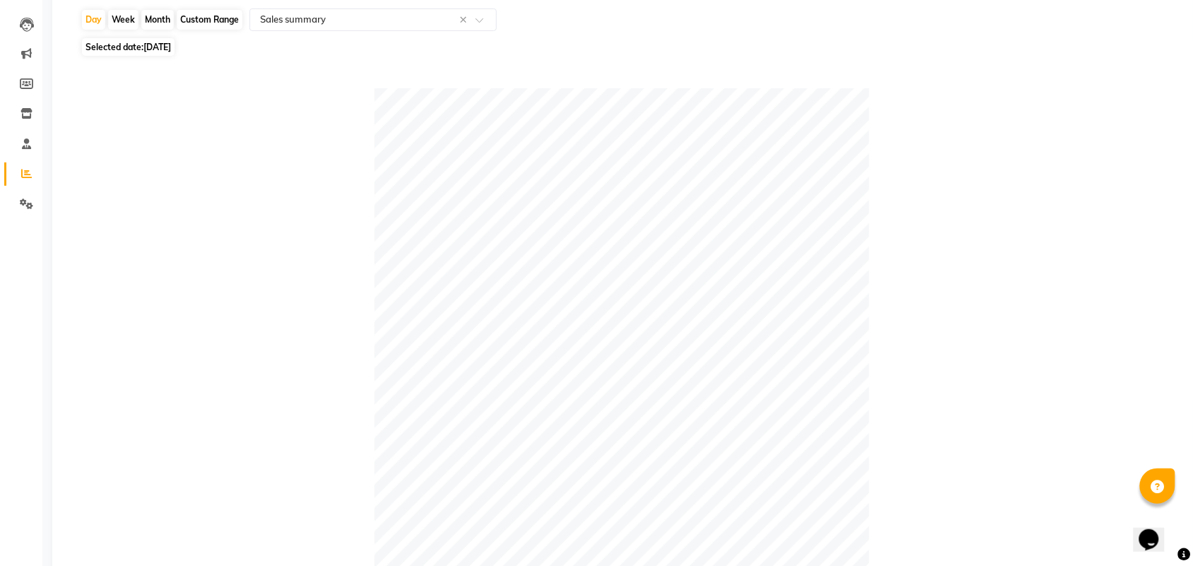
scroll to position [0, 0]
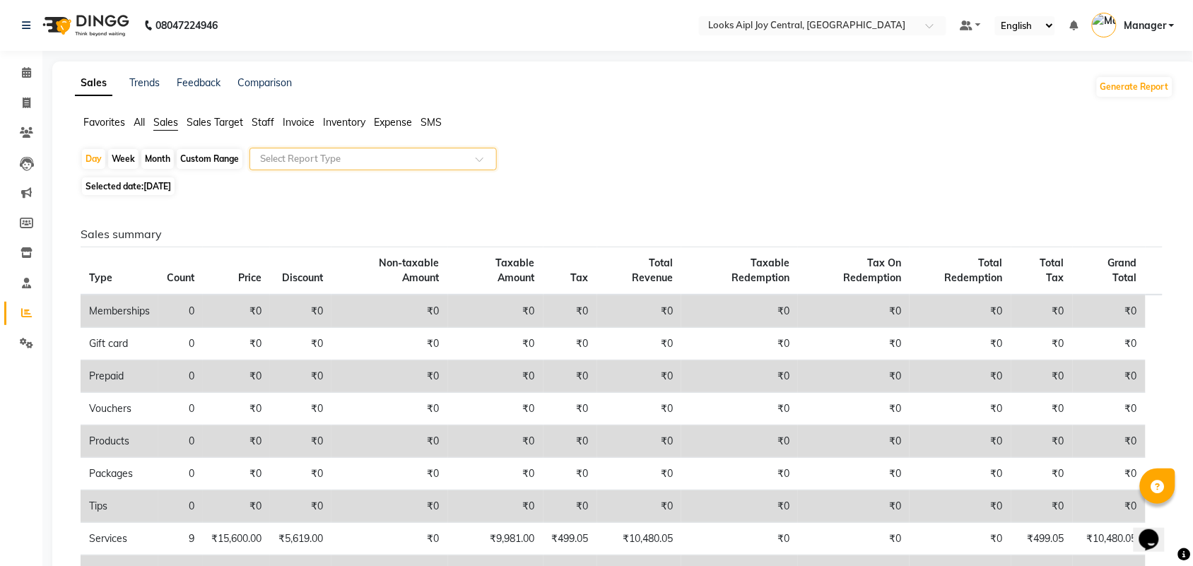
click at [136, 121] on span "All" at bounding box center [139, 122] width 11 height 13
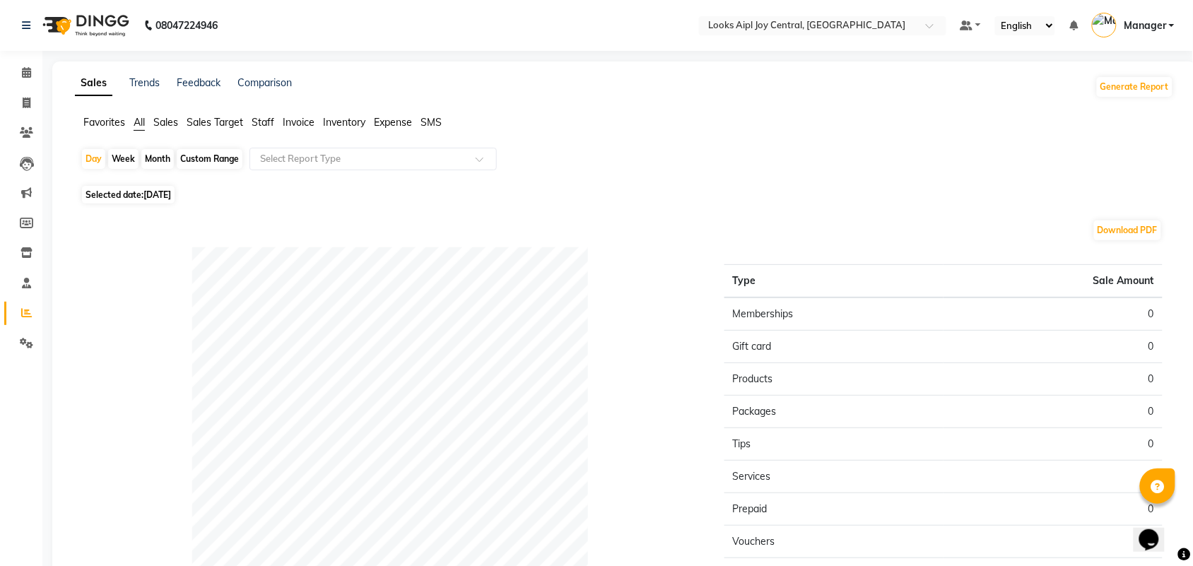
click at [168, 191] on span "31-10-2025" at bounding box center [157, 194] width 28 height 11
select select "10"
select select "2025"
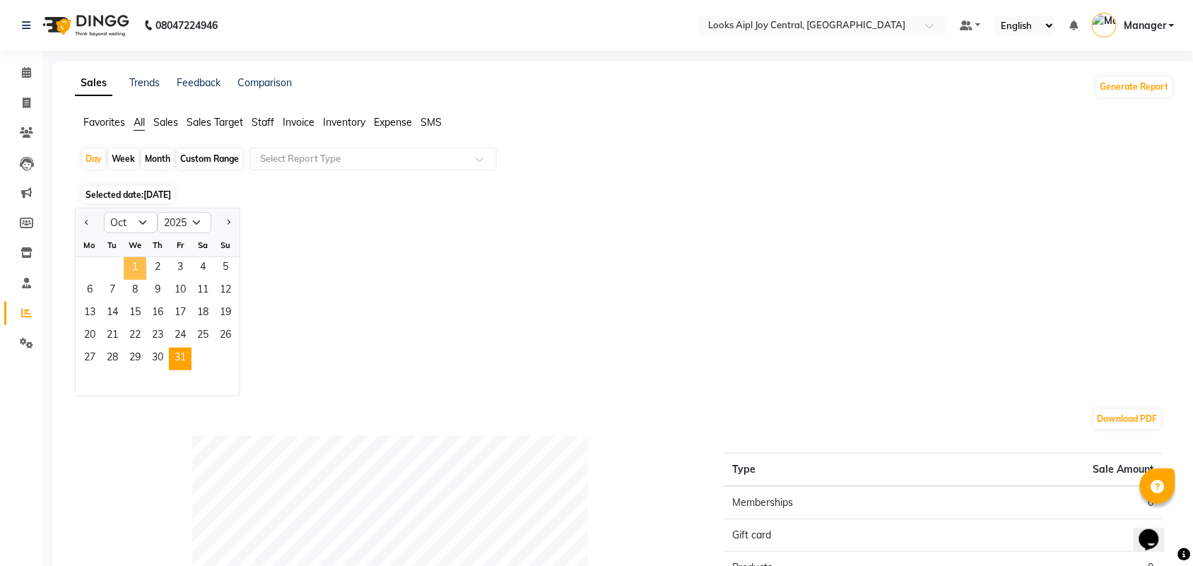
click at [139, 263] on span "1" at bounding box center [135, 268] width 23 height 23
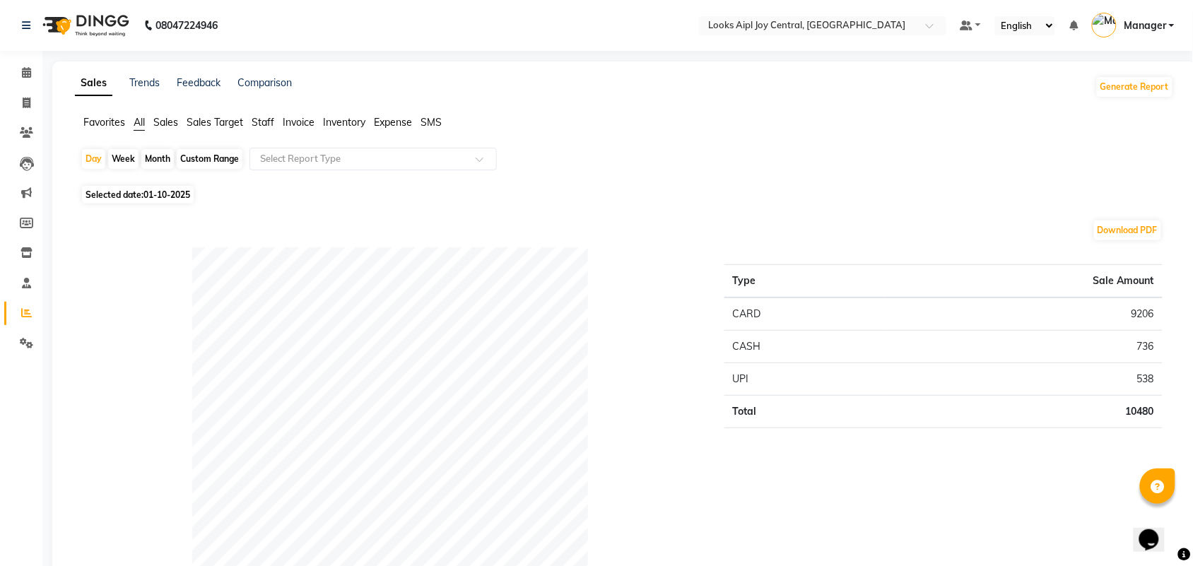
click at [110, 125] on span "Favorites" at bounding box center [104, 122] width 42 height 13
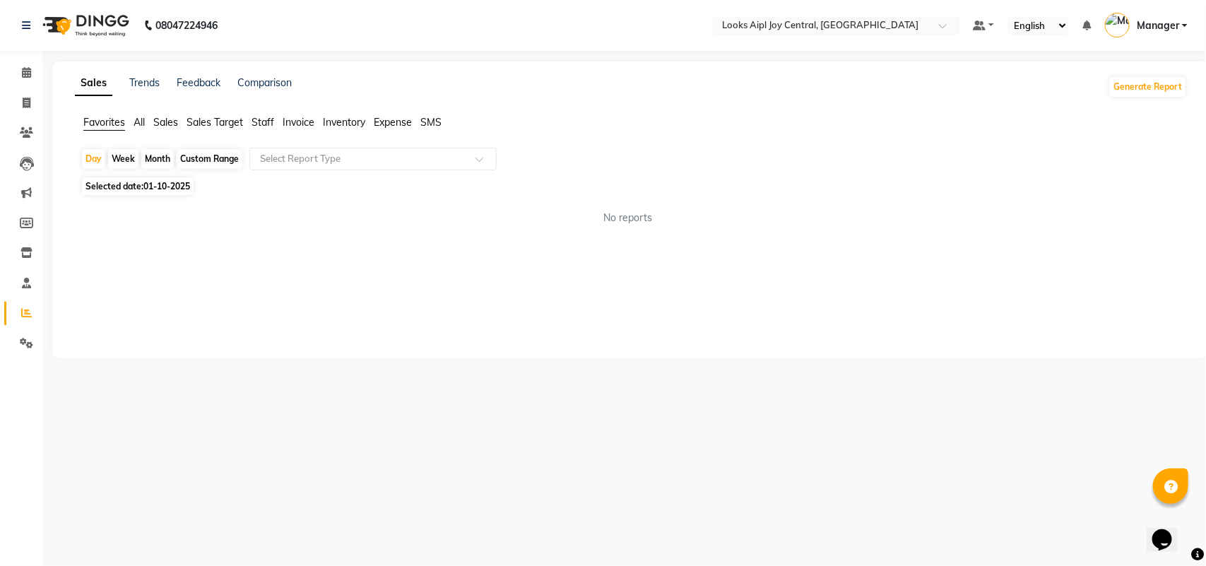
click at [172, 120] on span "Sales" at bounding box center [165, 122] width 25 height 13
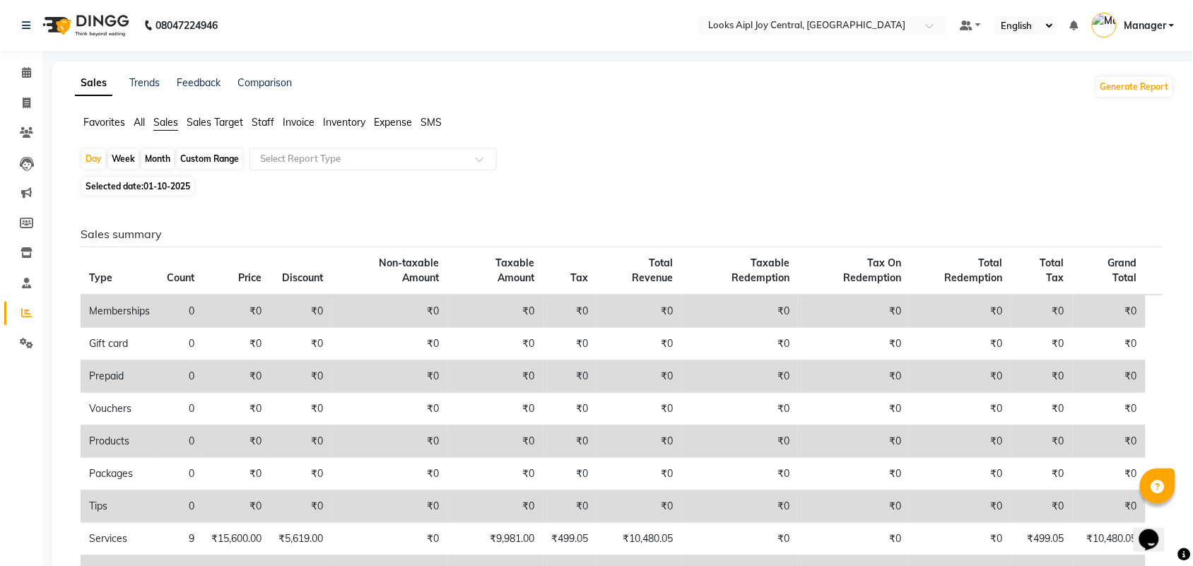
click at [199, 124] on span "Sales Target" at bounding box center [215, 122] width 57 height 13
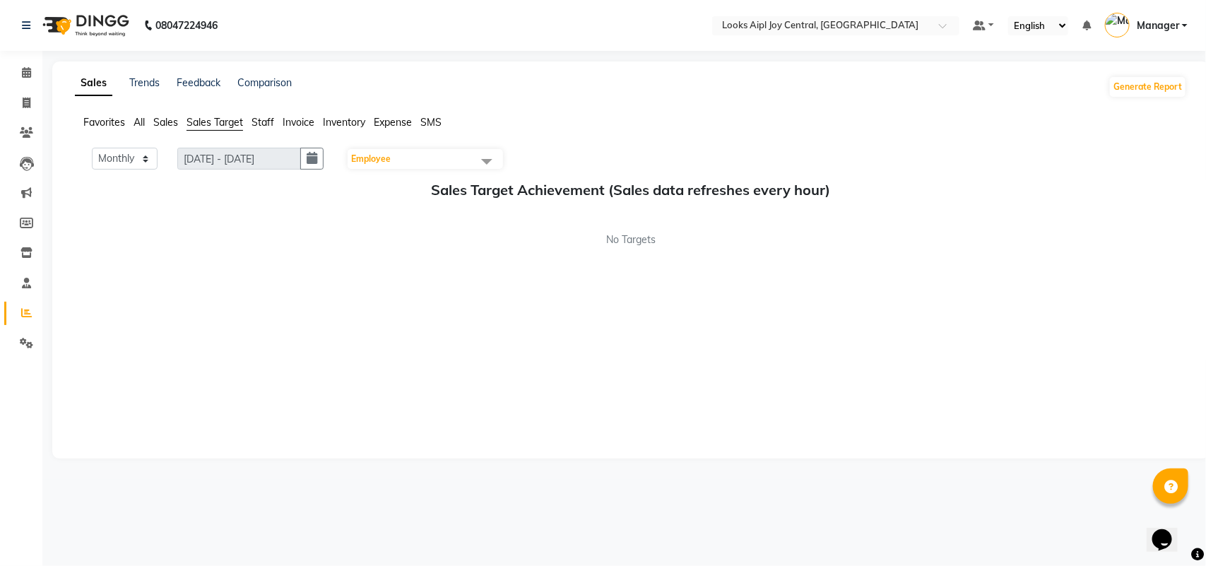
click at [274, 115] on li "Staff" at bounding box center [263, 122] width 23 height 15
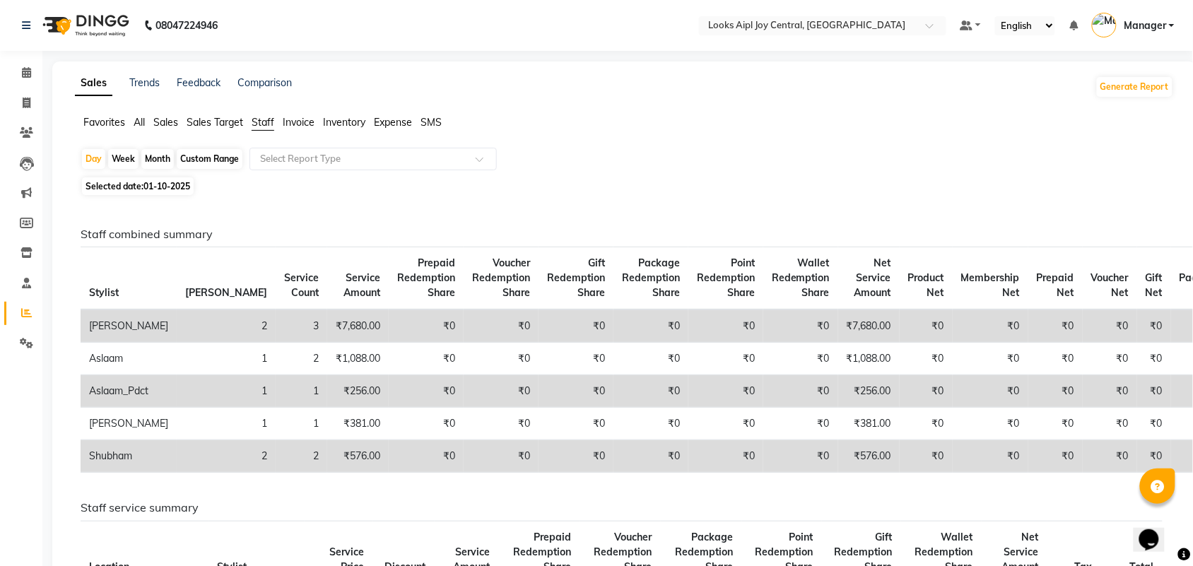
click at [303, 121] on span "Invoice" at bounding box center [299, 122] width 32 height 13
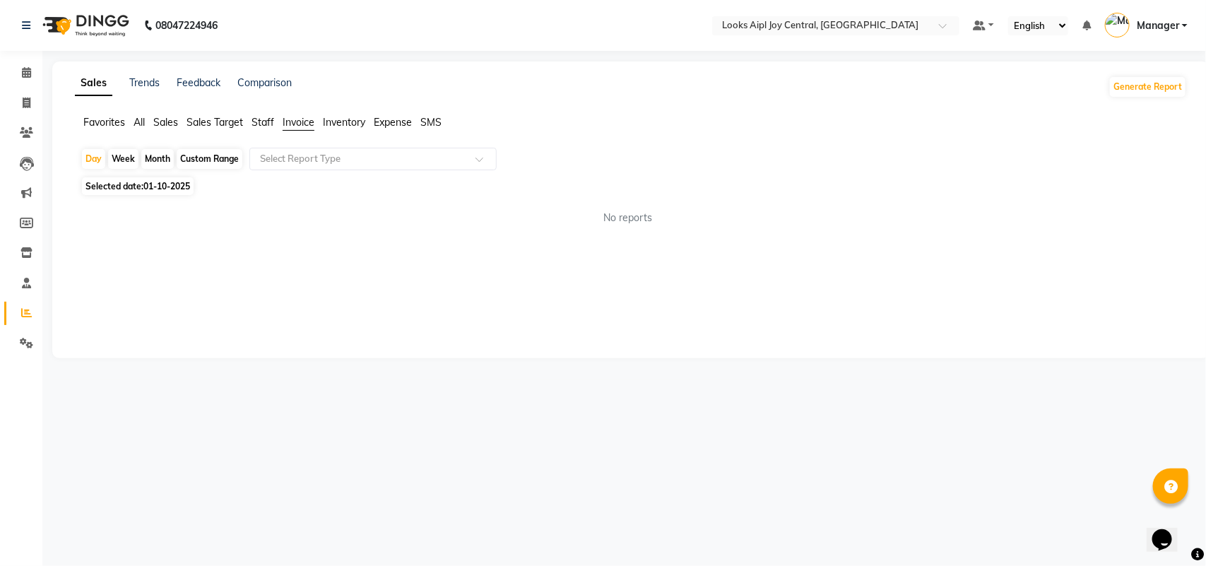
click at [365, 119] on span "Inventory" at bounding box center [344, 122] width 42 height 13
click at [383, 122] on span "Expense" at bounding box center [393, 122] width 38 height 13
click at [440, 122] on span "SMS" at bounding box center [431, 122] width 21 height 13
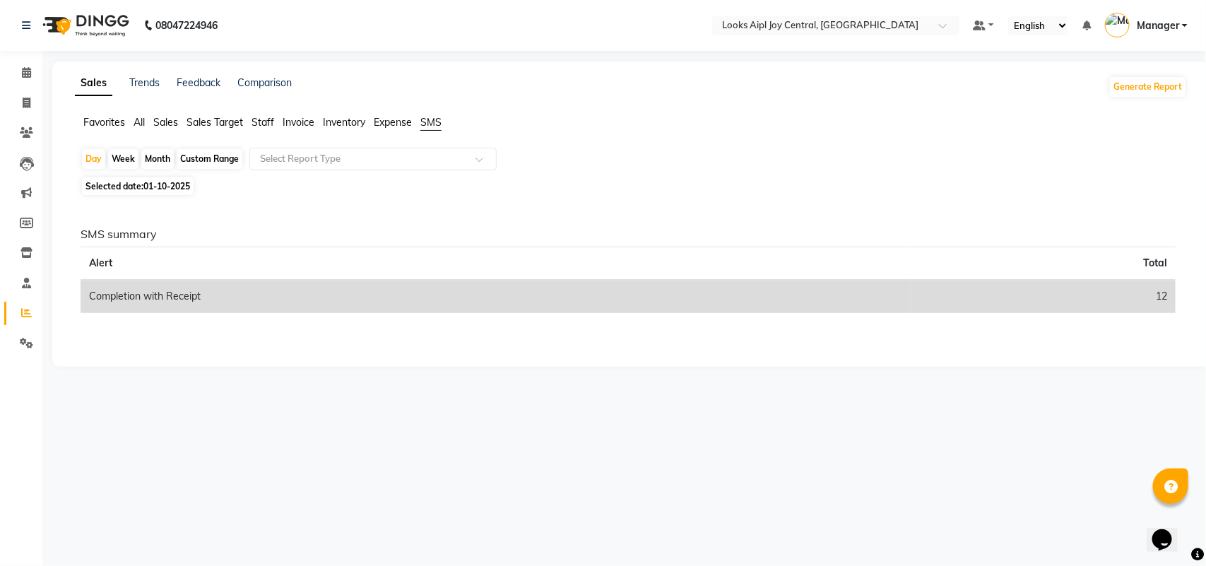
click at [387, 121] on span "Expense" at bounding box center [393, 122] width 38 height 13
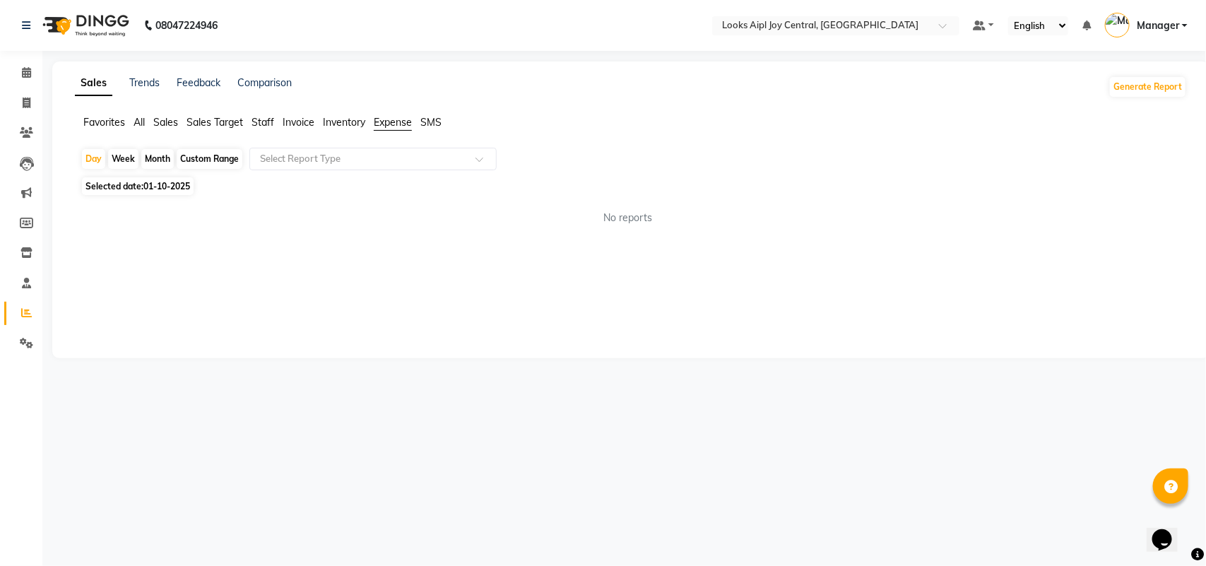
click at [347, 124] on span "Inventory" at bounding box center [344, 122] width 42 height 13
click at [297, 122] on span "Invoice" at bounding box center [299, 122] width 32 height 13
click at [262, 117] on span "Staff" at bounding box center [263, 122] width 23 height 13
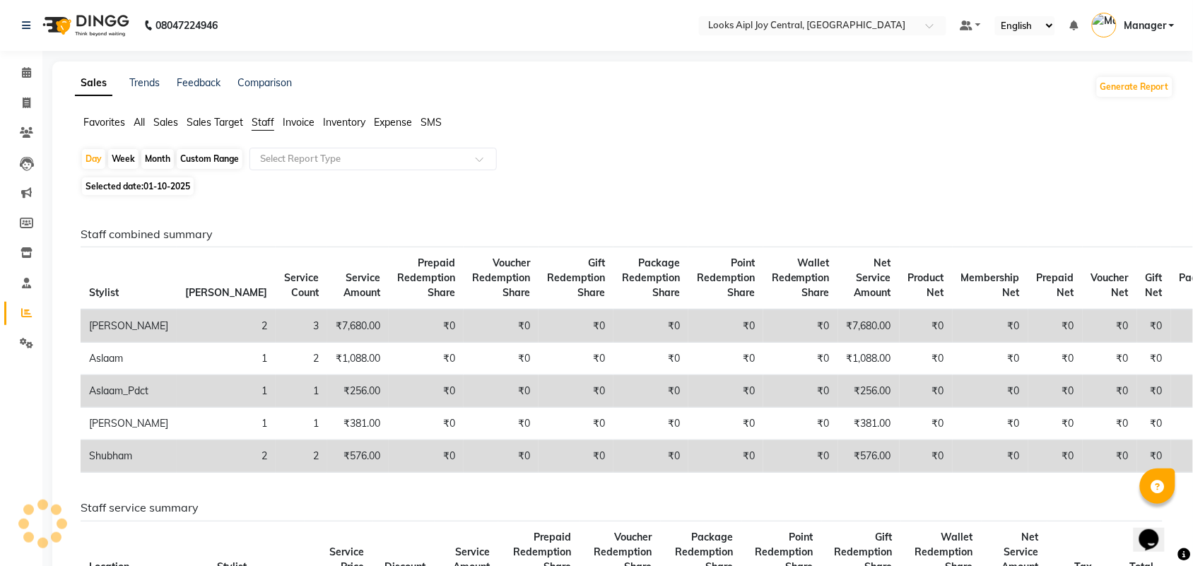
click at [230, 117] on span "Sales Target" at bounding box center [215, 122] width 57 height 13
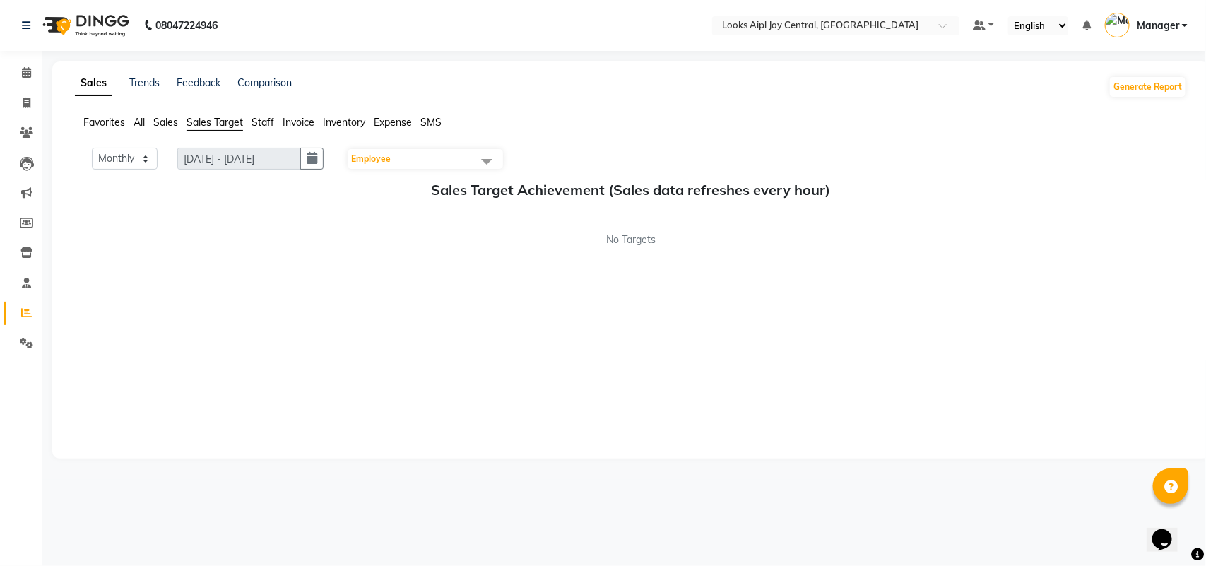
click at [153, 121] on span "Sales" at bounding box center [165, 122] width 25 height 13
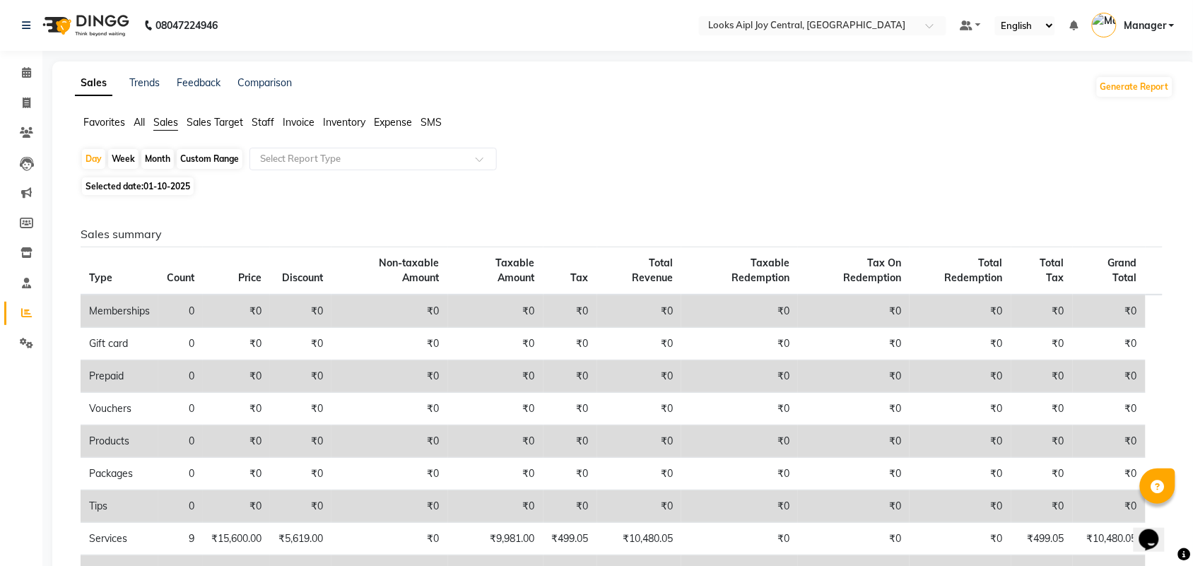
click at [141, 121] on span "All" at bounding box center [139, 122] width 11 height 13
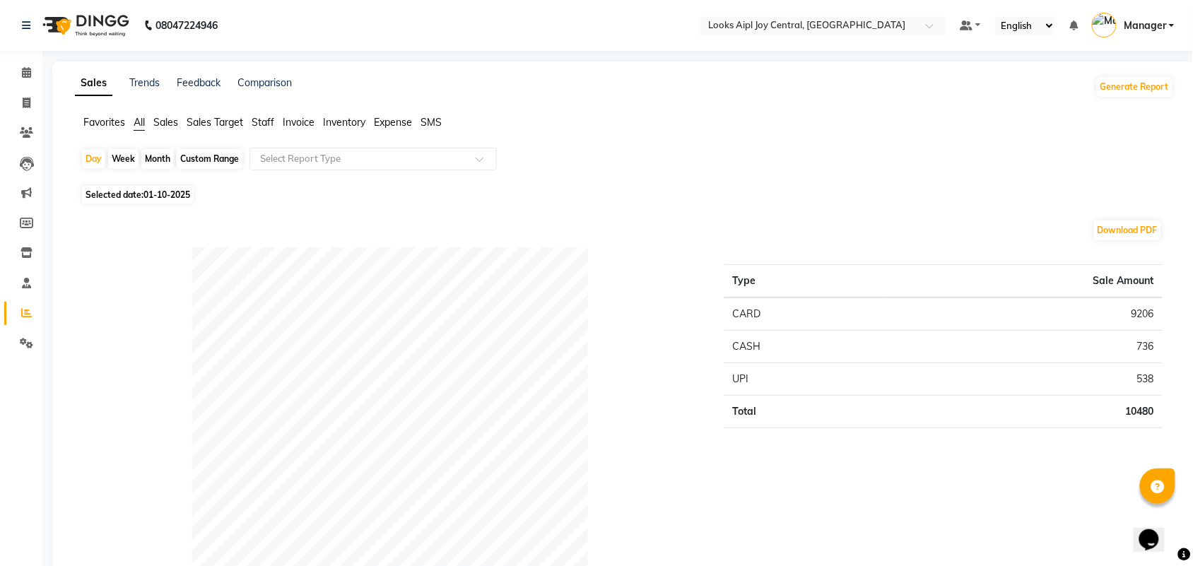
click at [98, 118] on span "Favorites" at bounding box center [104, 122] width 42 height 13
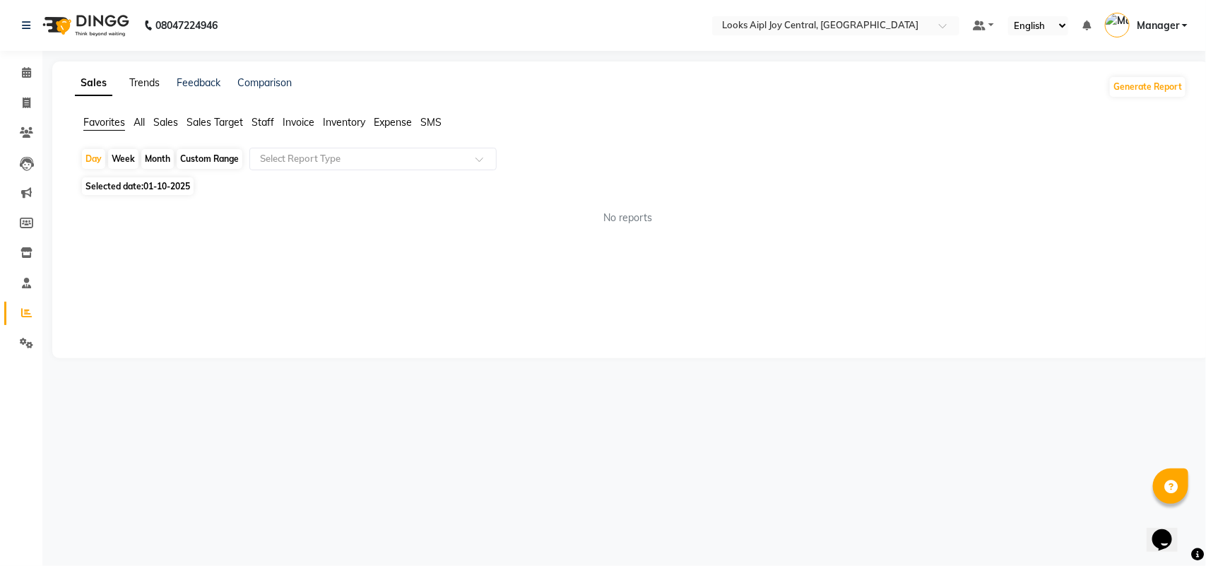
click at [153, 79] on link "Trends" at bounding box center [144, 82] width 30 height 13
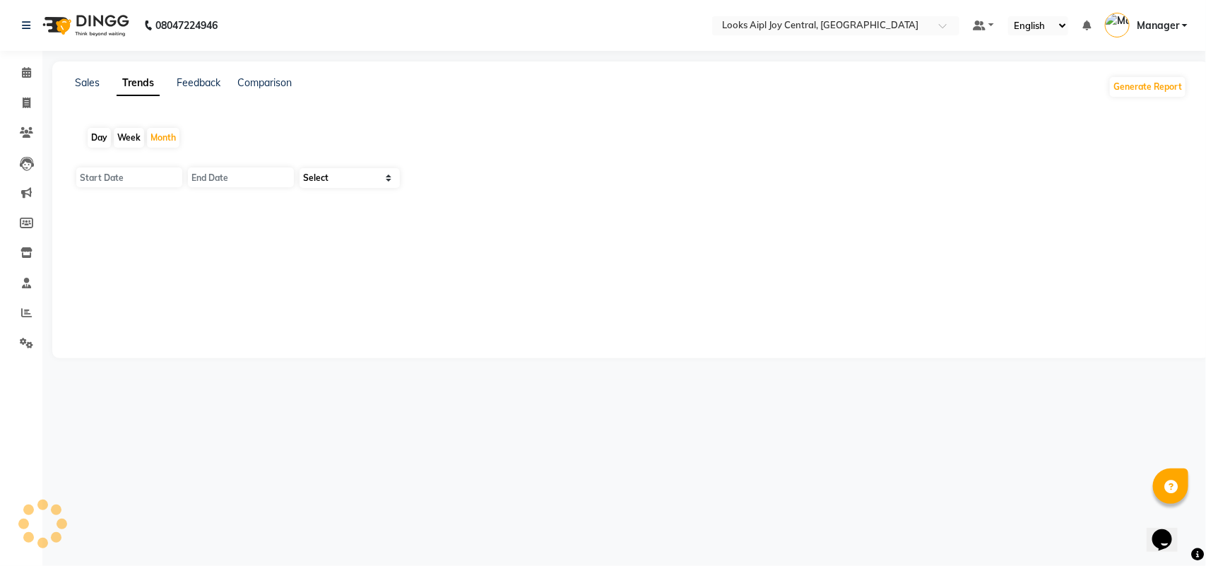
type input "01-10-2025"
type input "31-10-2025"
click at [204, 78] on link "Feedback" at bounding box center [199, 82] width 44 height 13
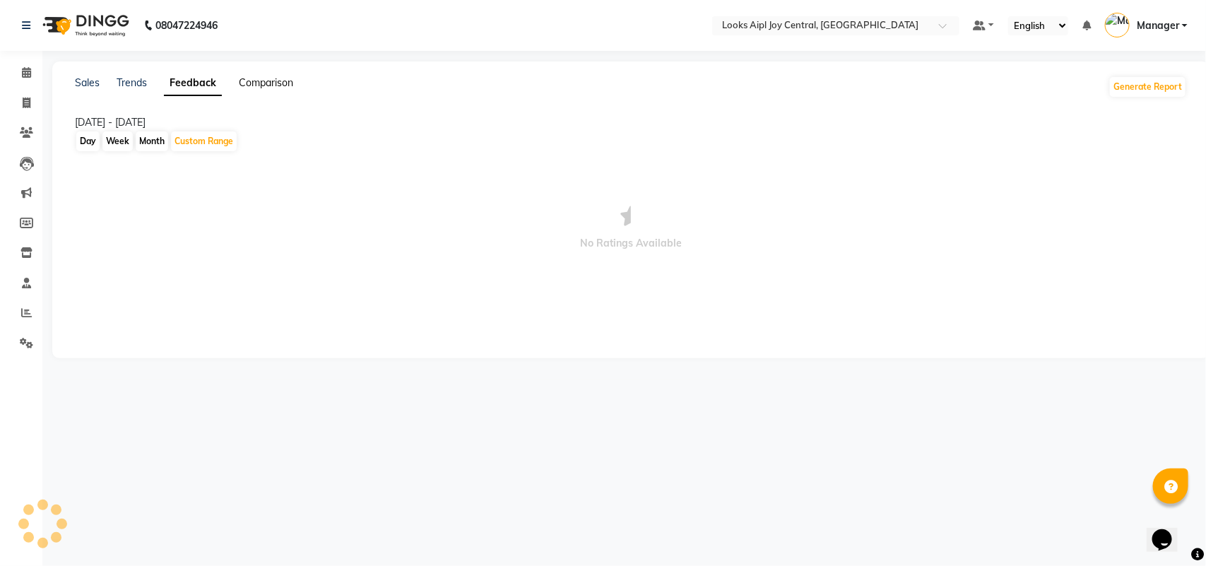
click at [266, 83] on link "Comparison" at bounding box center [266, 82] width 54 height 13
select select "single_date"
select select "single_date_dash"
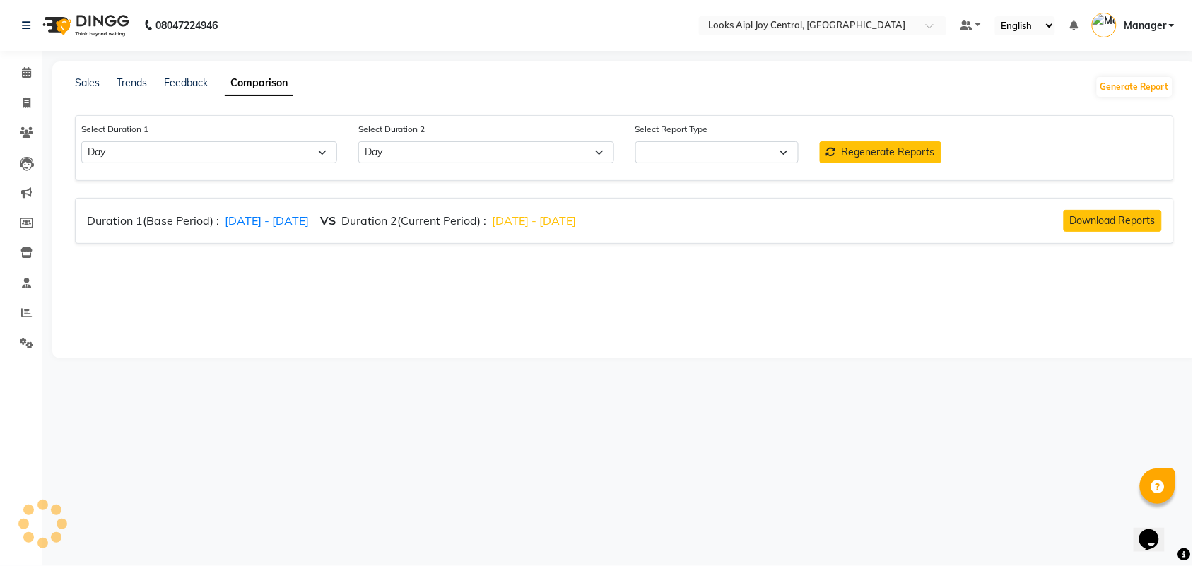
select select "comparison_report"
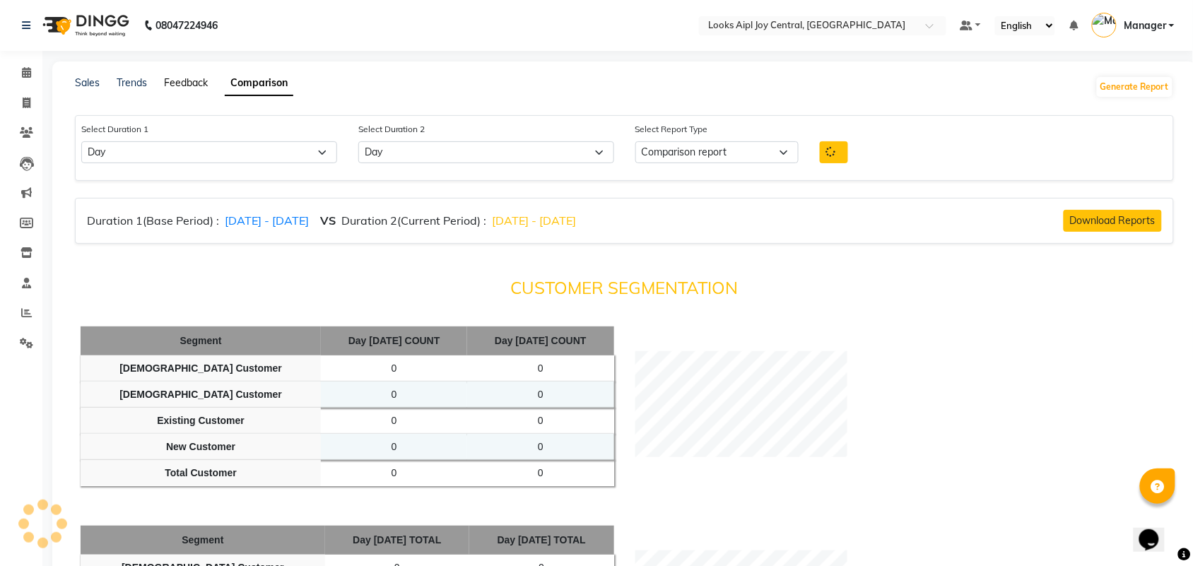
click at [189, 78] on link "Feedback" at bounding box center [186, 82] width 44 height 13
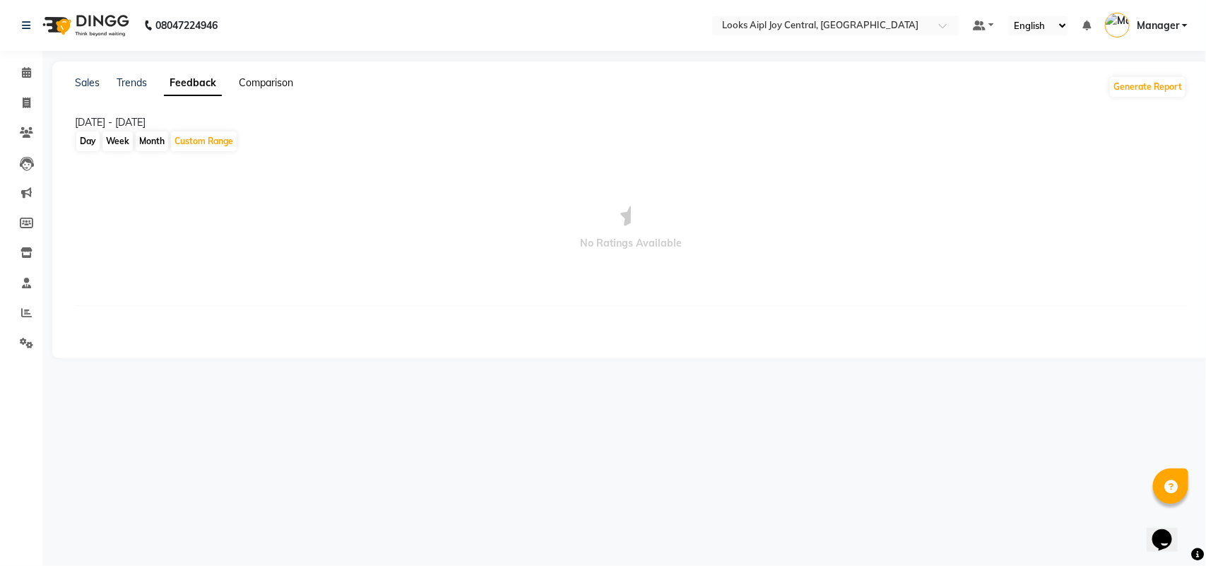
click at [281, 87] on link "Comparison" at bounding box center [266, 82] width 54 height 13
select select "single_date"
select select "single_date_dash"
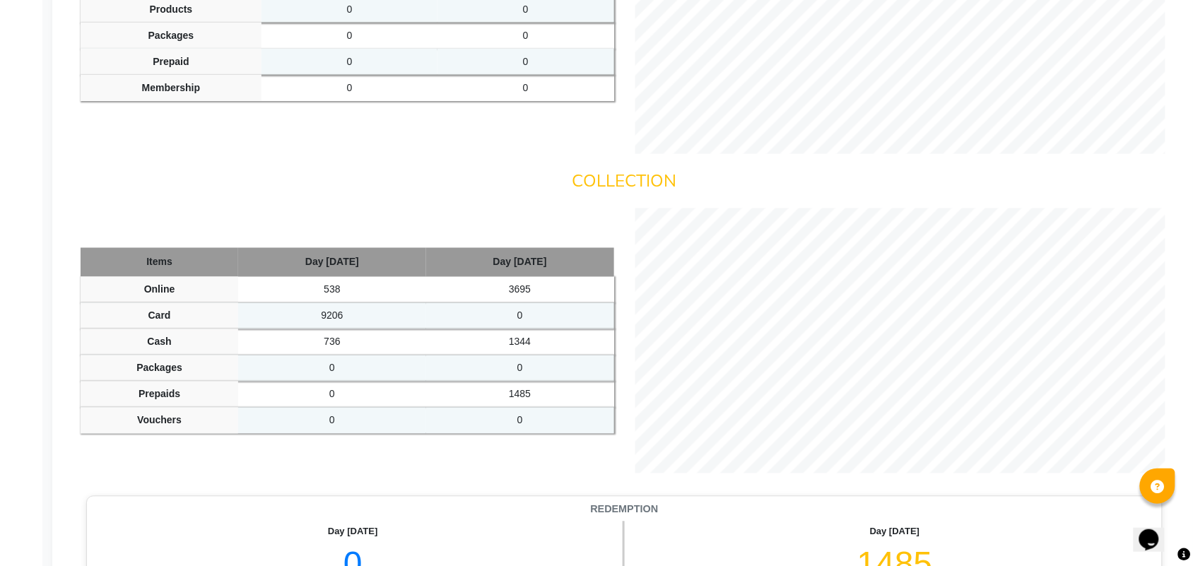
scroll to position [353, 0]
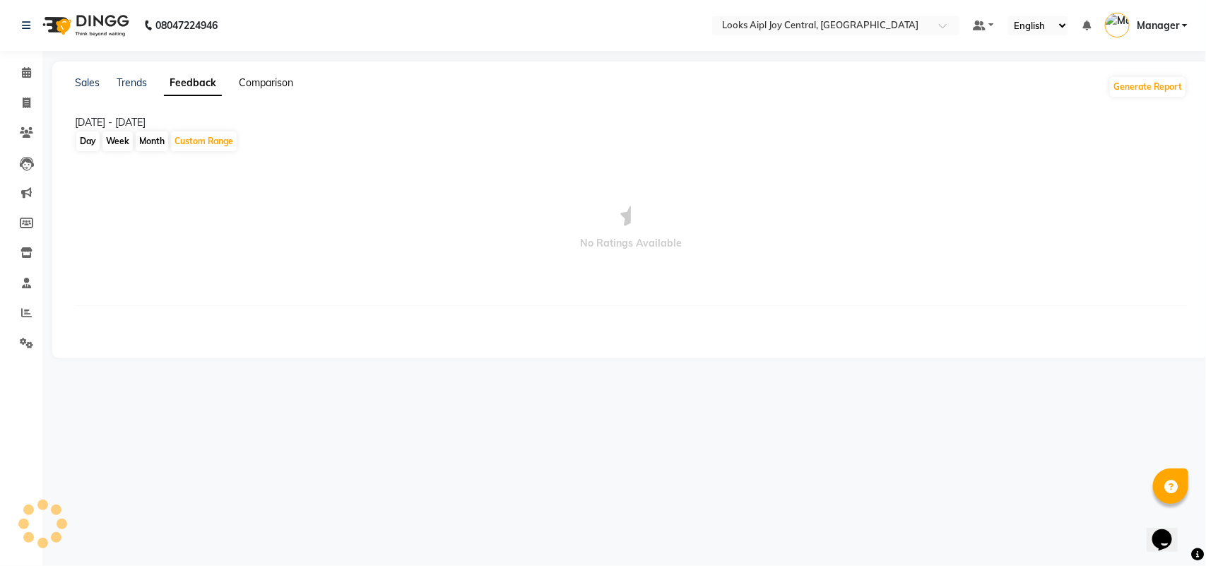
select select "single_date"
select select "single_date_dash"
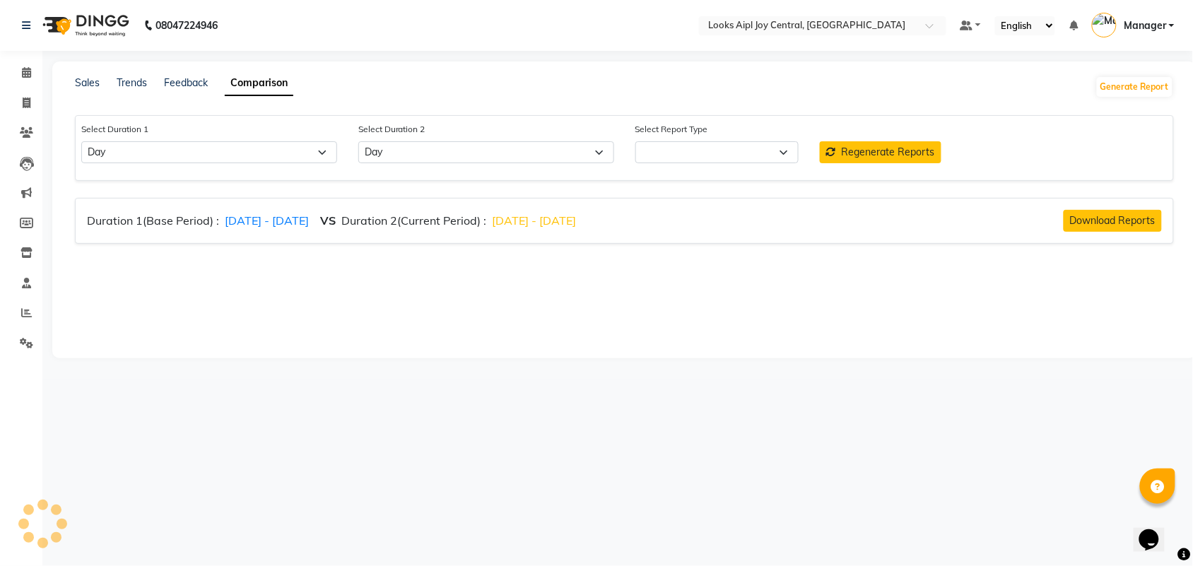
select select "comparison_report"
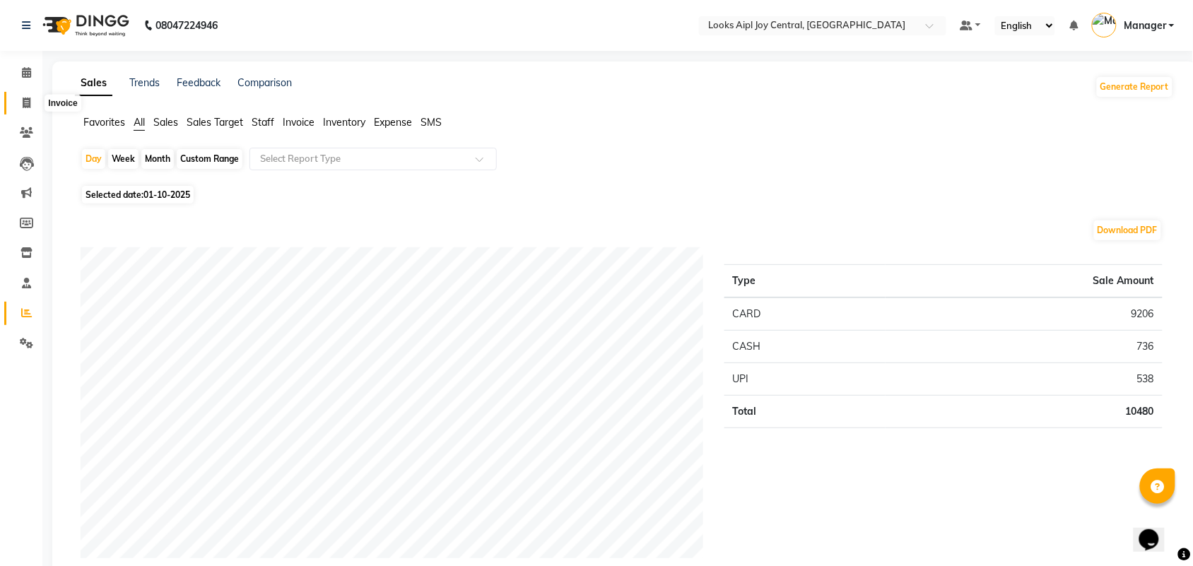
click at [23, 104] on icon at bounding box center [27, 103] width 8 height 11
select select "service"
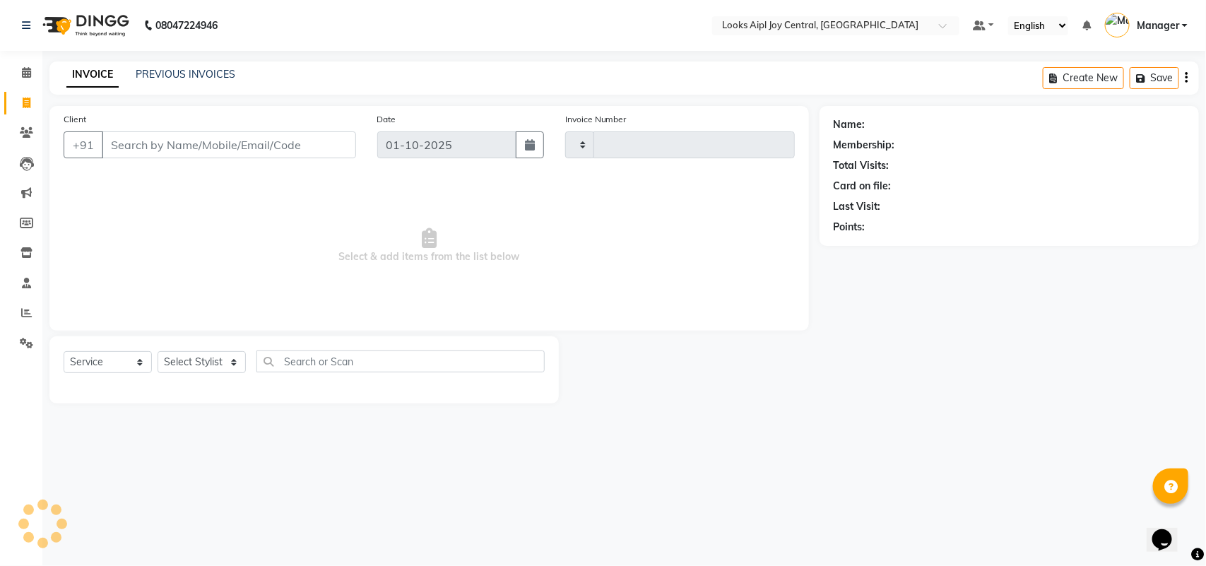
type input "0474"
select select "6032"
